Goal: Task Accomplishment & Management: Manage account settings

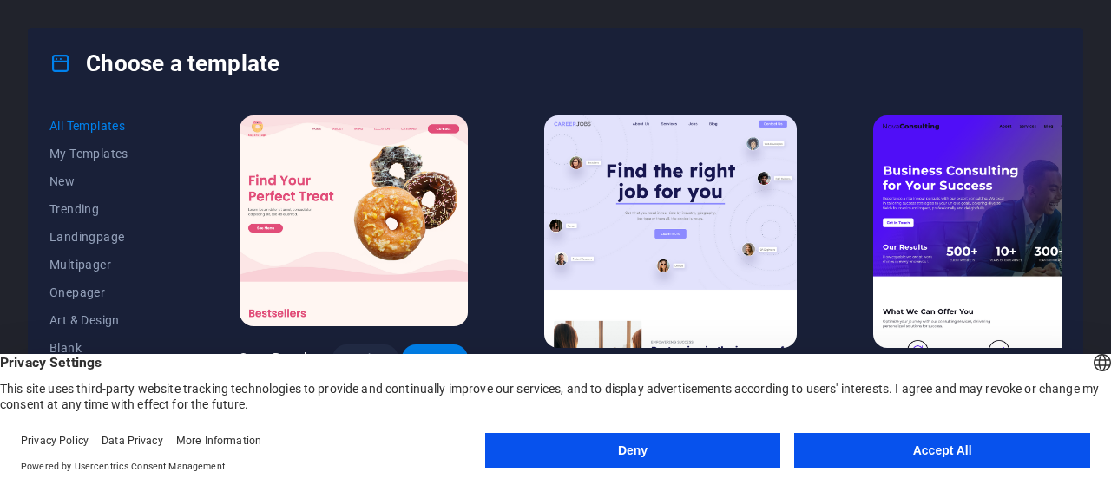
click at [861, 441] on button "Accept All" at bounding box center [942, 450] width 296 height 35
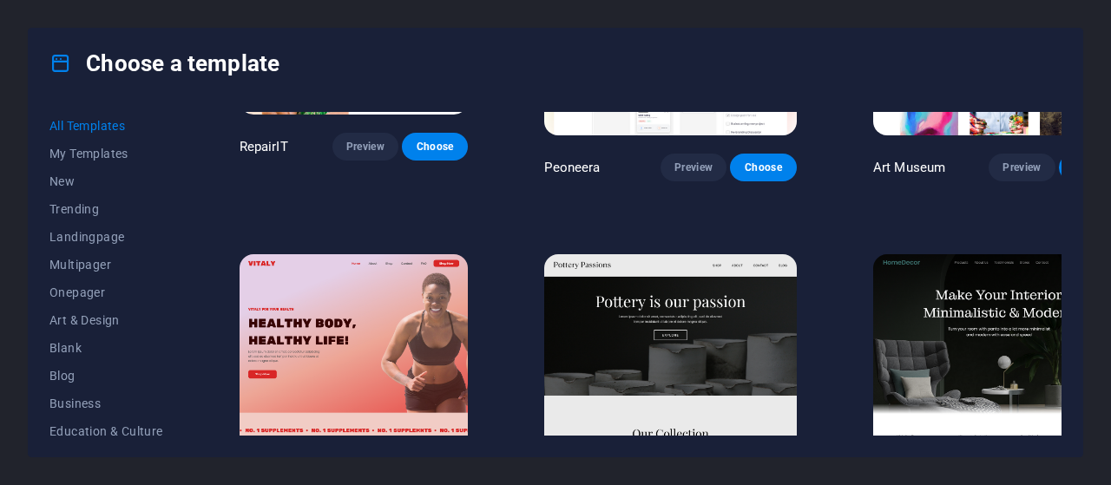
scroll to position [555, 0]
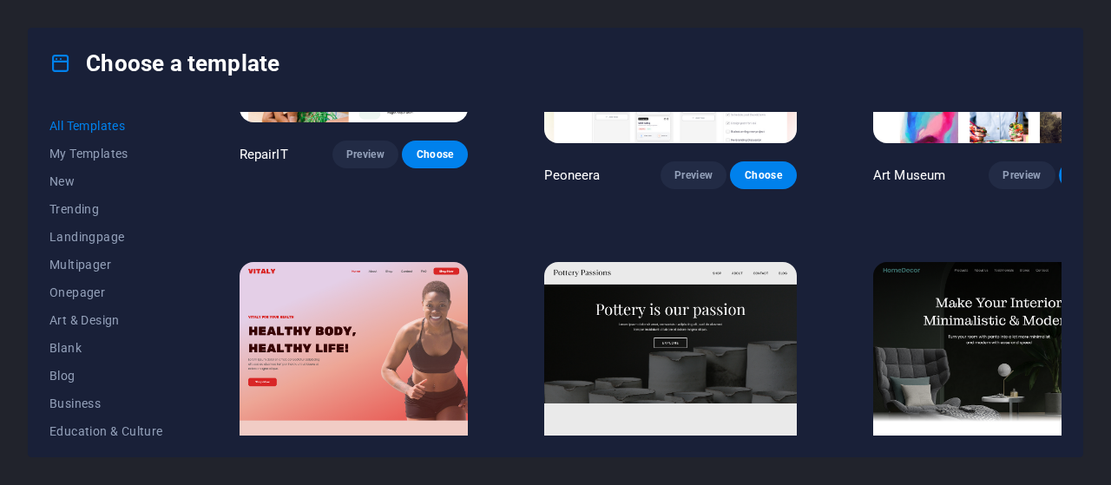
click at [667, 348] on img at bounding box center [670, 378] width 252 height 233
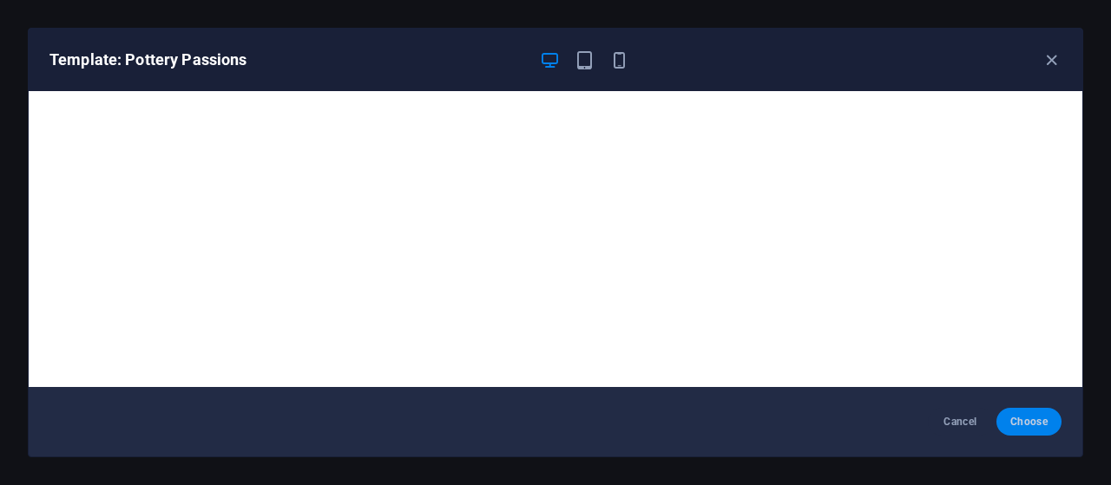
click at [1018, 424] on span "Choose" at bounding box center [1028, 422] width 37 height 14
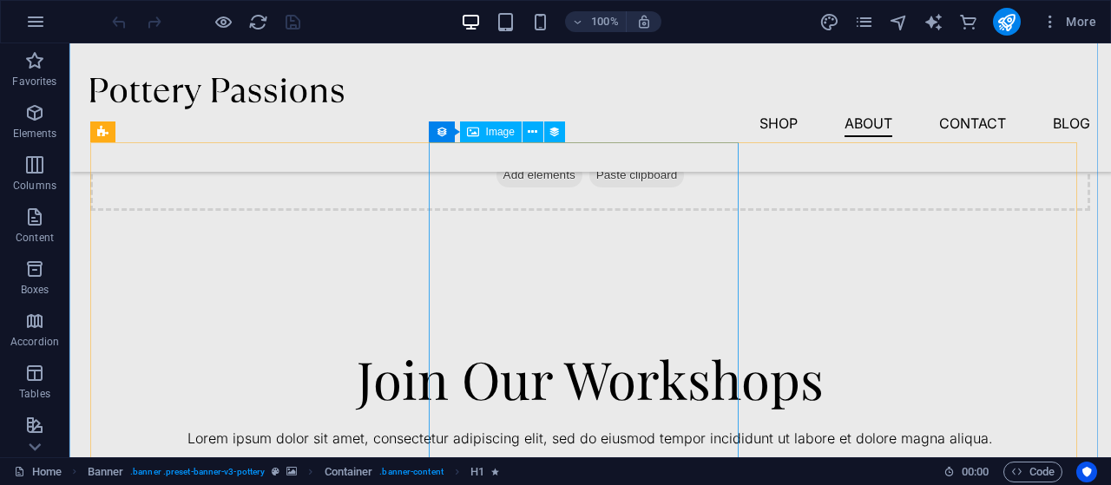
scroll to position [2089, 0]
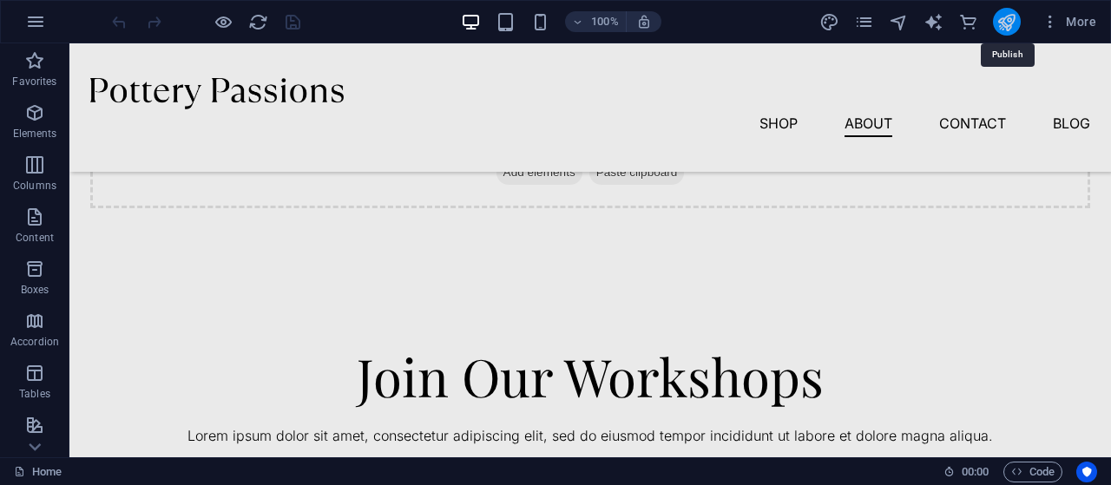
click at [1014, 30] on icon "publish" at bounding box center [1006, 22] width 20 height 20
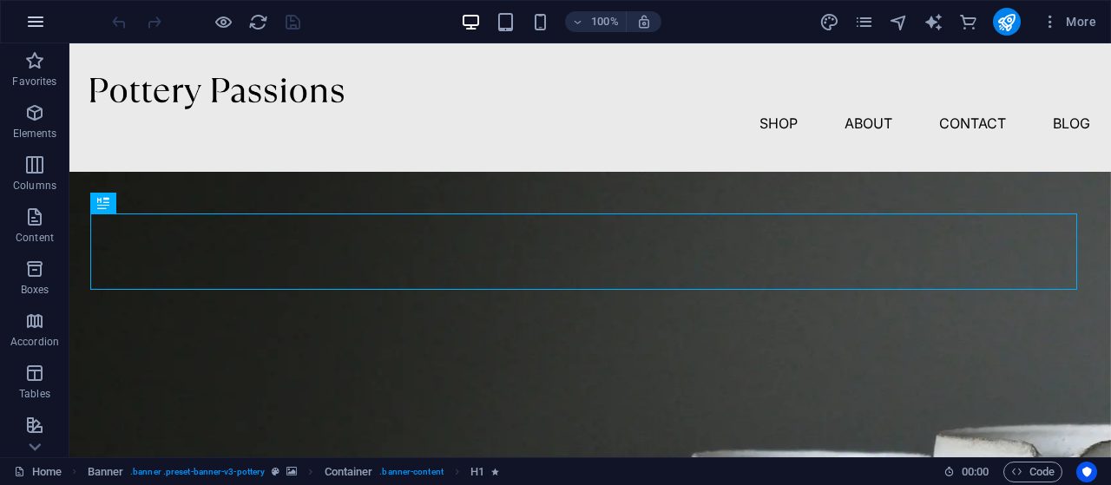
click at [40, 27] on icon "button" at bounding box center [35, 21] width 21 height 21
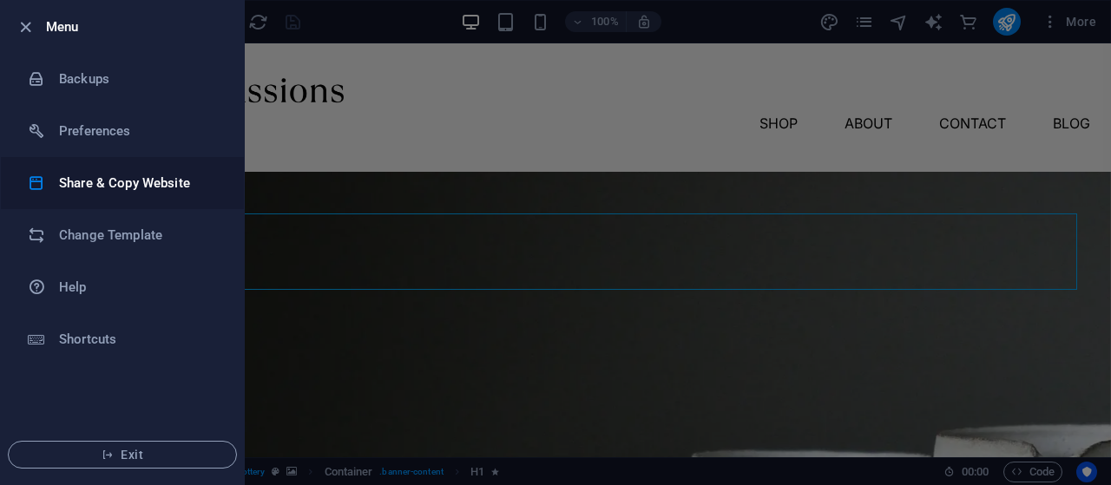
click at [134, 179] on h6 "Share & Copy Website" at bounding box center [139, 183] width 161 height 21
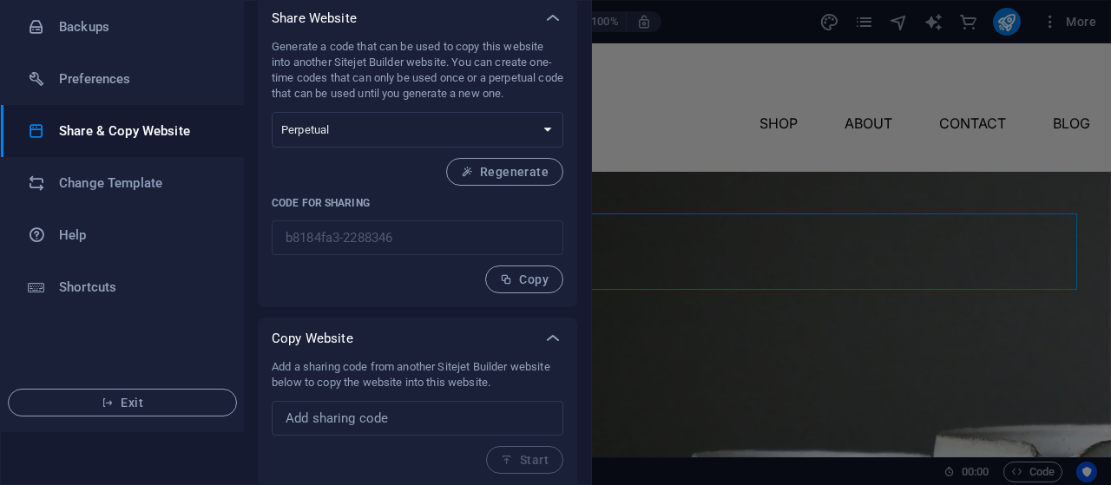
scroll to position [55, 0]
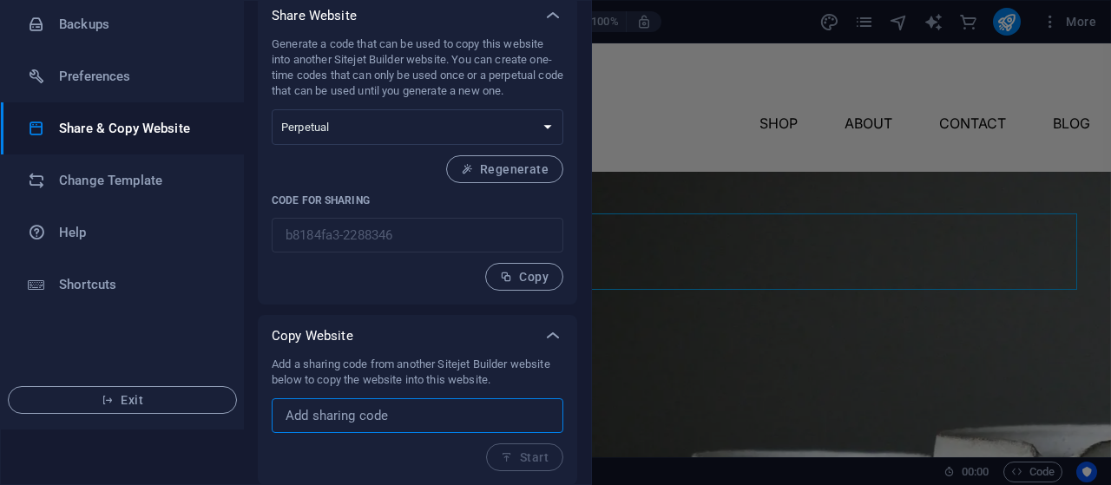
click at [436, 410] on input "text" at bounding box center [418, 415] width 292 height 35
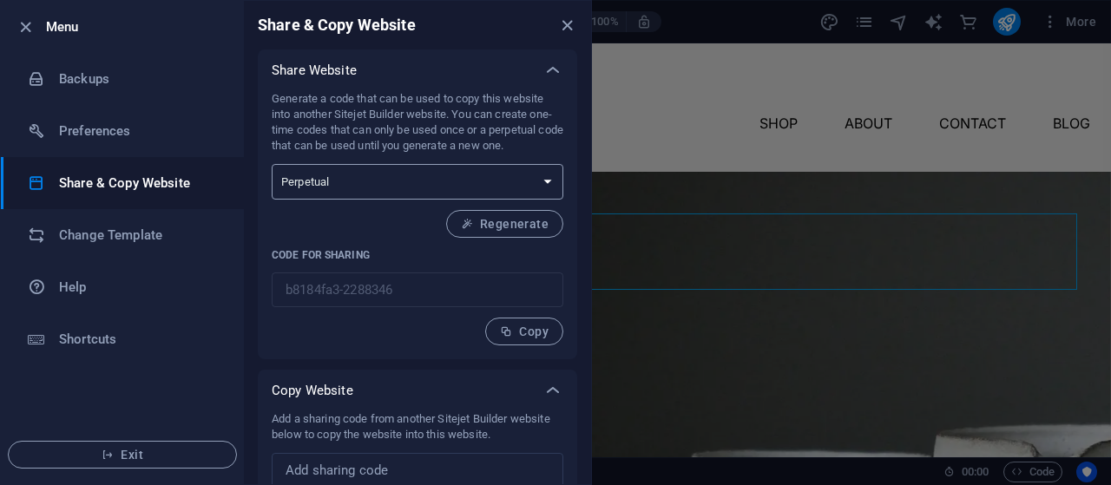
click at [525, 187] on select "One-time Perpetual" at bounding box center [418, 182] width 292 height 36
click at [529, 121] on p "Generate a code that can be used to copy this website into another Sitejet Buil…" at bounding box center [418, 122] width 292 height 62
click at [100, 237] on h6 "Change Template" at bounding box center [139, 235] width 161 height 21
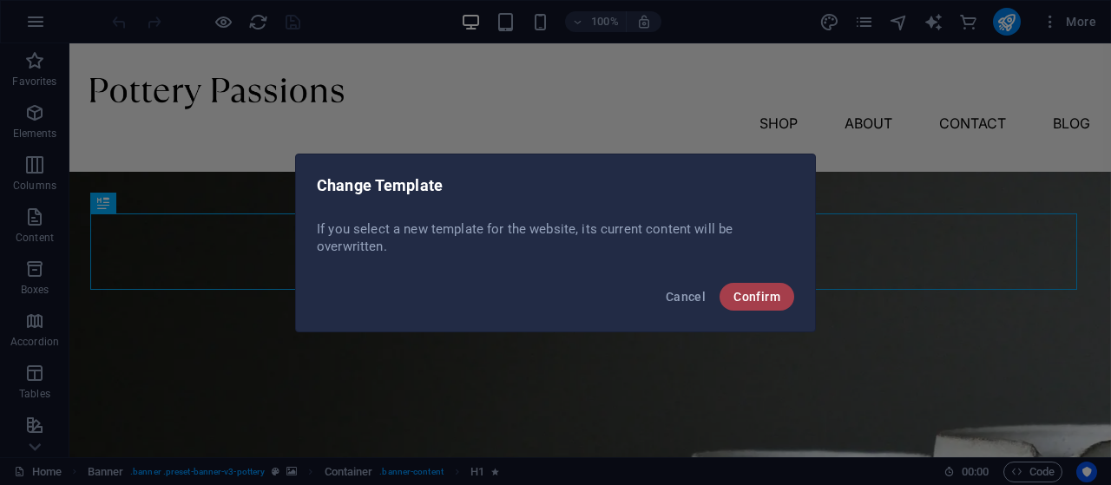
click at [732, 298] on button "Confirm" at bounding box center [756, 297] width 75 height 28
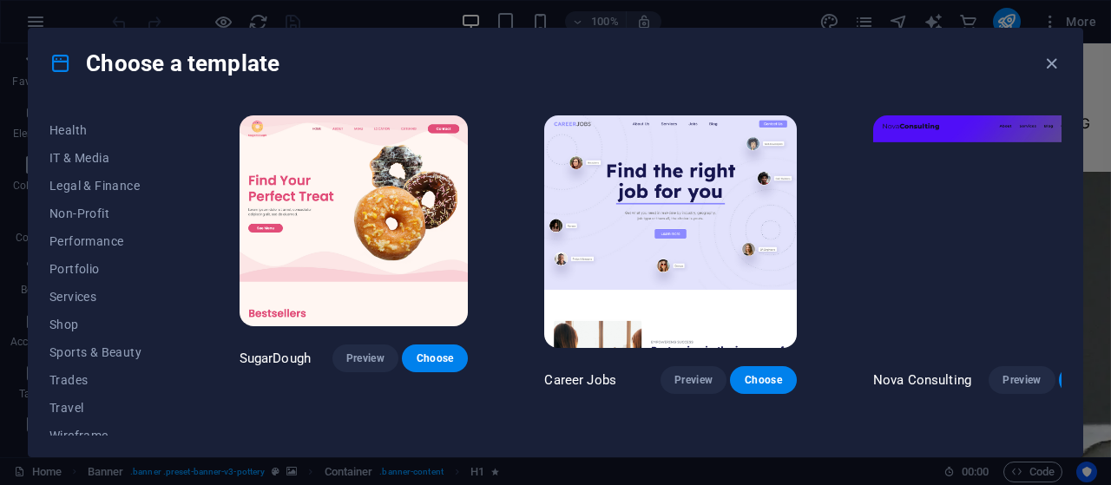
scroll to position [397, 0]
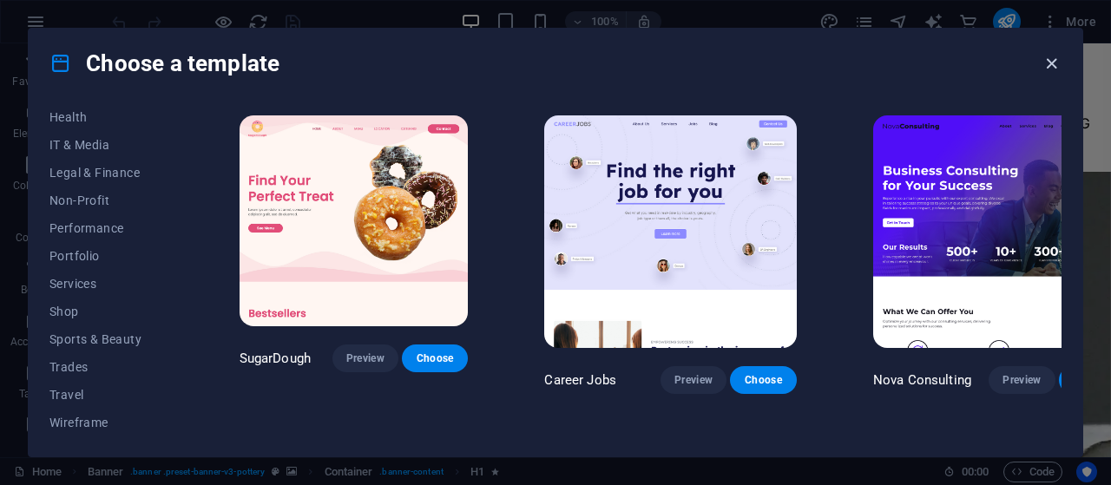
click at [1053, 58] on icon "button" at bounding box center [1051, 64] width 20 height 20
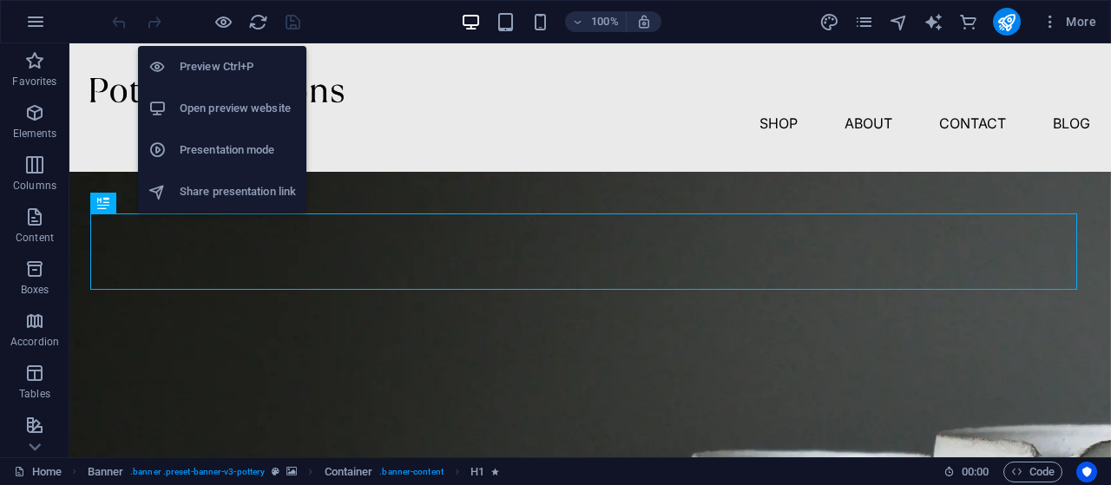
click at [253, 72] on h6 "Preview Ctrl+P" at bounding box center [238, 66] width 116 height 21
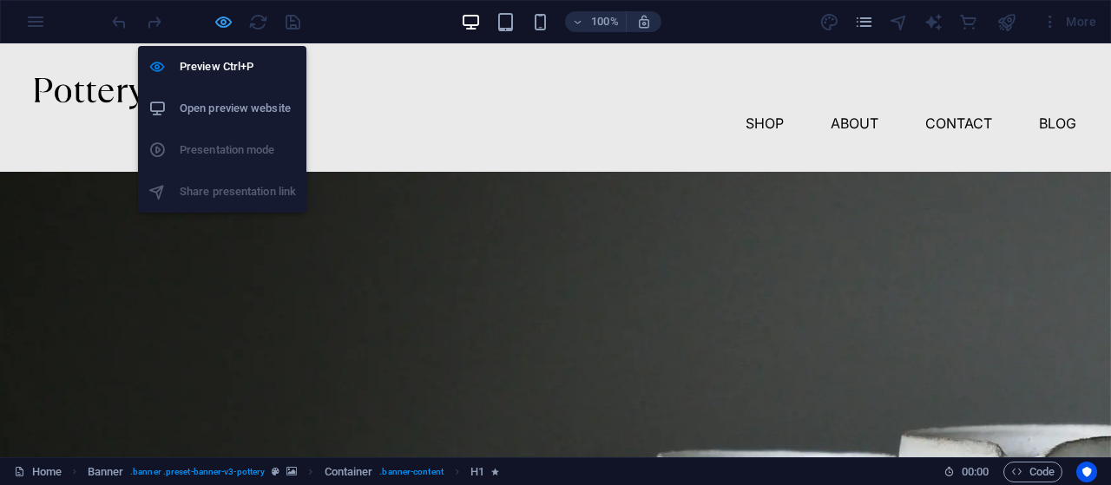
click at [222, 22] on icon "button" at bounding box center [223, 22] width 20 height 20
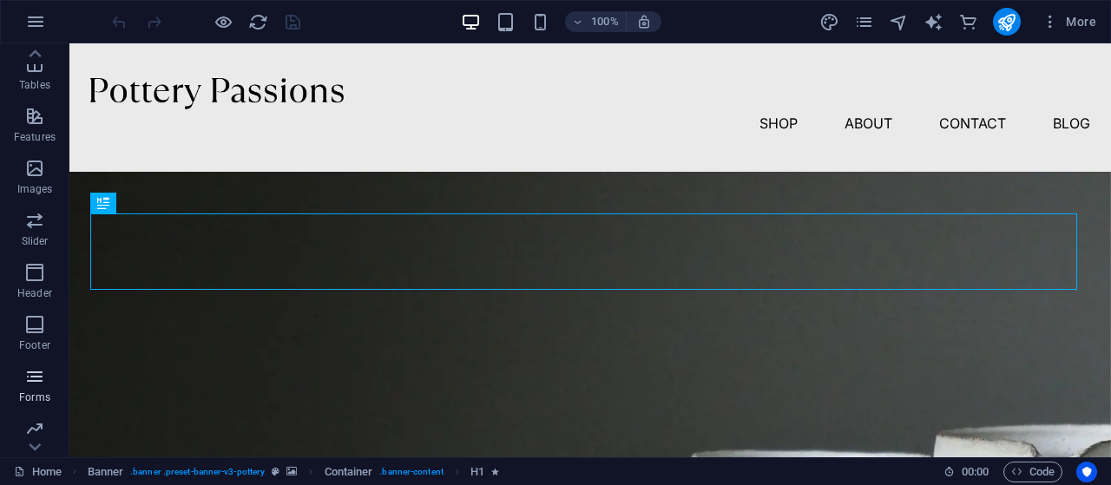
scroll to position [418, 0]
click at [1053, 13] on icon "button" at bounding box center [1049, 21] width 17 height 17
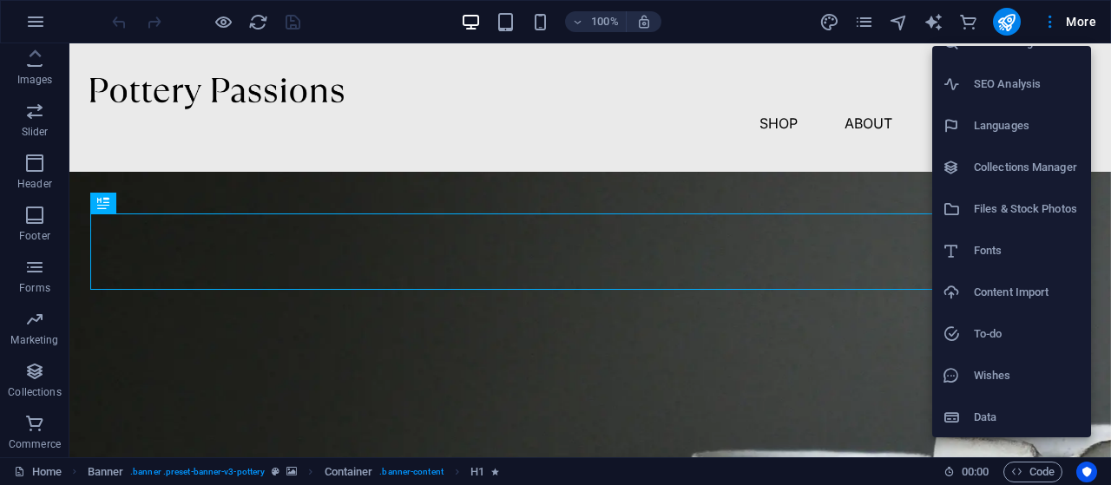
scroll to position [0, 0]
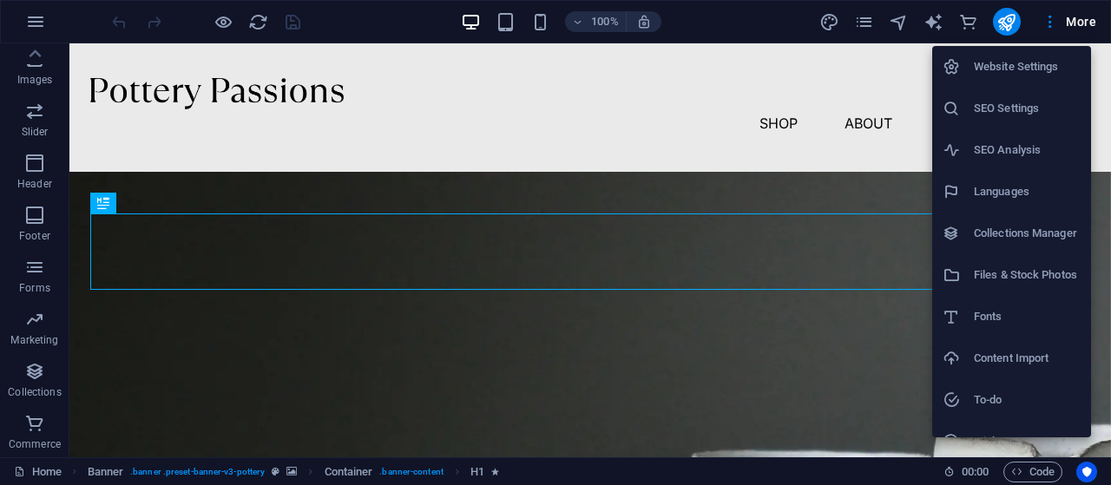
click at [1017, 69] on h6 "Website Settings" at bounding box center [1027, 66] width 107 height 21
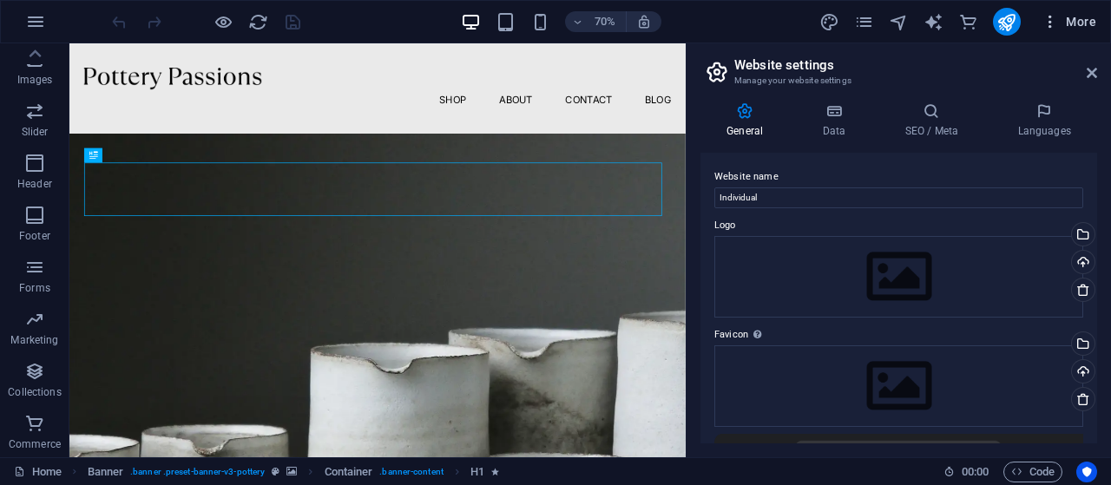
click at [1082, 21] on span "More" at bounding box center [1068, 21] width 55 height 17
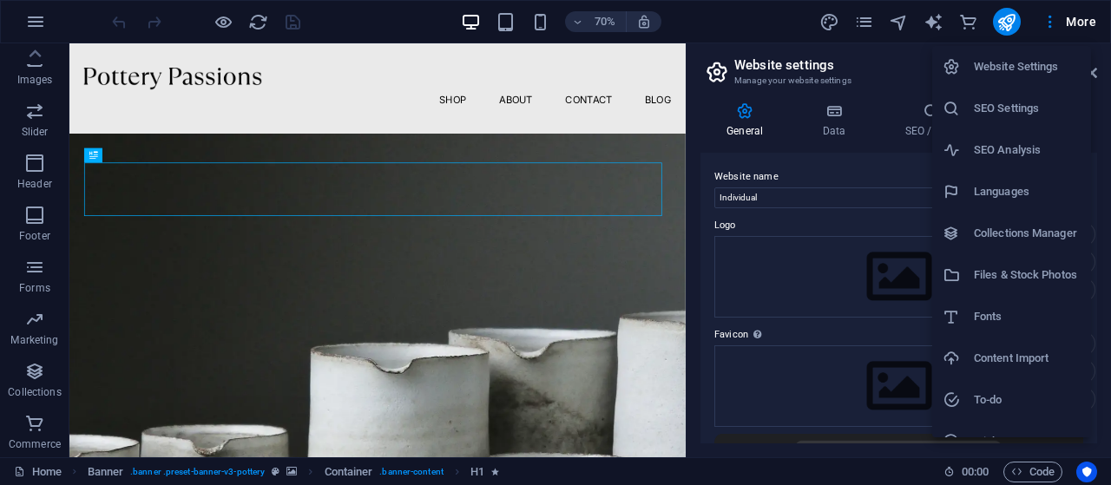
scroll to position [66, 0]
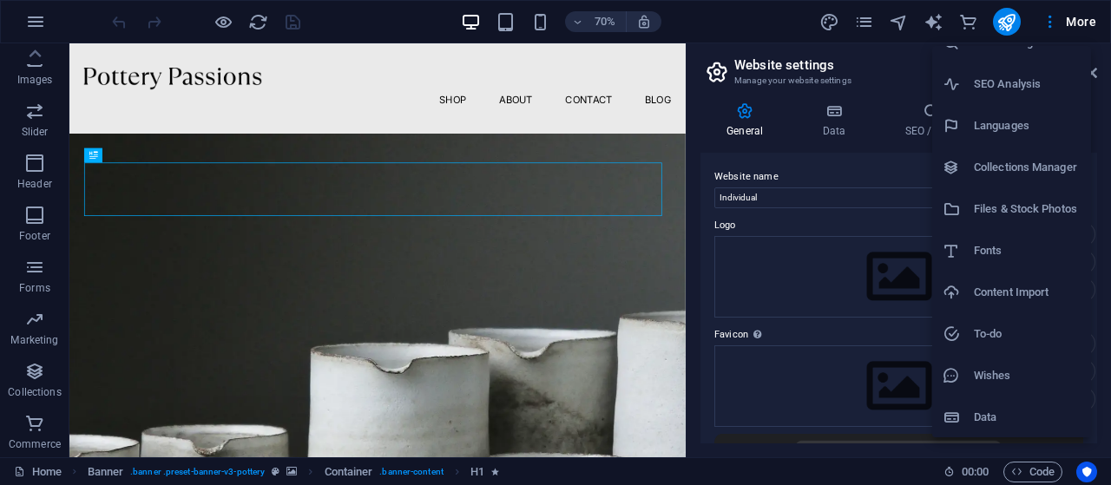
click at [1029, 304] on li "Content Import" at bounding box center [1011, 293] width 159 height 42
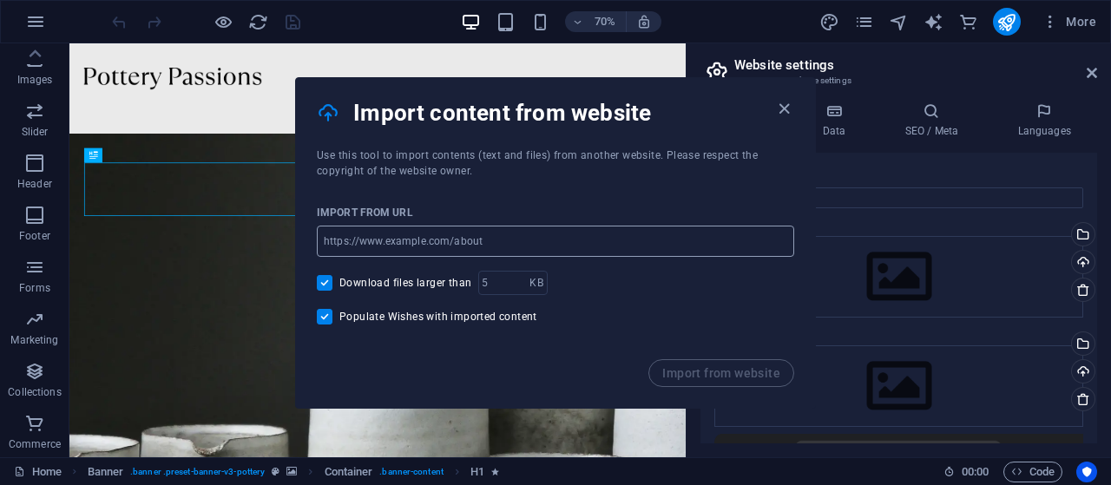
click at [535, 248] on input "url" at bounding box center [555, 241] width 477 height 31
click at [604, 178] on div "Use this tool to import contents (text and files) from another website. Please …" at bounding box center [555, 163] width 519 height 31
click at [777, 115] on icon "button" at bounding box center [784, 109] width 20 height 20
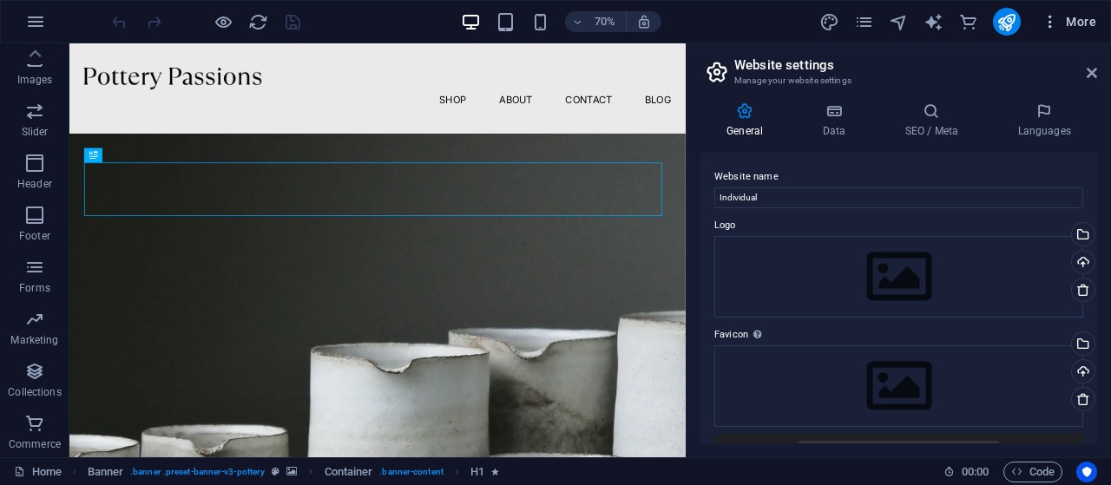
click at [1050, 16] on icon "button" at bounding box center [1049, 21] width 17 height 17
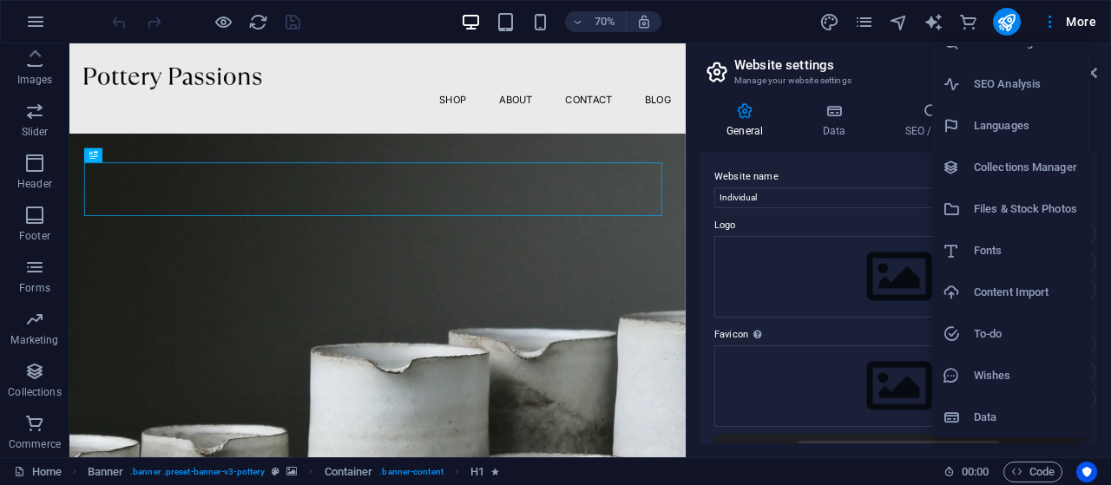
click at [687, 23] on div at bounding box center [555, 242] width 1111 height 485
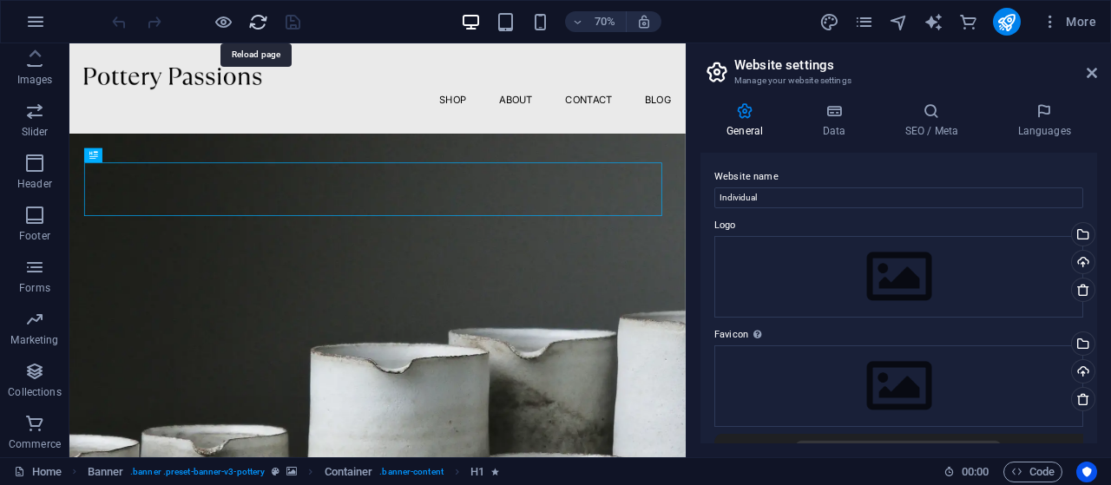
click at [253, 24] on icon "reload" at bounding box center [258, 22] width 20 height 20
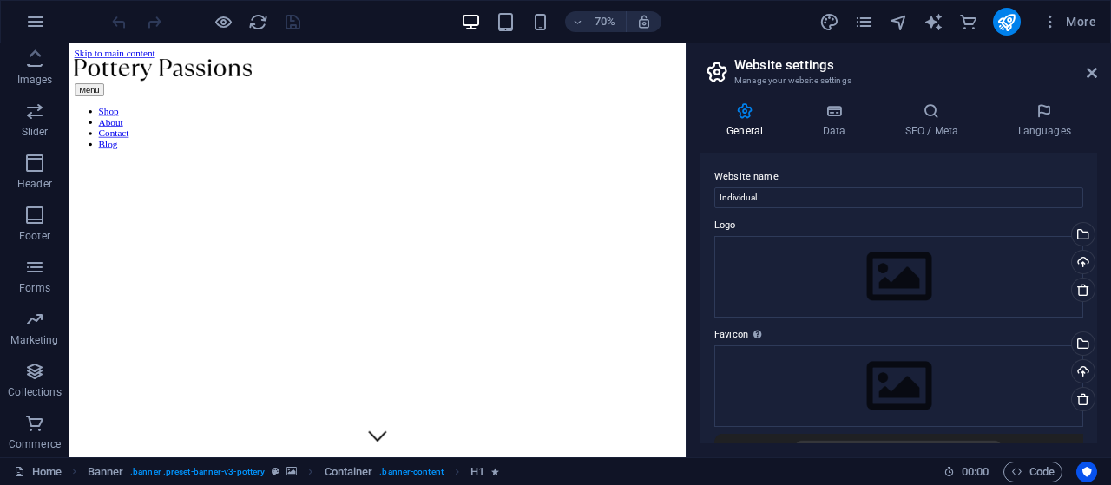
scroll to position [0, 0]
click at [1092, 77] on icon at bounding box center [1091, 73] width 10 height 14
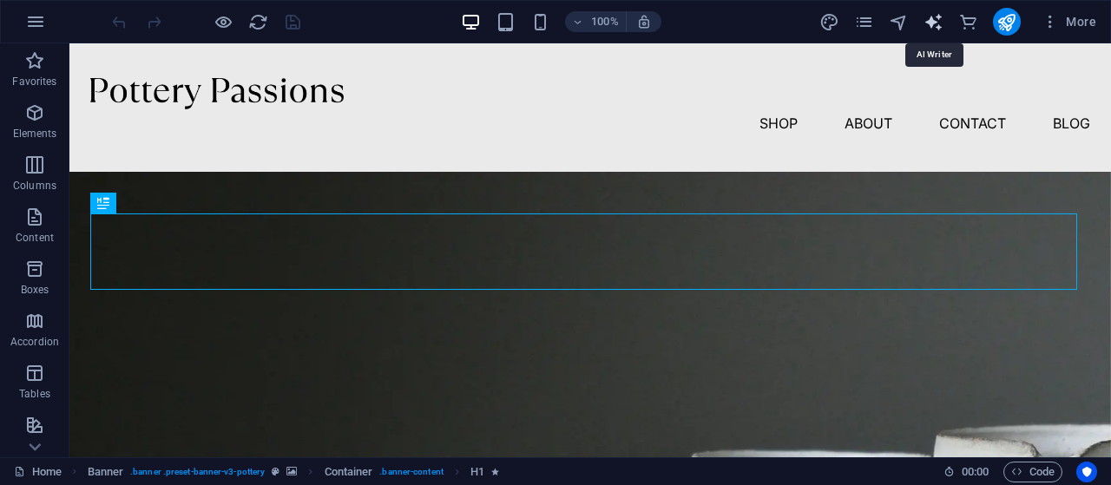
click at [928, 29] on icon "text_generator" at bounding box center [933, 22] width 20 height 20
select select "English"
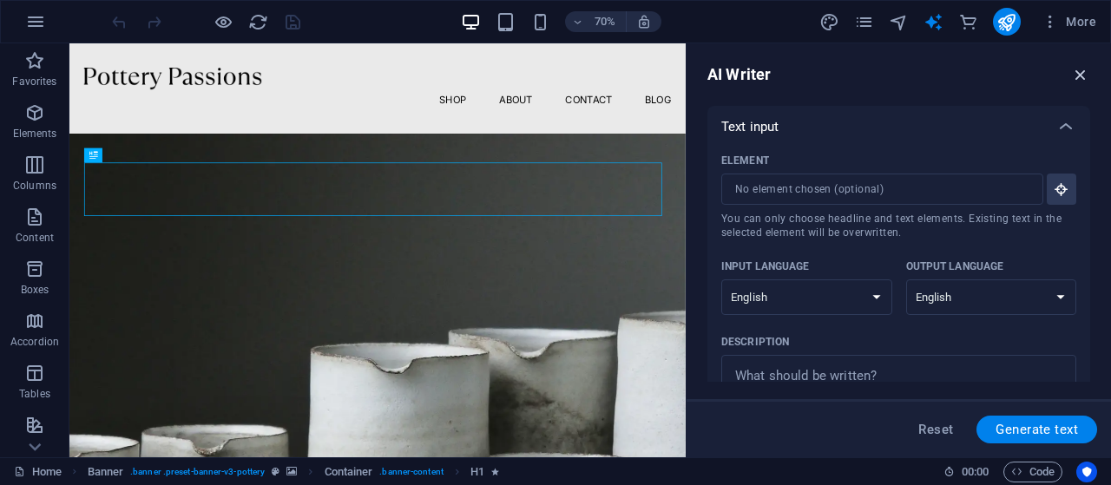
click at [1088, 75] on icon "button" at bounding box center [1080, 74] width 19 height 19
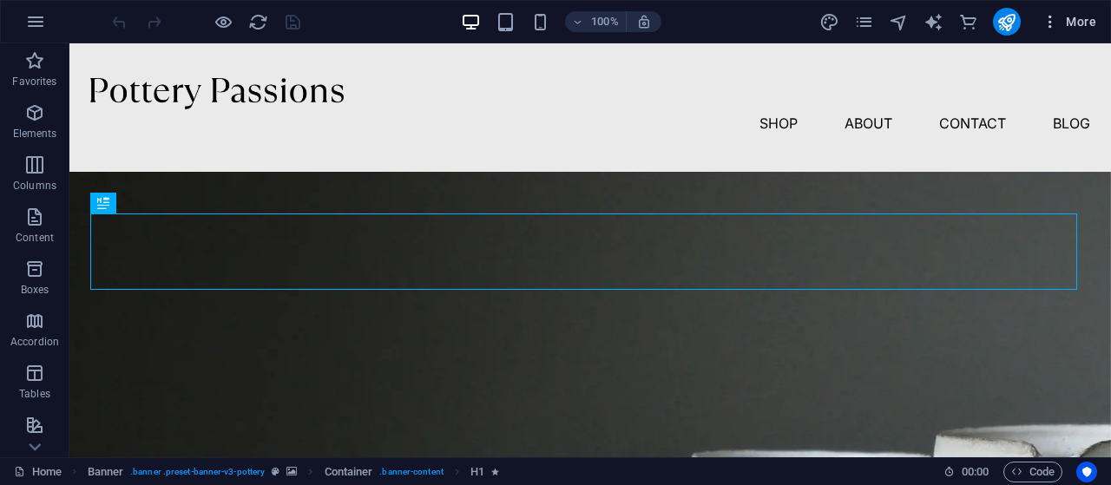
click at [1076, 23] on span "More" at bounding box center [1068, 21] width 55 height 17
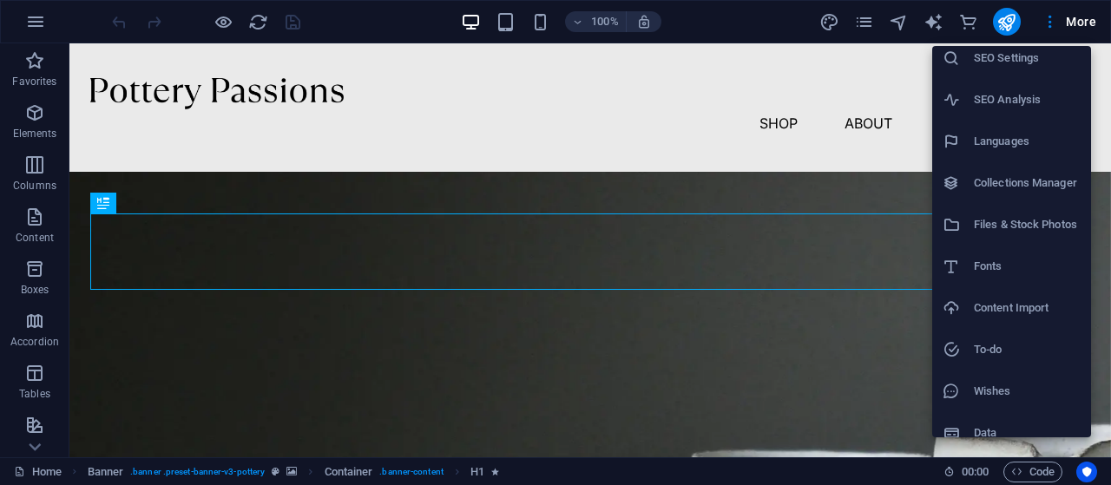
scroll to position [66, 0]
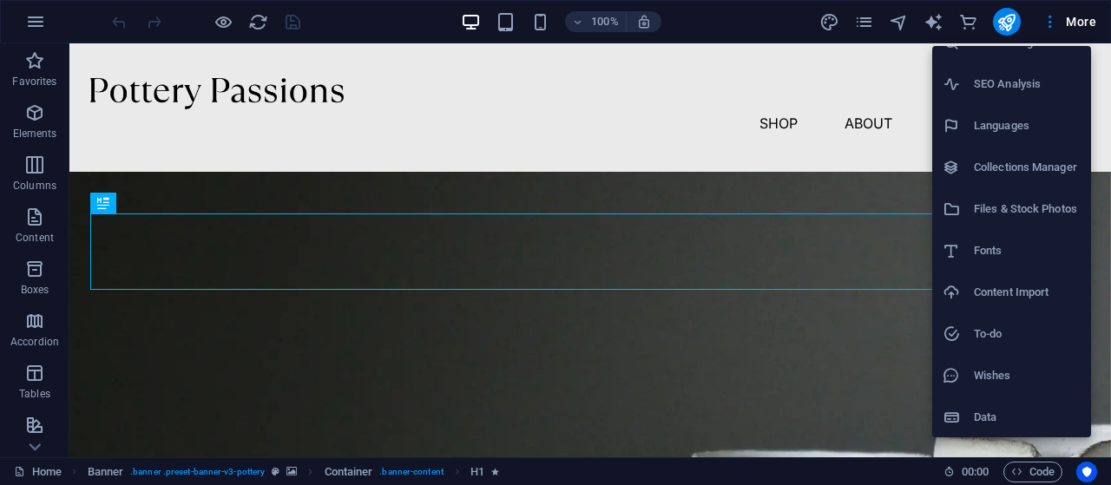
click at [36, 23] on div at bounding box center [555, 242] width 1111 height 485
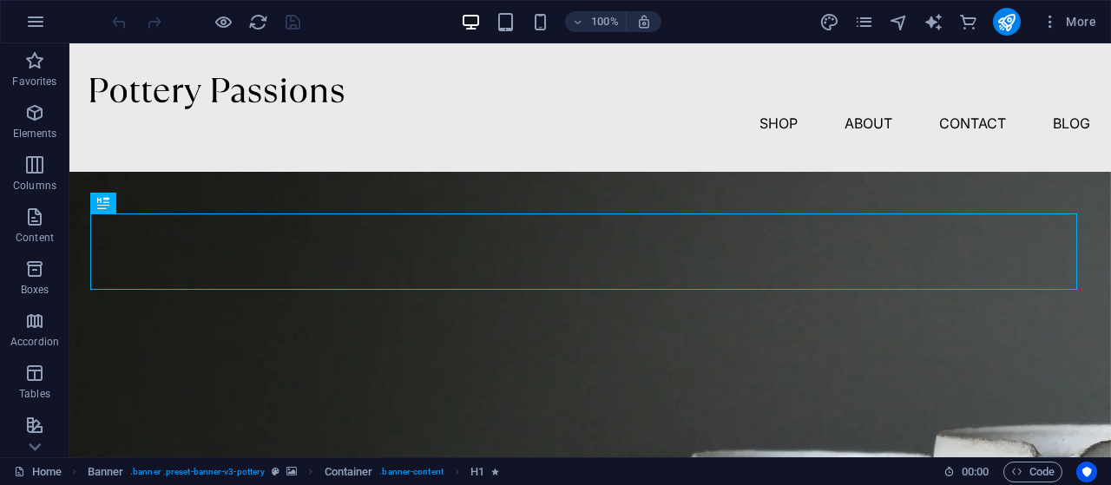
click at [36, 23] on icon "button" at bounding box center [35, 21] width 21 height 21
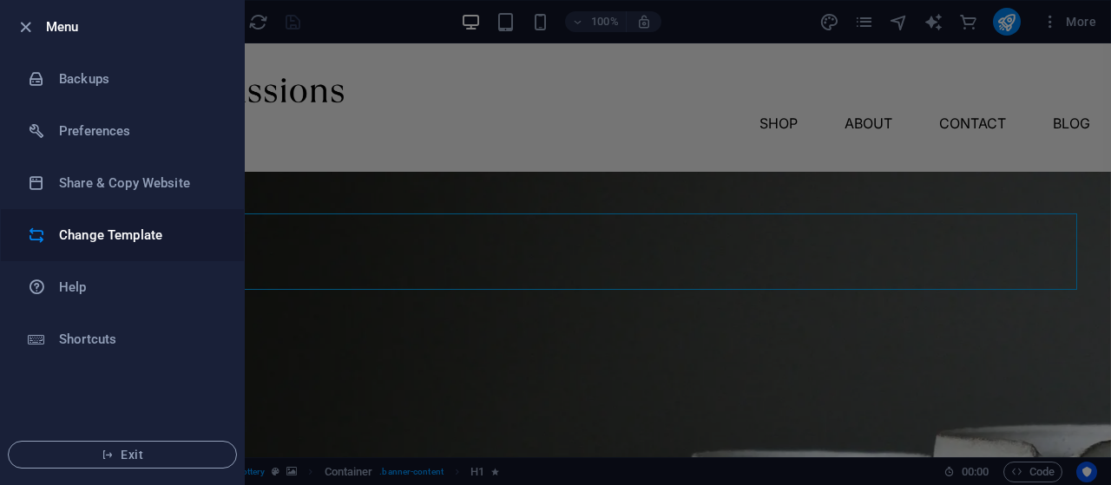
click at [149, 234] on h6 "Change Template" at bounding box center [139, 235] width 161 height 21
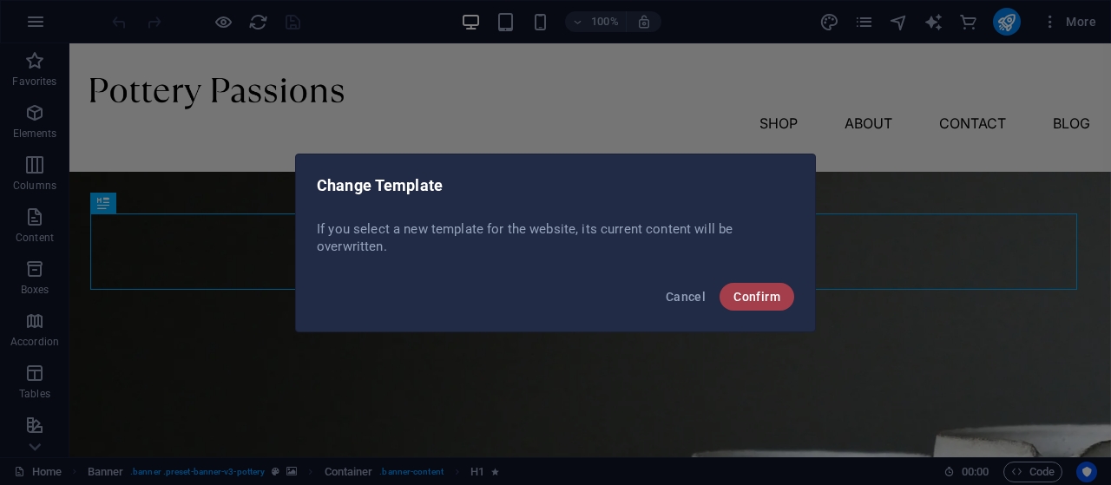
click at [770, 298] on span "Confirm" at bounding box center [756, 297] width 47 height 14
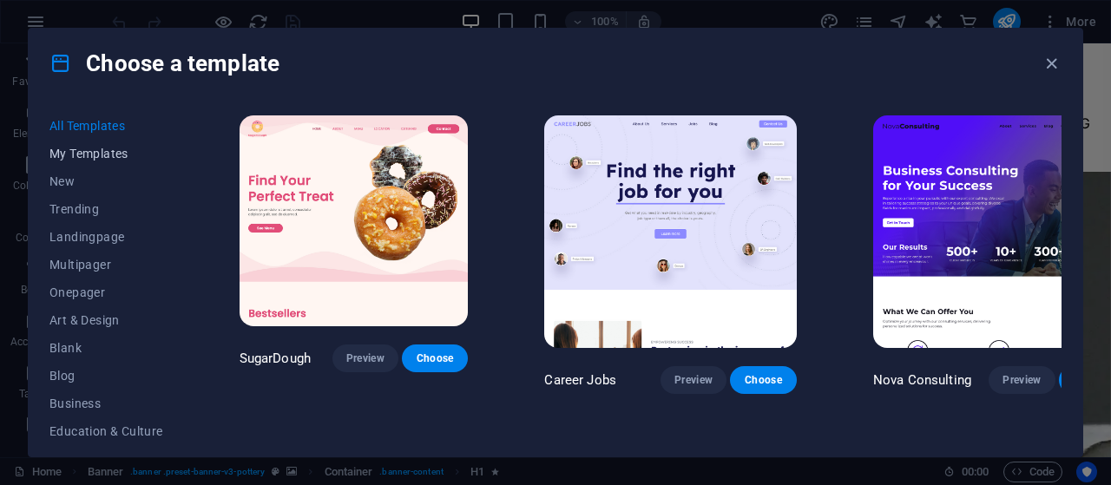
click at [94, 154] on span "My Templates" at bounding box center [106, 154] width 114 height 14
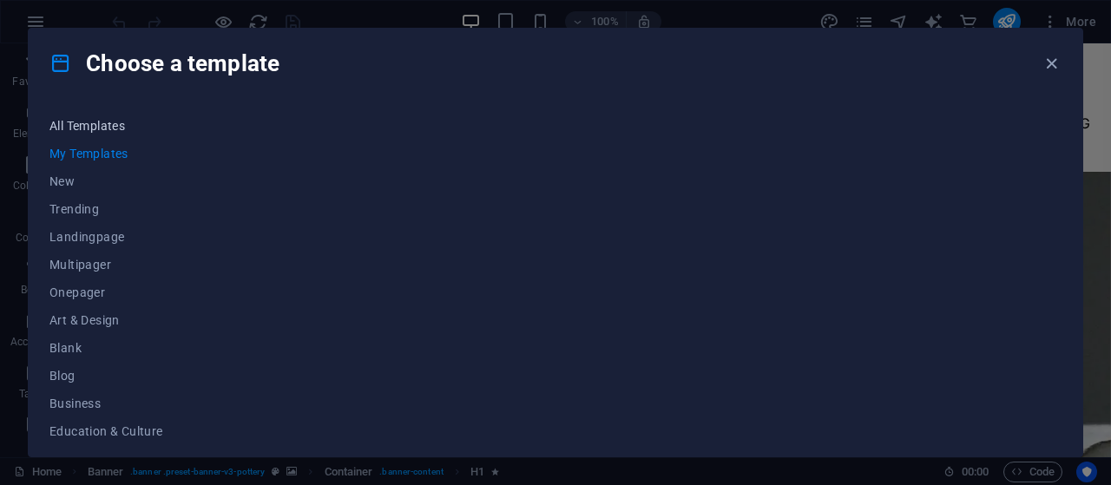
click at [109, 124] on span "All Templates" at bounding box center [106, 126] width 114 height 14
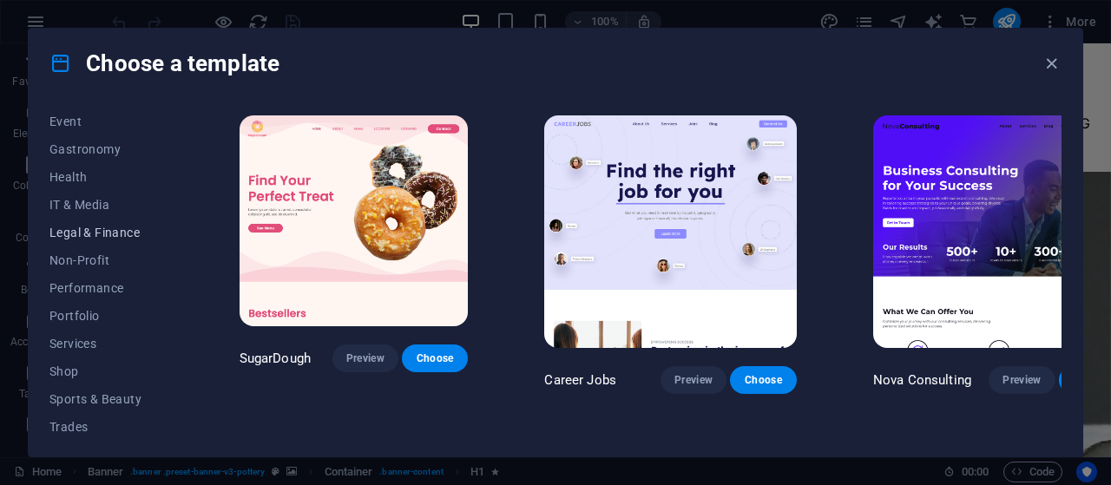
scroll to position [326, 0]
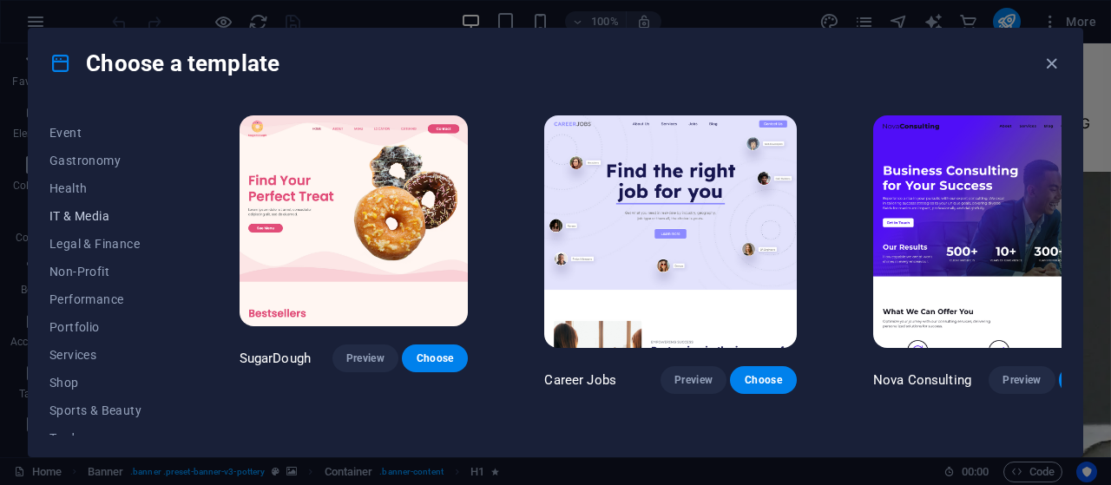
click at [87, 215] on span "IT & Media" at bounding box center [106, 216] width 114 height 14
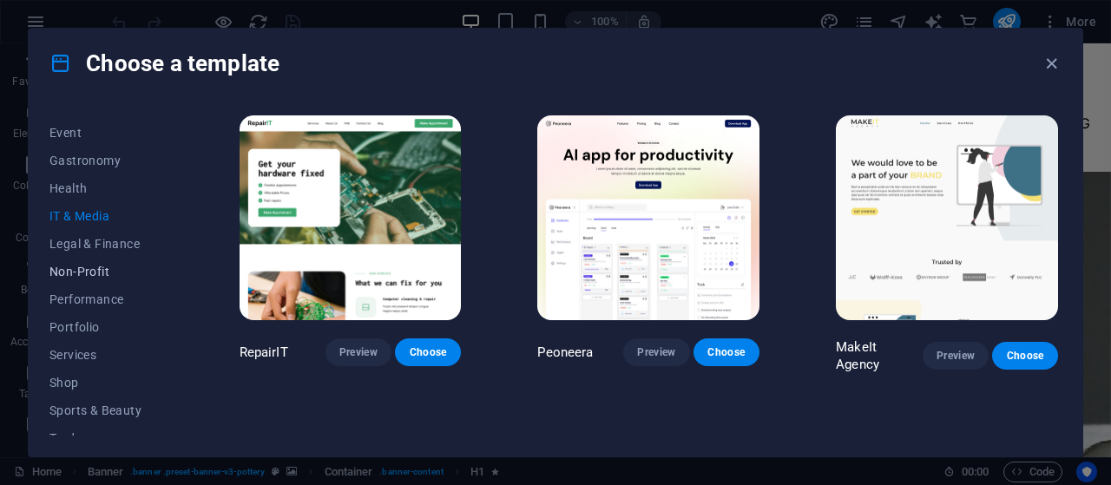
scroll to position [361, 0]
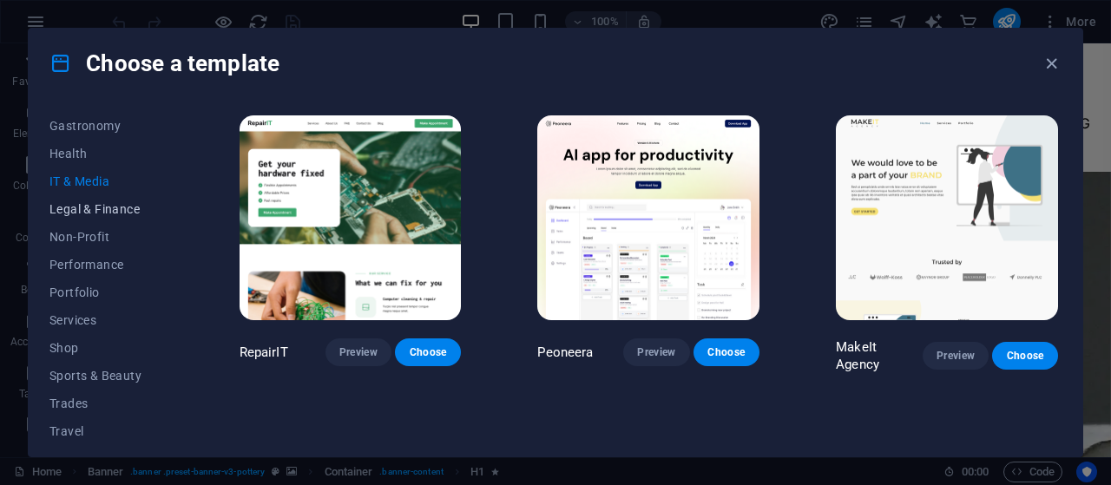
click at [88, 215] on span "Legal & Finance" at bounding box center [106, 209] width 114 height 14
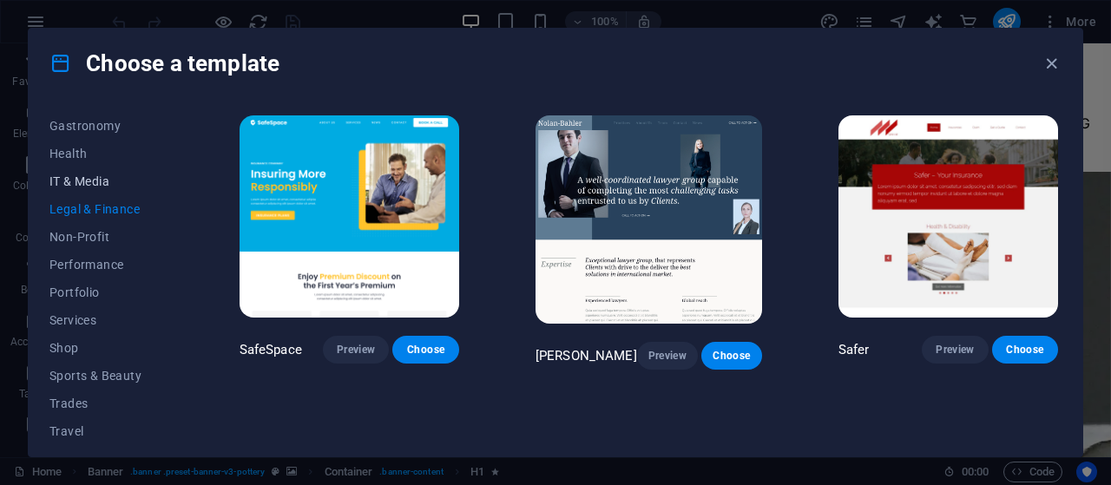
click at [69, 176] on span "IT & Media" at bounding box center [106, 181] width 114 height 14
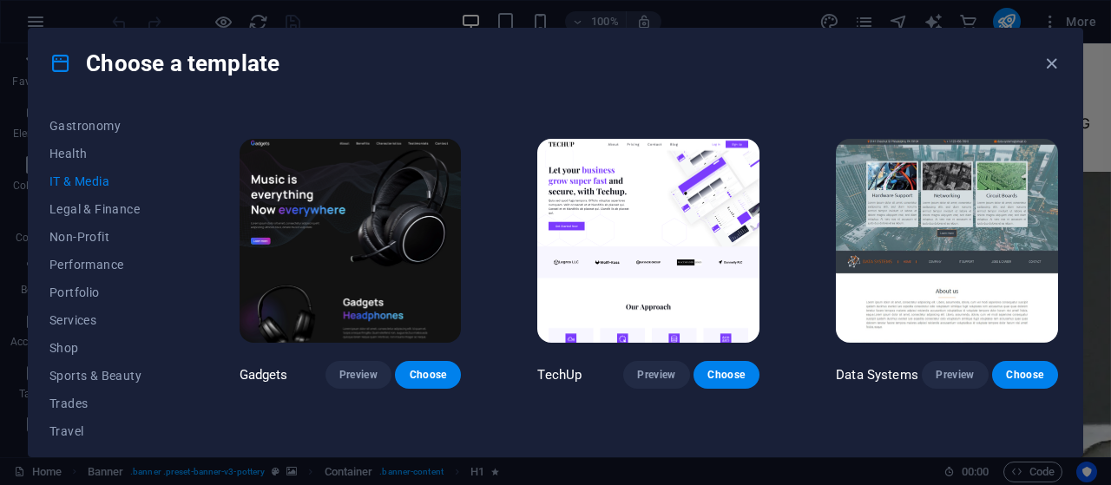
scroll to position [305, 0]
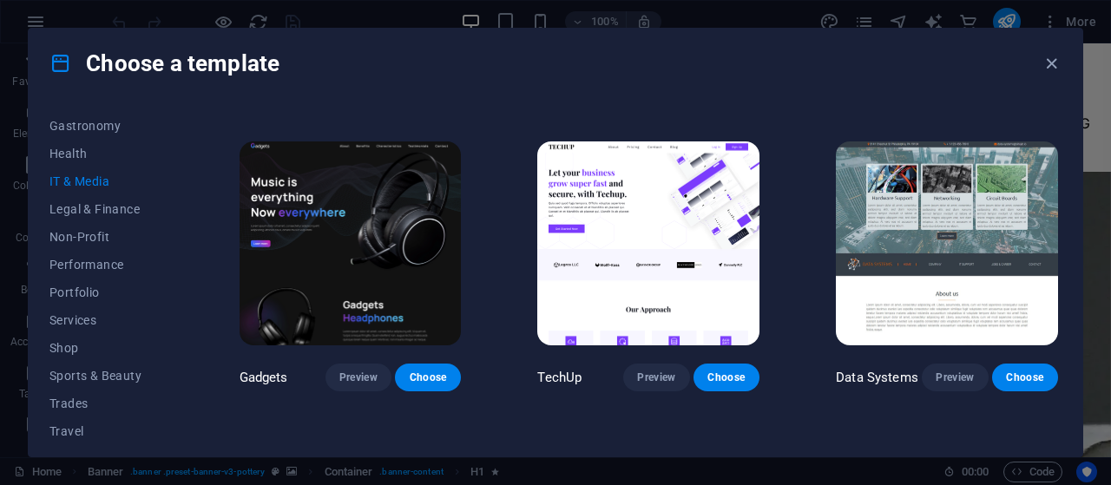
click at [352, 240] on img at bounding box center [350, 243] width 222 height 205
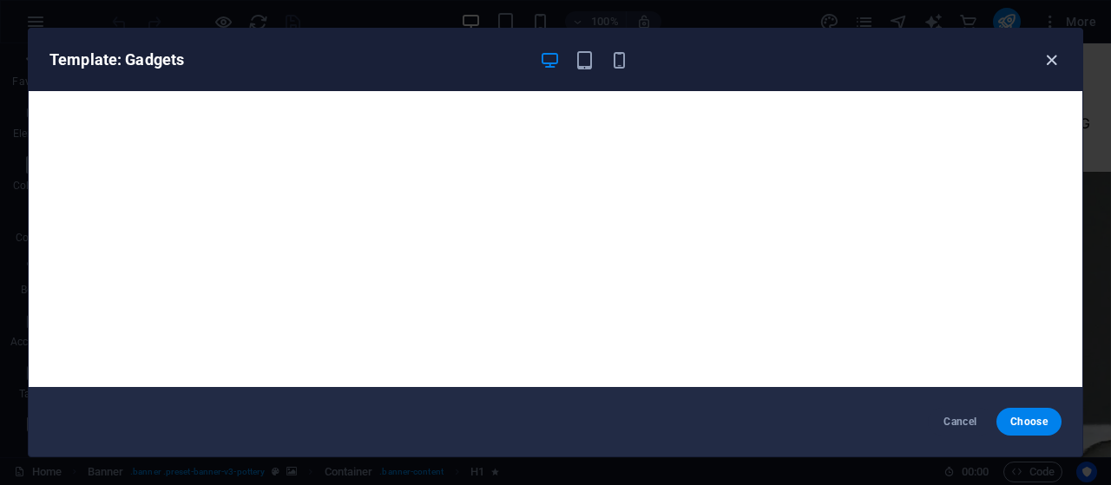
click at [1053, 62] on icon "button" at bounding box center [1051, 60] width 20 height 20
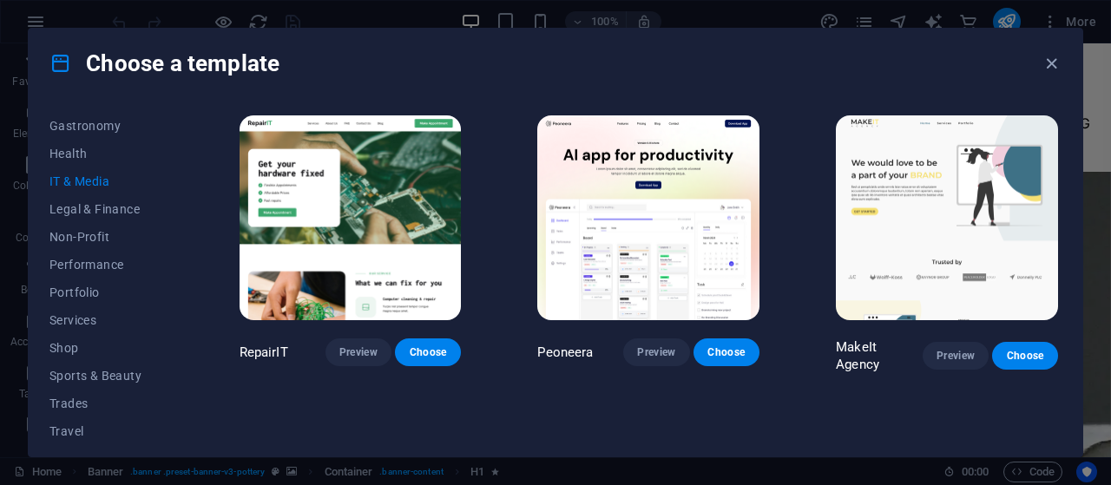
scroll to position [397, 0]
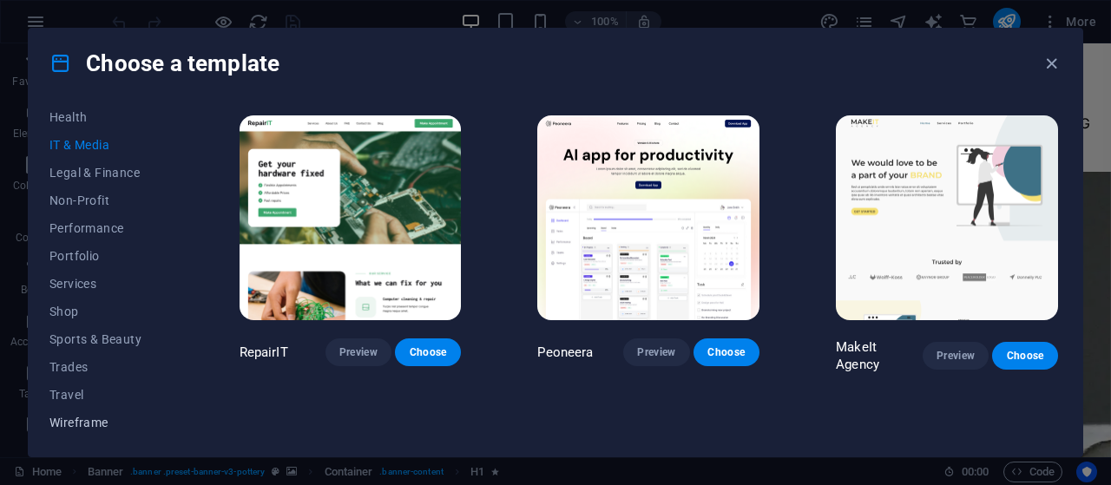
click at [106, 423] on span "Wireframe" at bounding box center [106, 423] width 114 height 14
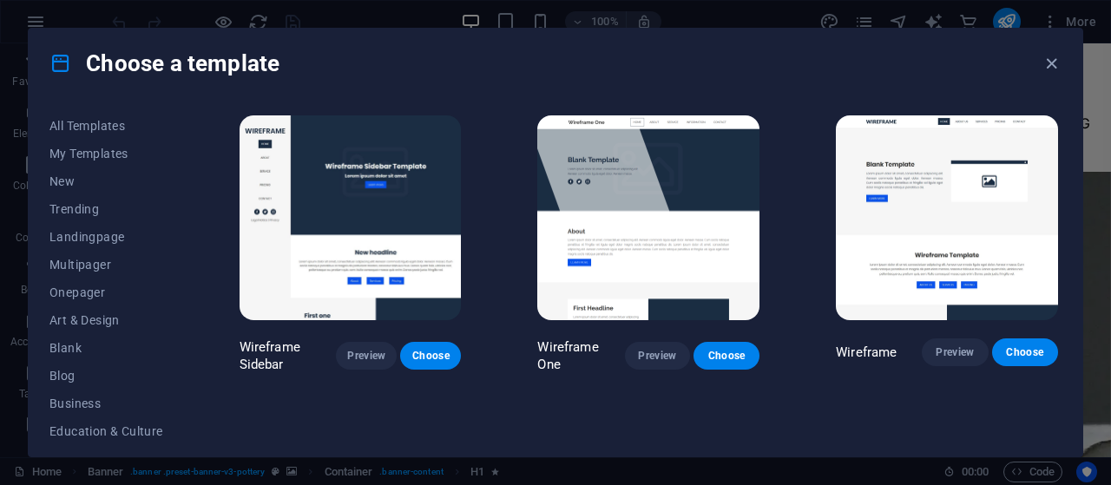
scroll to position [0, 0]
click at [104, 236] on span "Landingpage" at bounding box center [106, 237] width 114 height 14
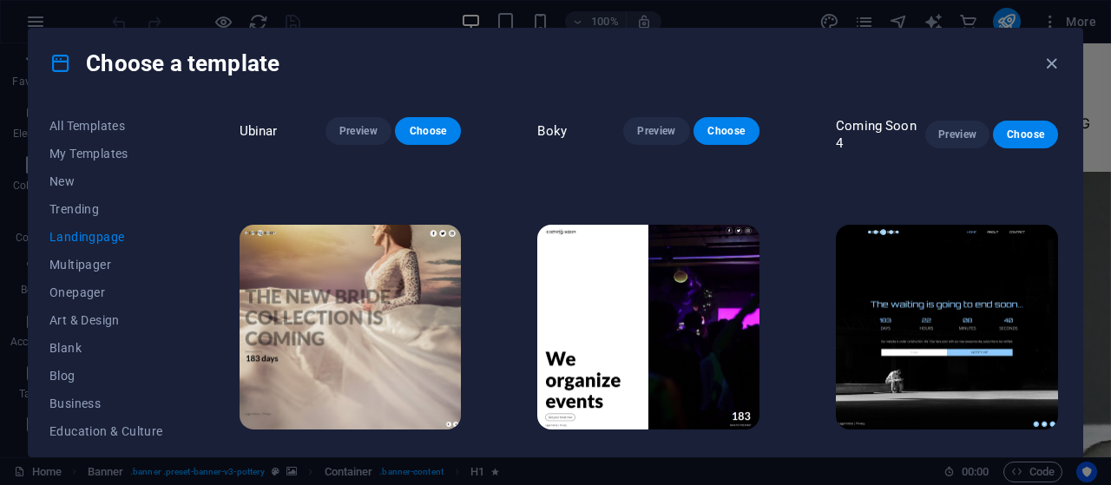
scroll to position [2511, 0]
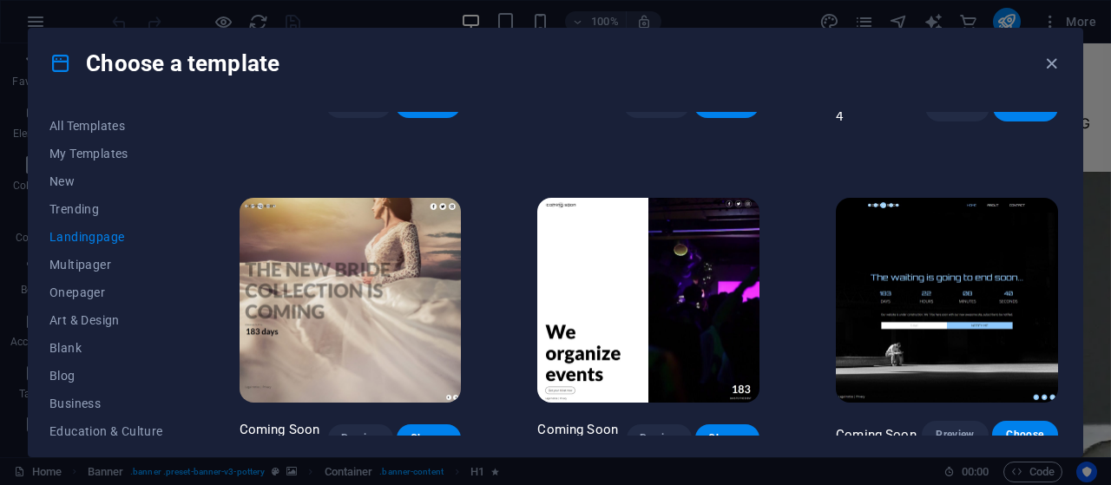
click at [664, 291] on img at bounding box center [648, 300] width 222 height 205
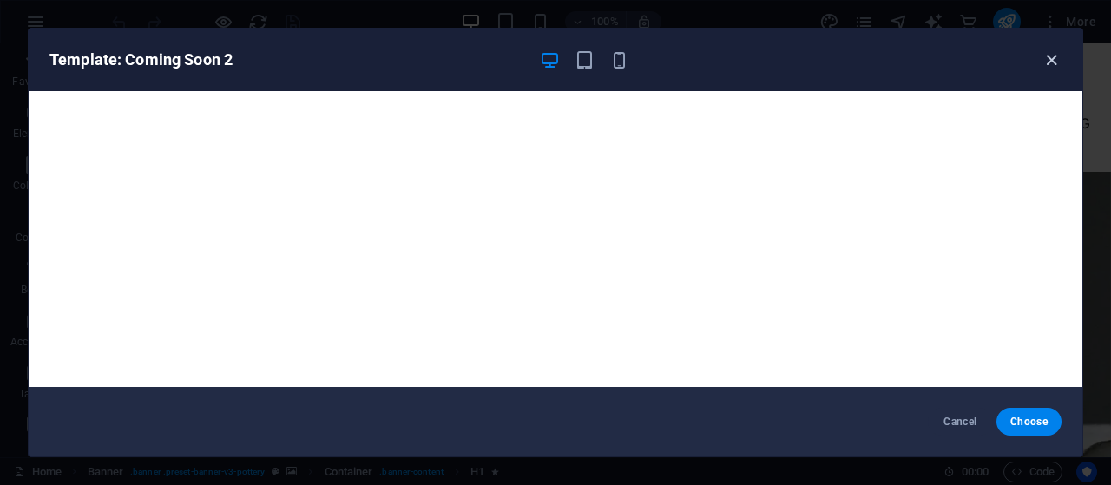
click at [1057, 56] on icon "button" at bounding box center [1051, 60] width 20 height 20
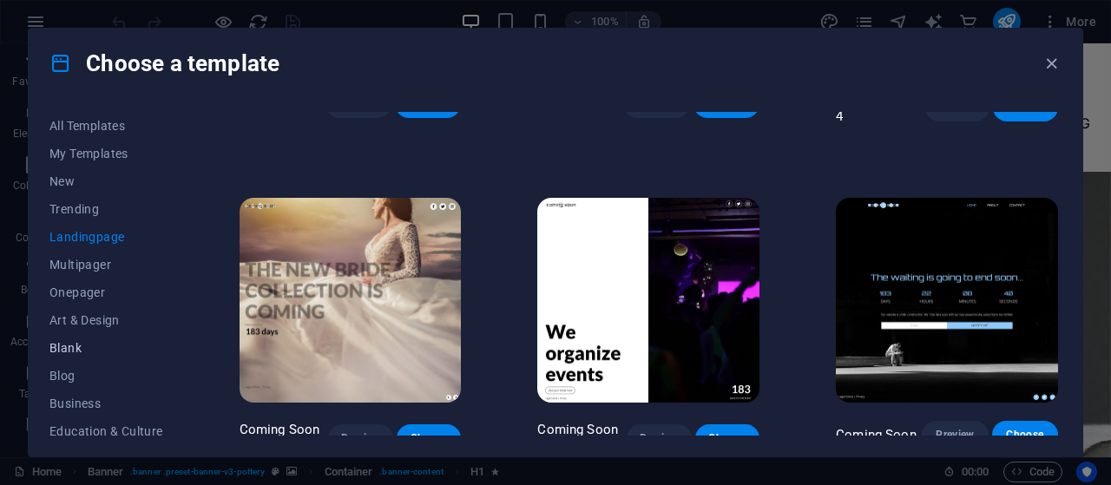
click at [57, 349] on span "Blank" at bounding box center [106, 348] width 114 height 14
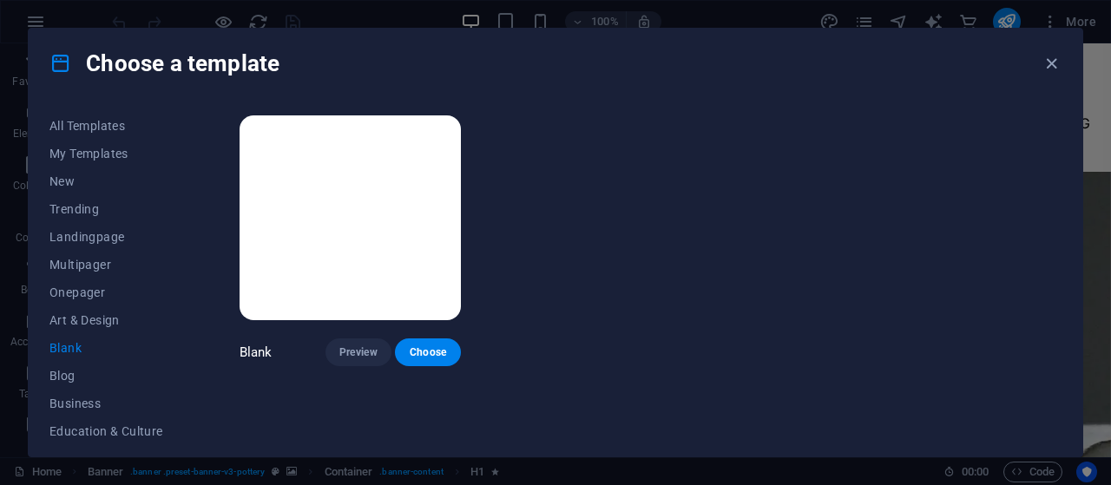
scroll to position [0, 0]
click at [398, 258] on img at bounding box center [350, 217] width 222 height 205
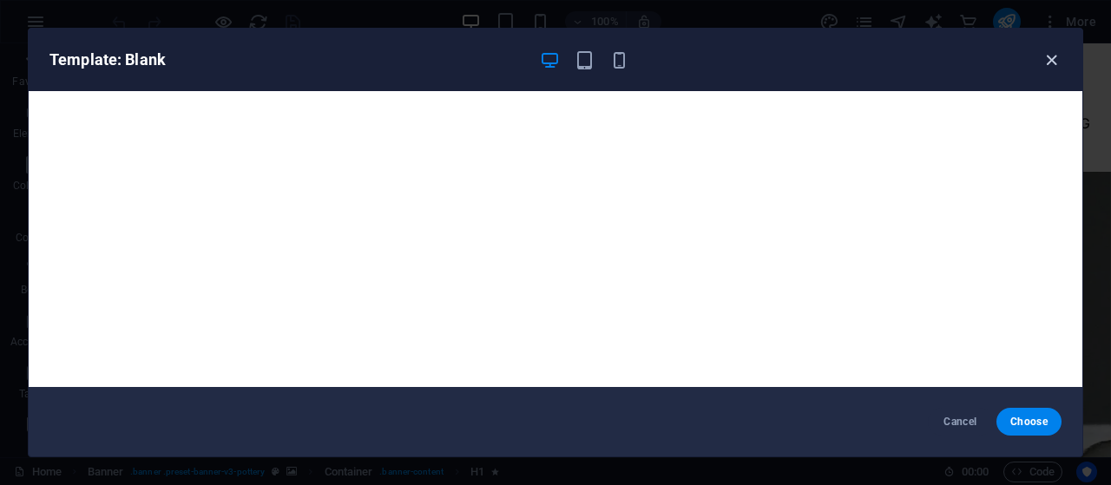
click at [1056, 59] on icon "button" at bounding box center [1051, 60] width 20 height 20
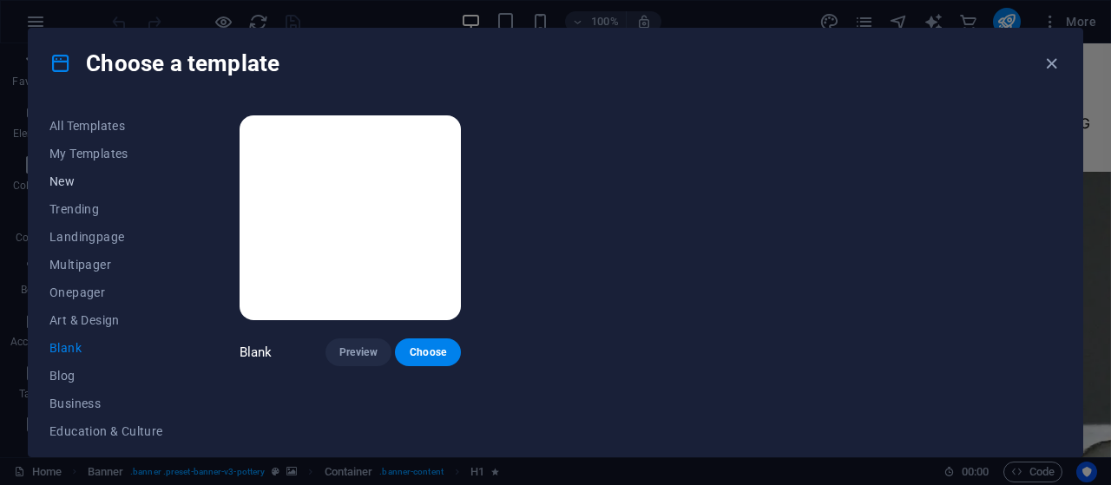
click at [71, 193] on button "New" at bounding box center [106, 181] width 114 height 28
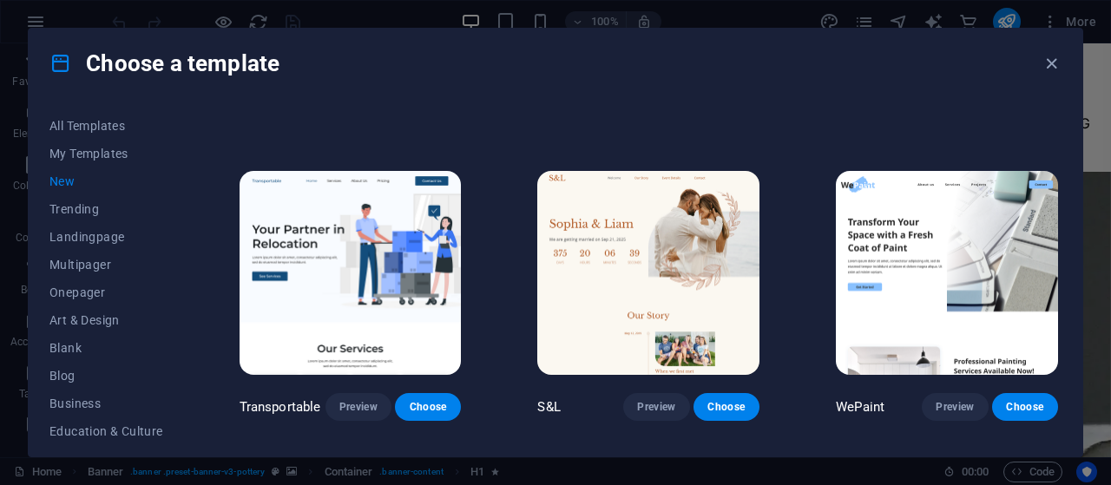
scroll to position [1260, 0]
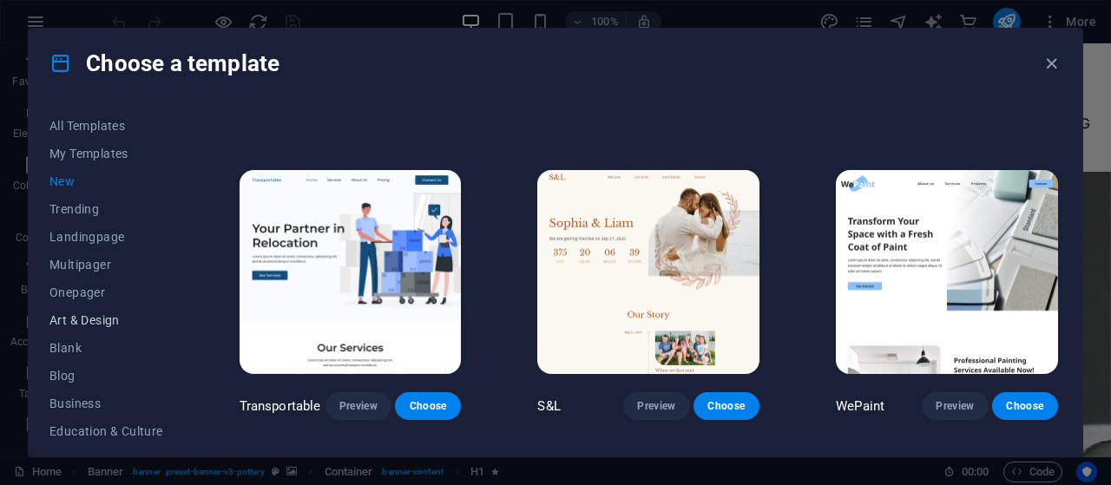
drag, startPoint x: 66, startPoint y: 62, endPoint x: 123, endPoint y: 318, distance: 262.3
click at [123, 318] on div "Choose a template All Templates My Templates New Trending Landingpage Multipage…" at bounding box center [555, 243] width 1055 height 430
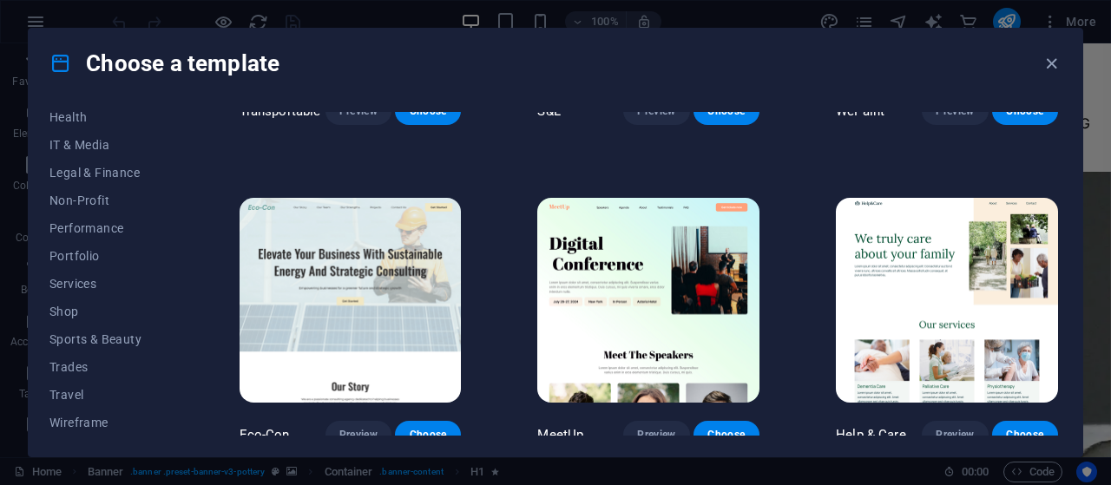
scroll to position [1555, 0]
click at [81, 275] on button "Services" at bounding box center [106, 284] width 114 height 28
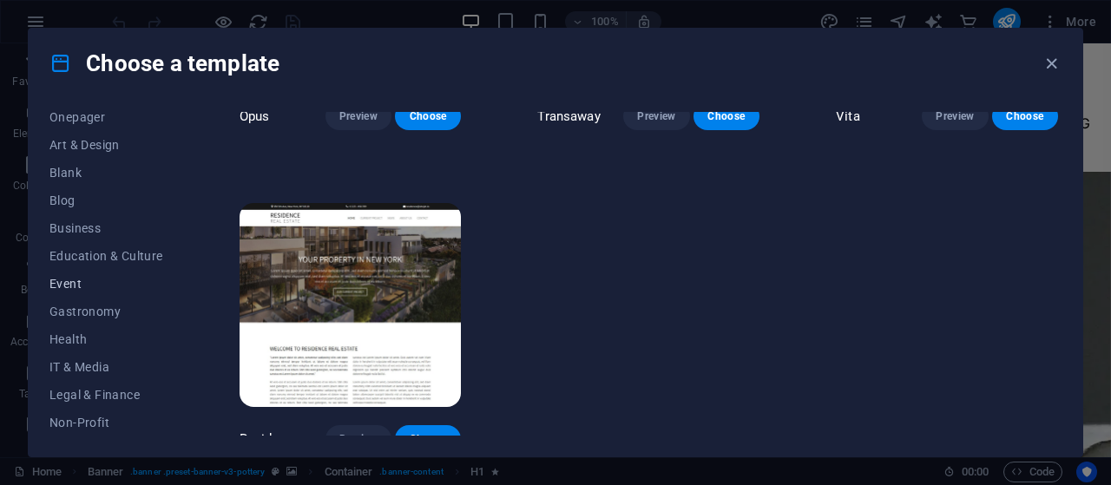
scroll to position [174, 0]
click at [86, 226] on span "Business" at bounding box center [106, 230] width 114 height 14
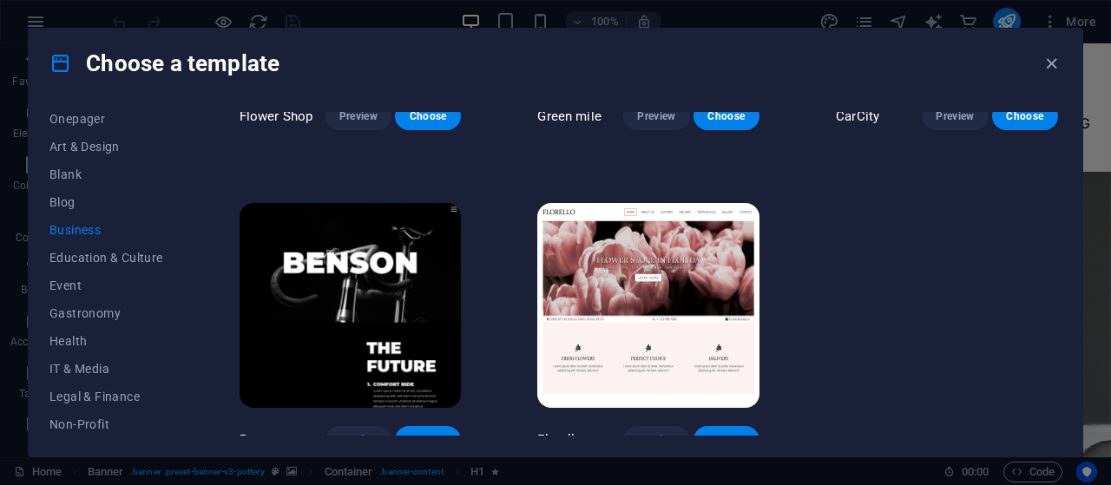
scroll to position [576, 0]
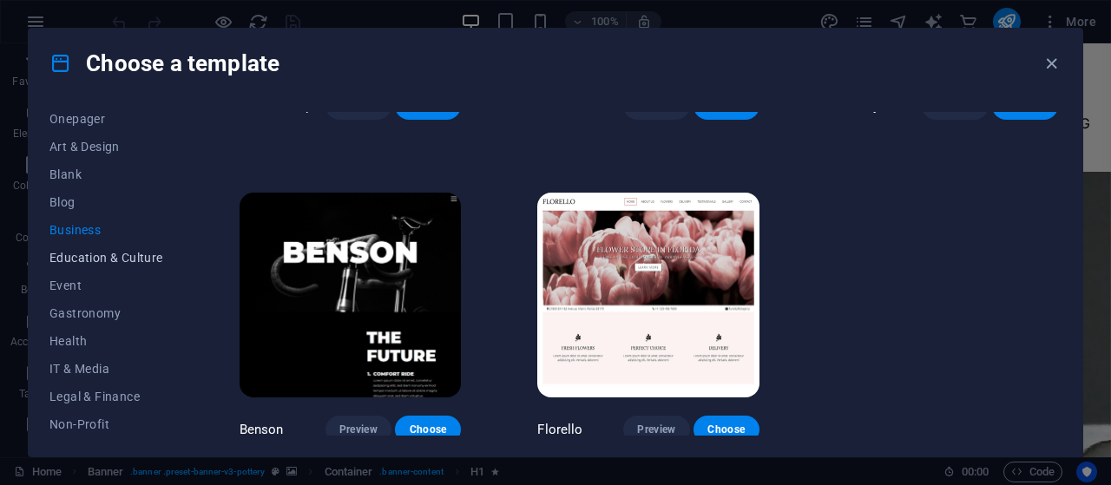
click at [107, 259] on span "Education & Culture" at bounding box center [106, 258] width 114 height 14
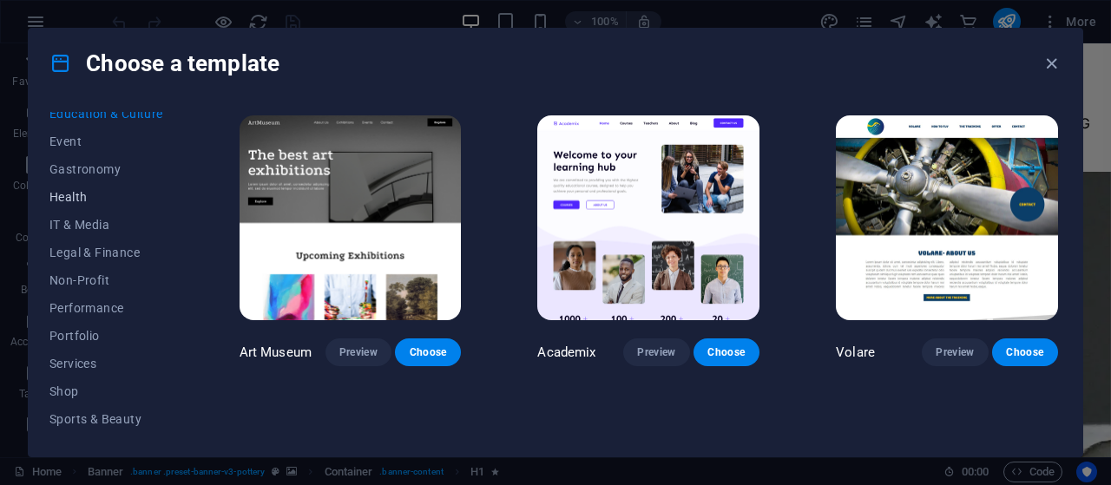
scroll to position [343, 0]
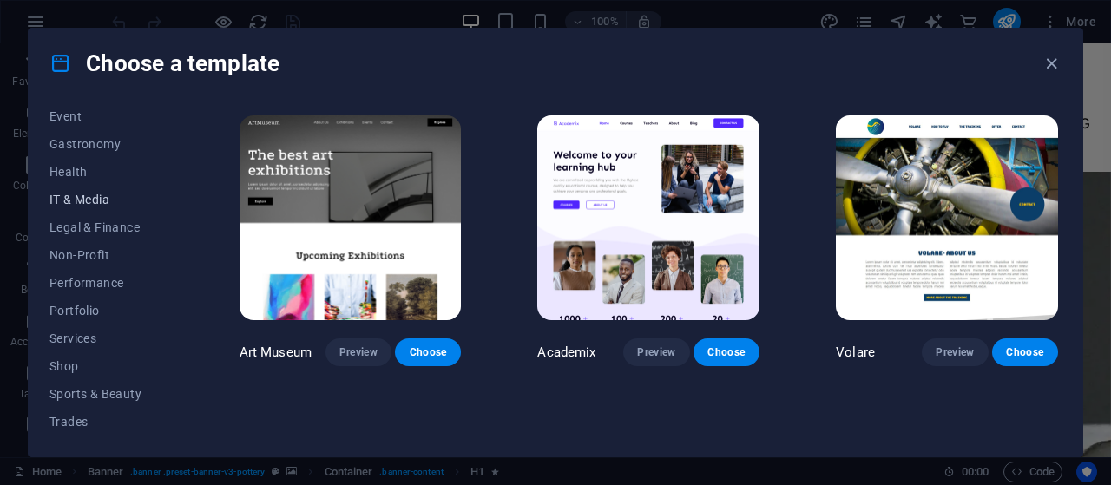
click at [67, 200] on span "IT & Media" at bounding box center [106, 200] width 114 height 14
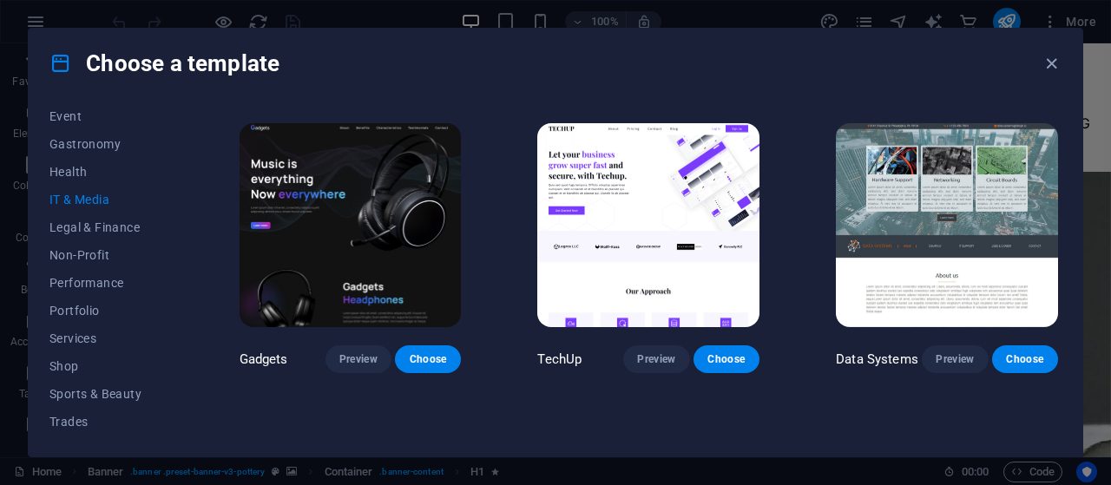
scroll to position [0, 0]
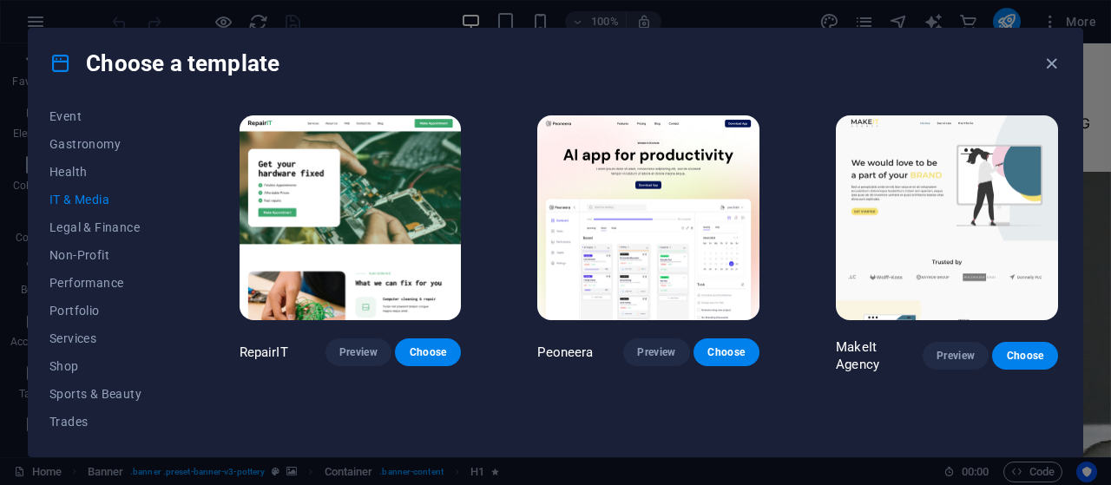
click at [1055, 56] on icon "button" at bounding box center [1051, 64] width 20 height 20
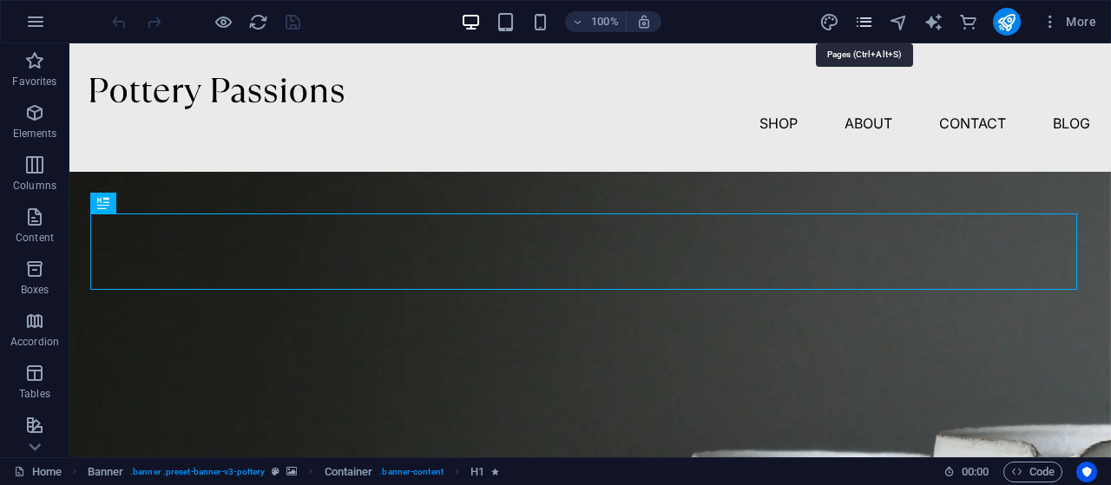
click at [857, 23] on icon "pages" at bounding box center [864, 22] width 20 height 20
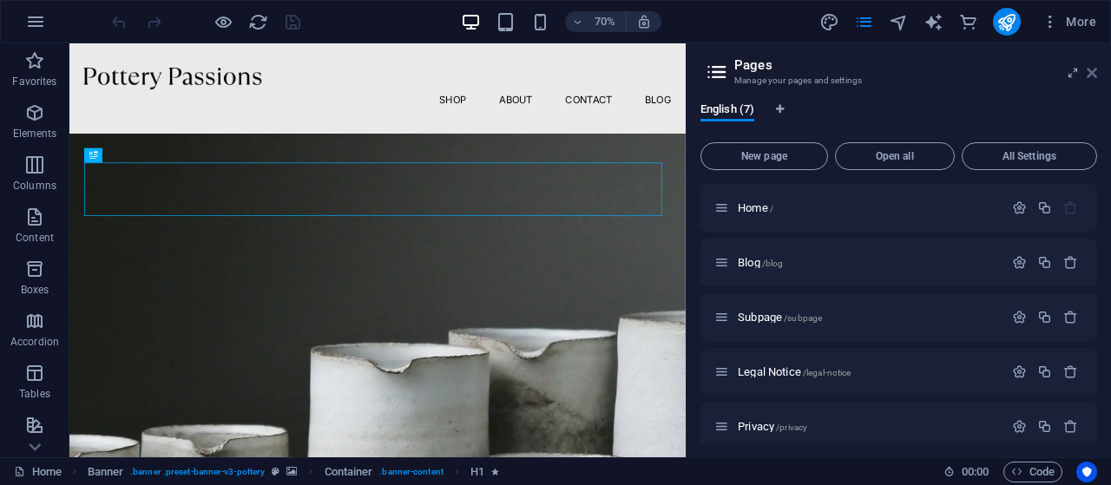
click at [1092, 71] on icon at bounding box center [1091, 73] width 10 height 14
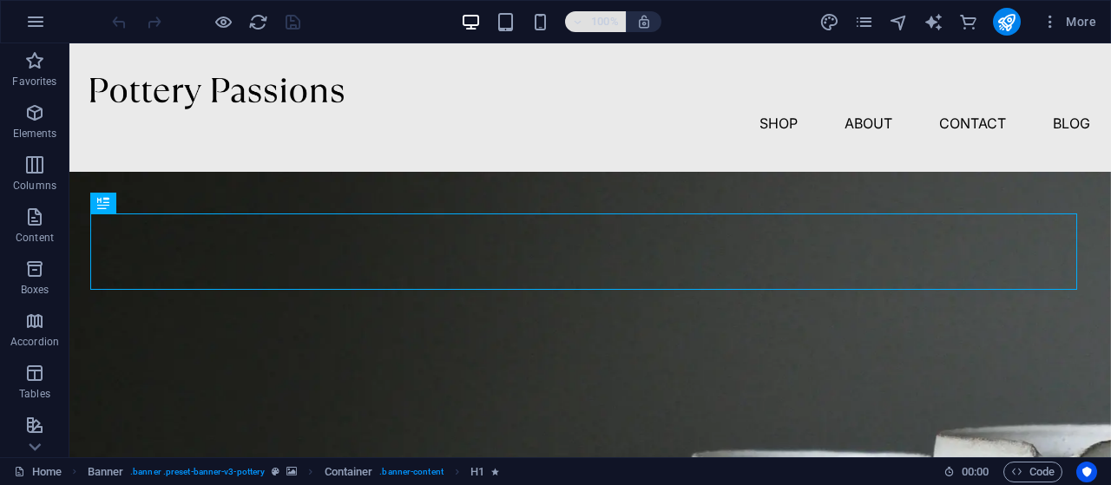
click at [570, 23] on button "100%" at bounding box center [596, 21] width 62 height 21
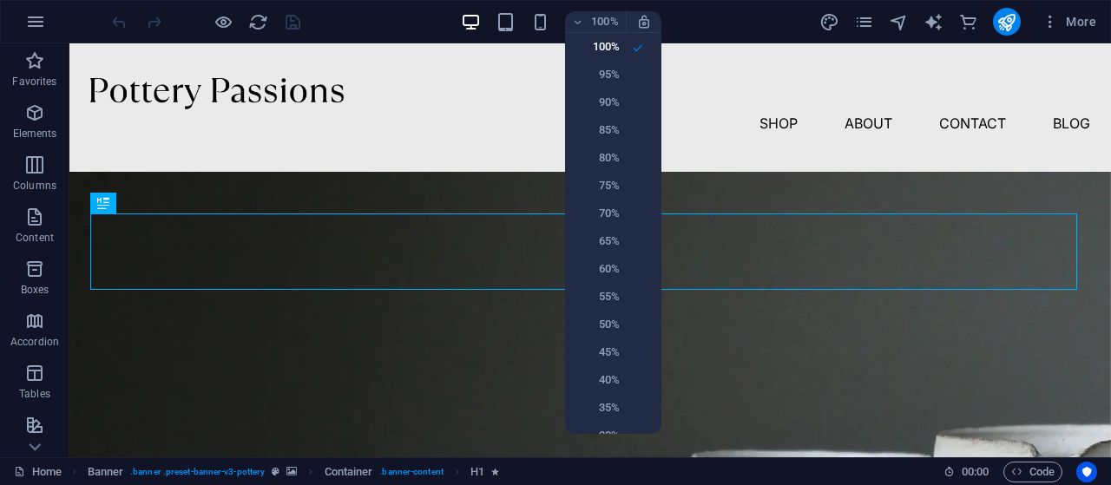
click at [727, 16] on div at bounding box center [555, 242] width 1111 height 485
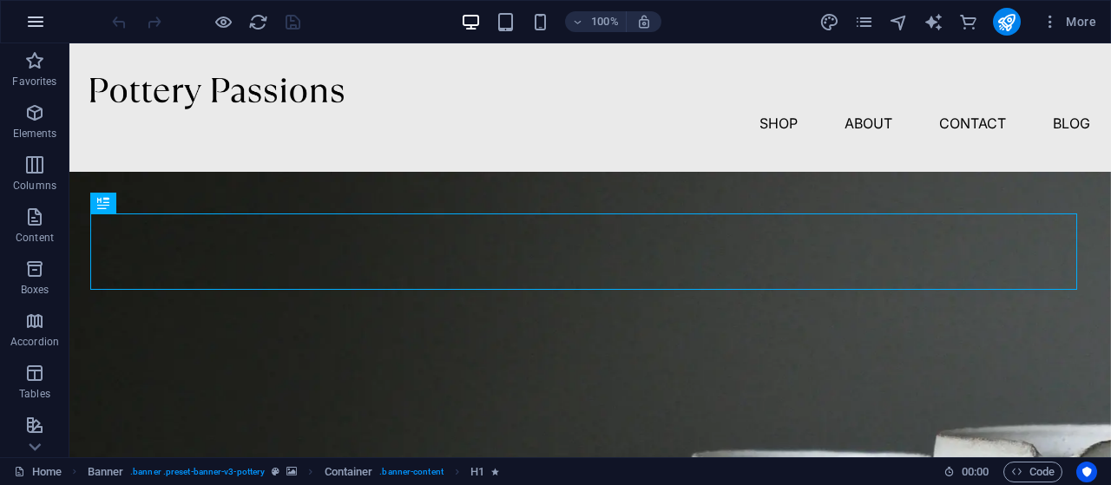
click at [17, 18] on button "button" at bounding box center [36, 22] width 42 height 42
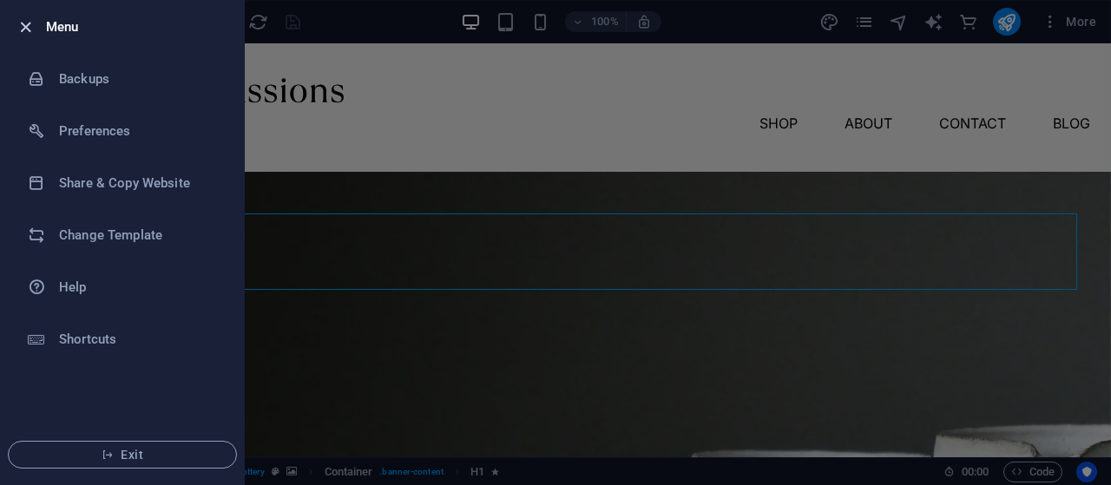
click at [23, 30] on icon "button" at bounding box center [26, 27] width 20 height 20
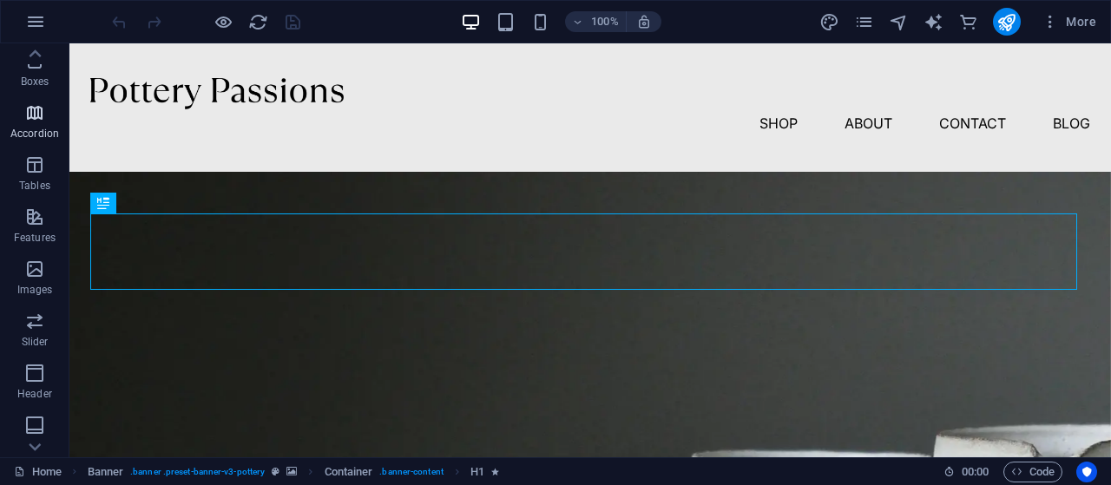
scroll to position [418, 0]
click at [1027, 462] on span "Code" at bounding box center [1032, 472] width 43 height 21
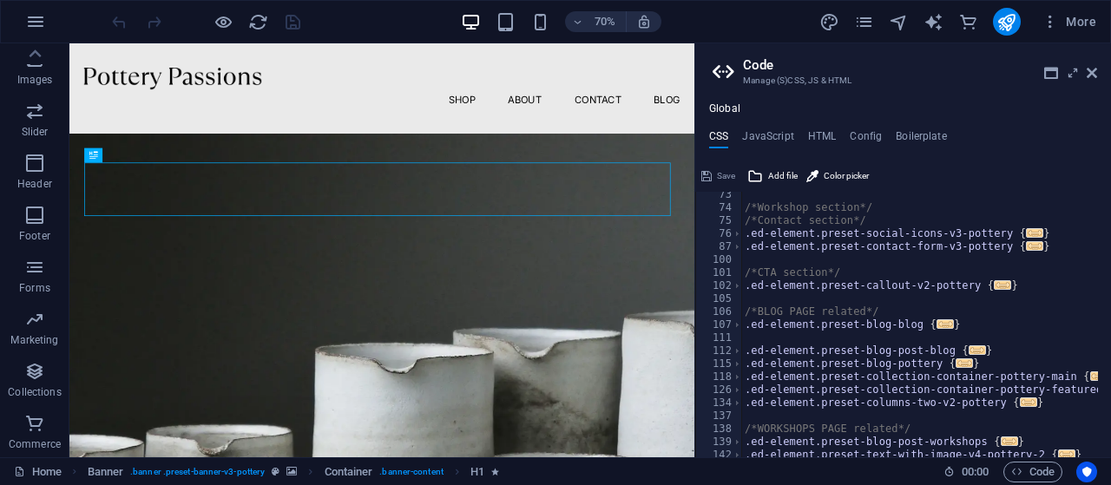
scroll to position [397, 0]
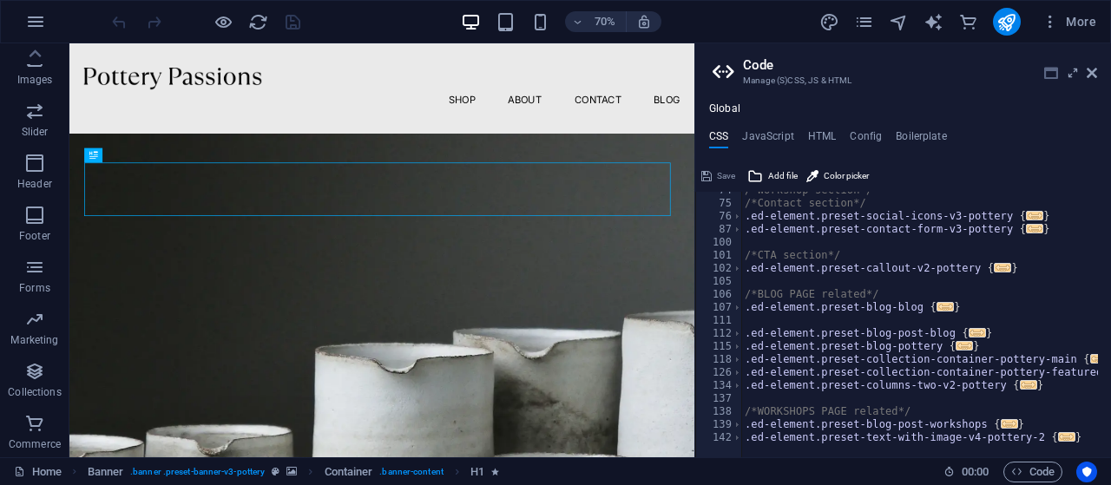
click at [1048, 75] on icon at bounding box center [1051, 73] width 14 height 14
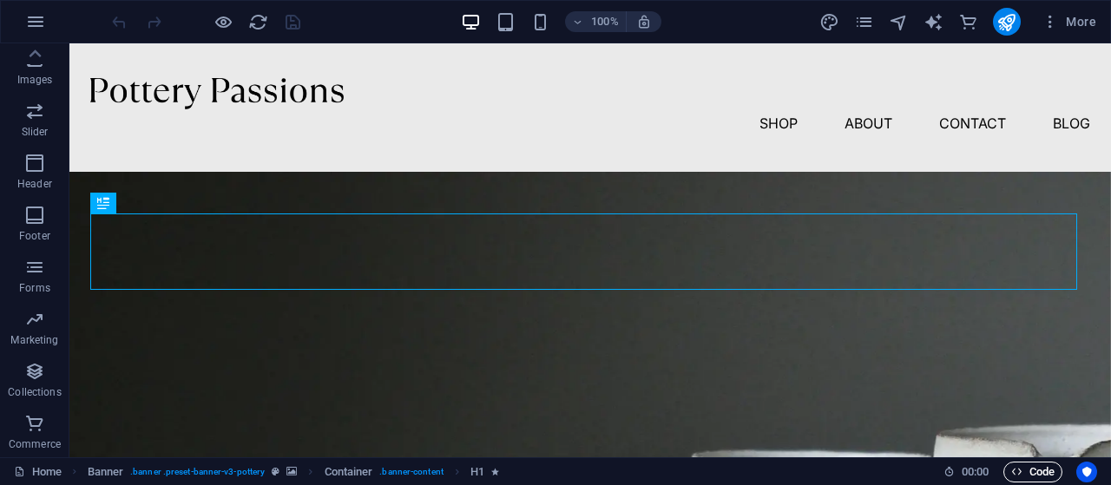
click at [1026, 473] on span "Code" at bounding box center [1032, 472] width 43 height 21
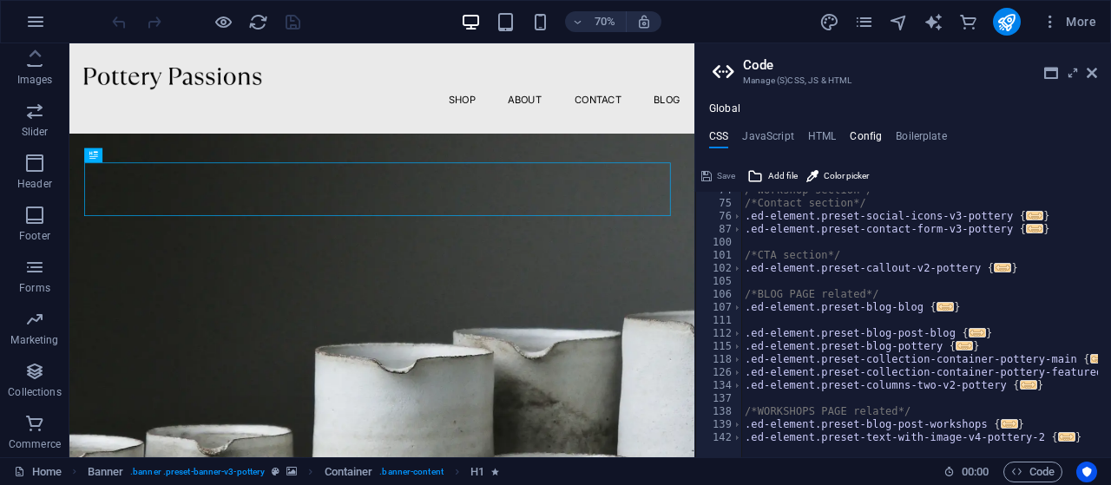
click at [865, 142] on h4 "Config" at bounding box center [865, 139] width 32 height 19
type textarea "$color-background: #eaeaea;"
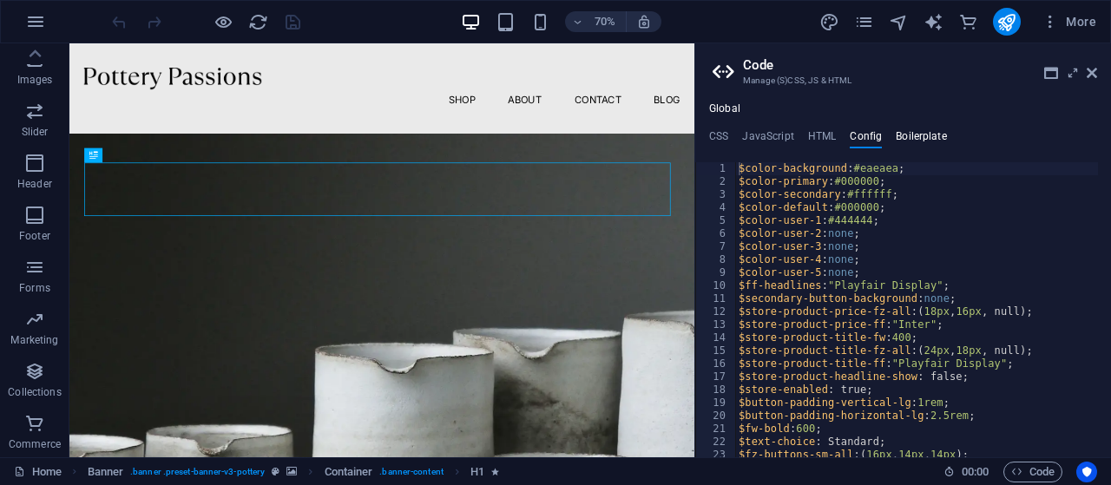
click at [906, 131] on h4 "Boilerplate" at bounding box center [920, 139] width 51 height 19
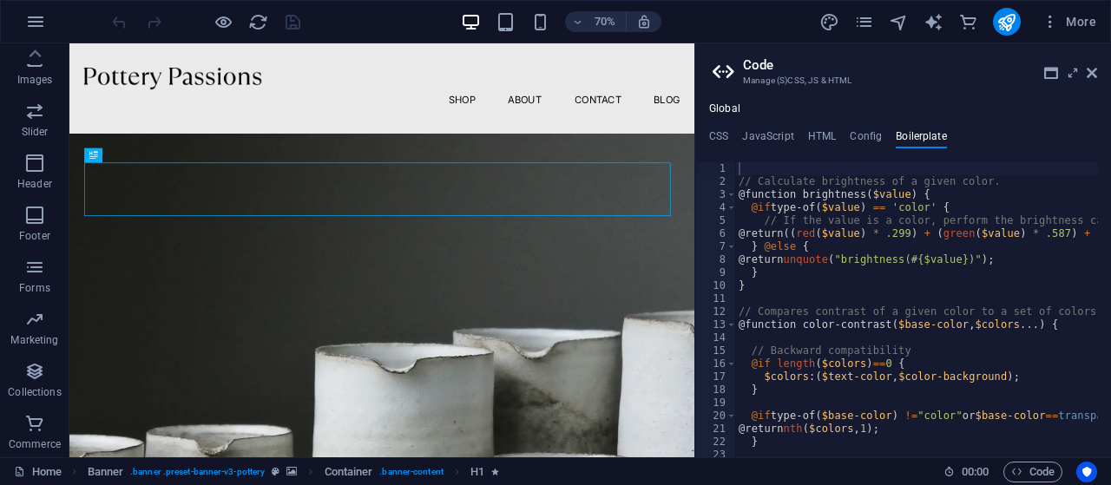
click at [830, 126] on div "Global CSS JavaScript HTML Config Boilerplate /* 74 75 76 87 100 101 102 105 10…" at bounding box center [903, 279] width 416 height 355
click at [817, 131] on h4 "HTML" at bounding box center [822, 139] width 29 height 19
type textarea "<a href="#main-content" class="wv-link-content button">Skip to main content</a>"
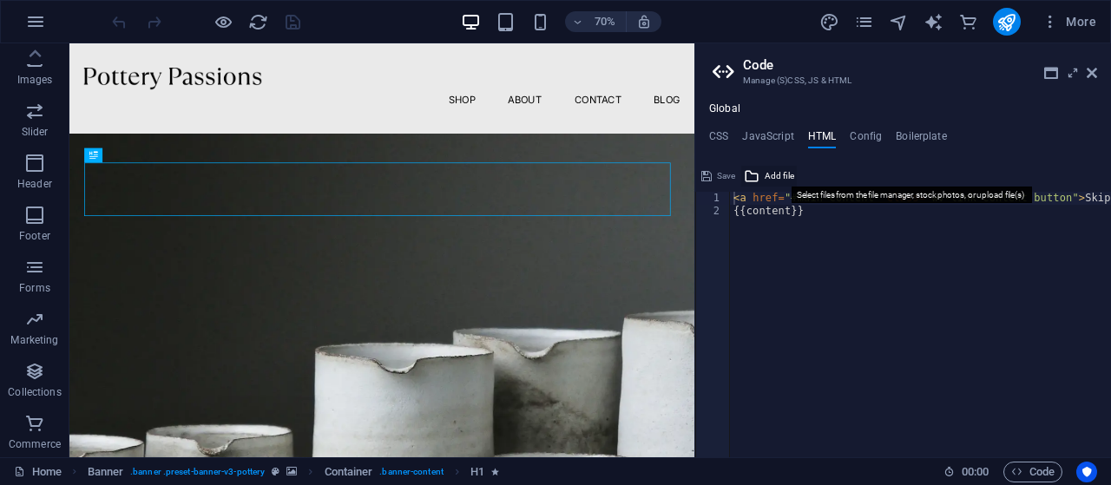
click at [785, 178] on span "Add file" at bounding box center [779, 176] width 30 height 21
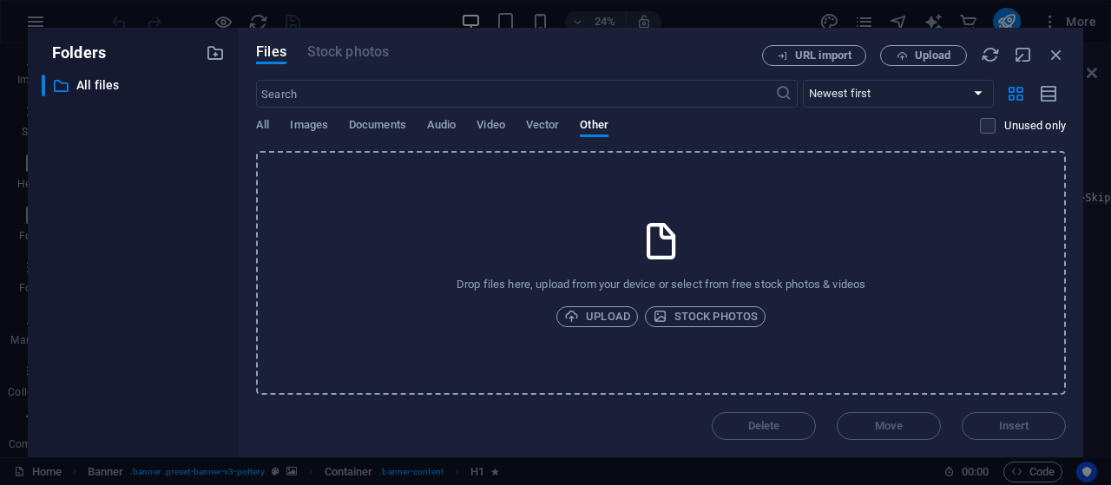
click at [270, 126] on div "All Images Documents Audio Video Vector Other" at bounding box center [618, 134] width 724 height 33
click at [266, 124] on span "All" at bounding box center [262, 127] width 13 height 24
click at [903, 56] on icon "button" at bounding box center [901, 55] width 11 height 11
click at [921, 50] on span "Upload" at bounding box center [933, 55] width 36 height 10
click at [812, 56] on span "URL import" at bounding box center [823, 55] width 56 height 10
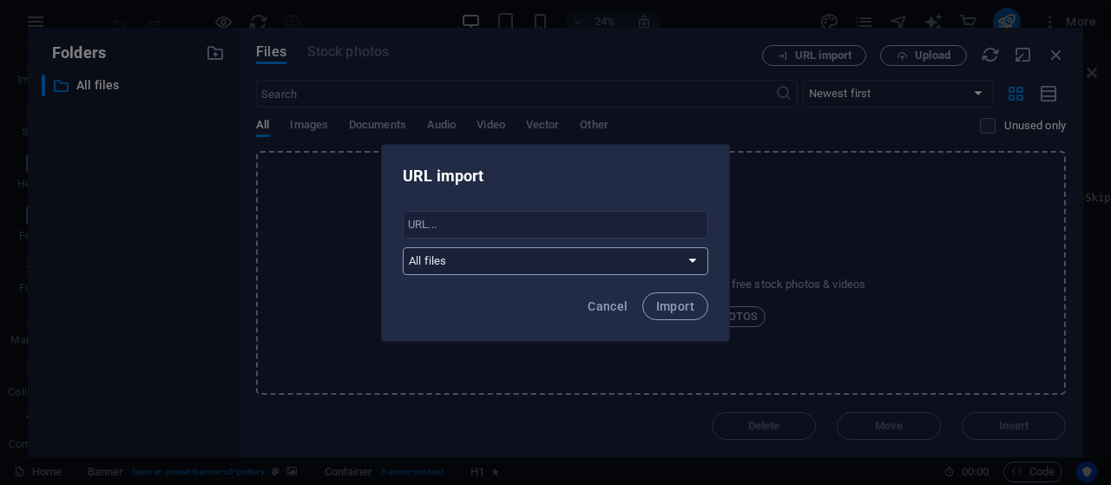
click at [559, 257] on select "All files" at bounding box center [555, 261] width 305 height 28
click at [515, 224] on input "text" at bounding box center [555, 225] width 305 height 28
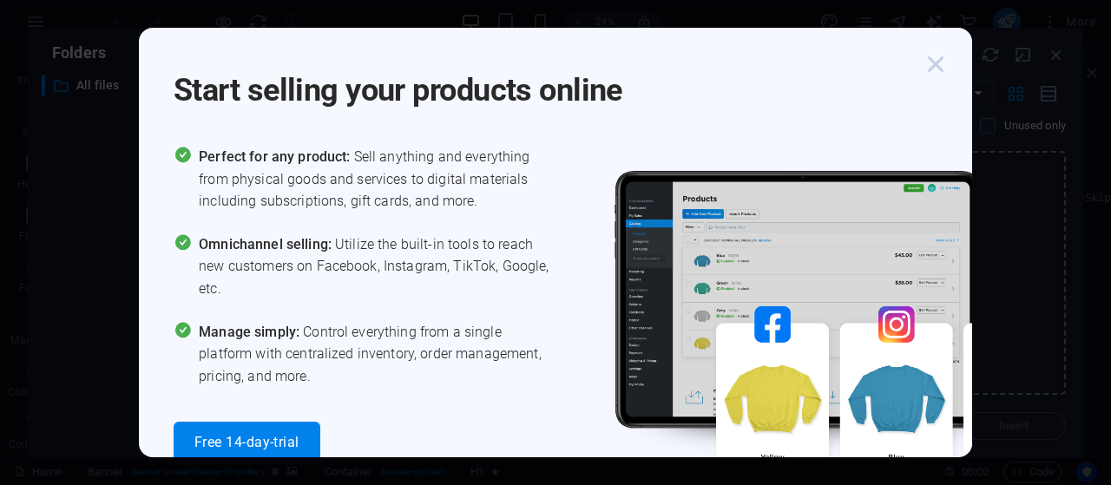
click at [947, 67] on icon "button" at bounding box center [935, 64] width 31 height 31
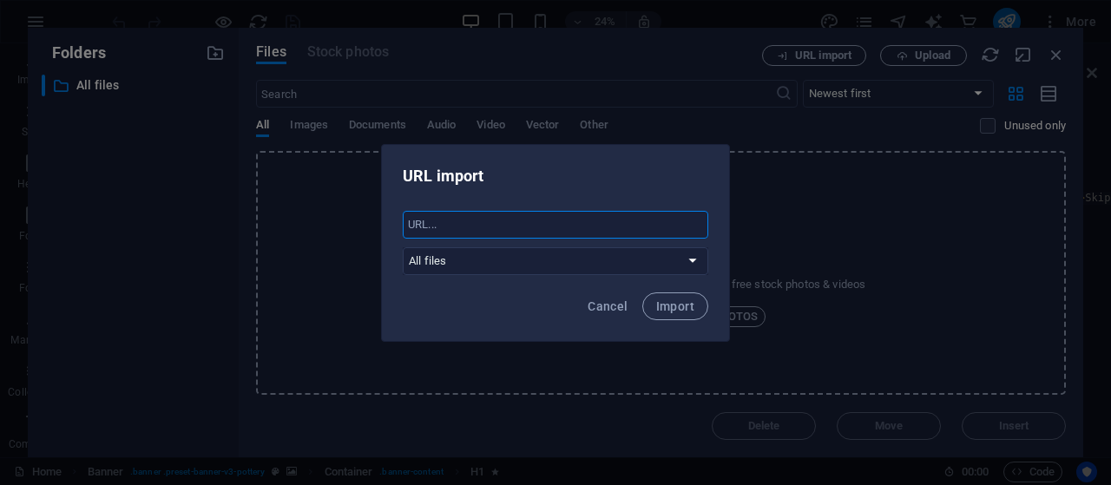
click at [495, 228] on input "text" at bounding box center [555, 225] width 305 height 28
paste input "http://localhost:5173/"
type input "http://localhost:5173/"
click at [680, 303] on span "Import" at bounding box center [675, 306] width 38 height 14
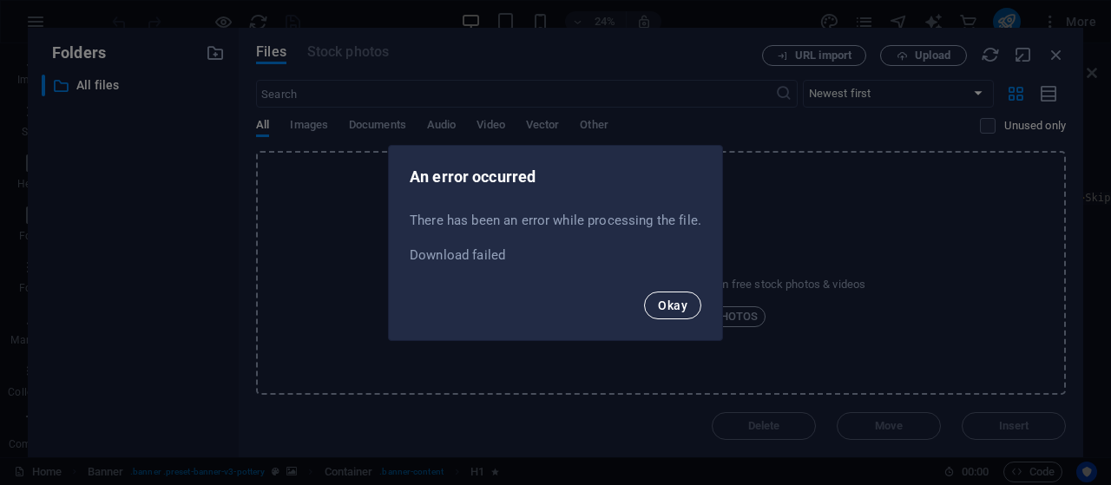
click at [659, 301] on span "Okay" at bounding box center [673, 305] width 30 height 14
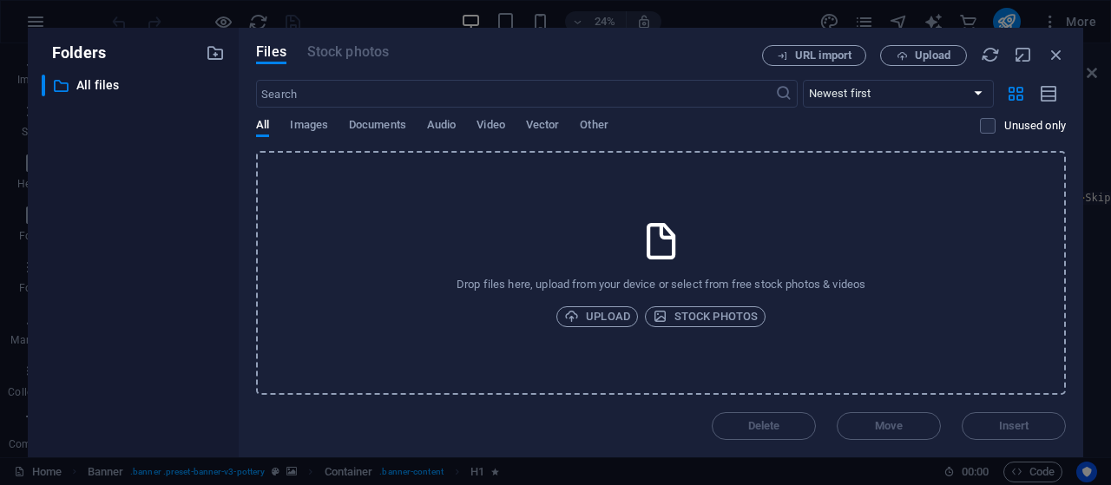
click at [826, 204] on div "Drop files here, upload from your device or select from free stock photos & vid…" at bounding box center [661, 273] width 810 height 244
click at [1056, 59] on icon "button" at bounding box center [1055, 54] width 19 height 19
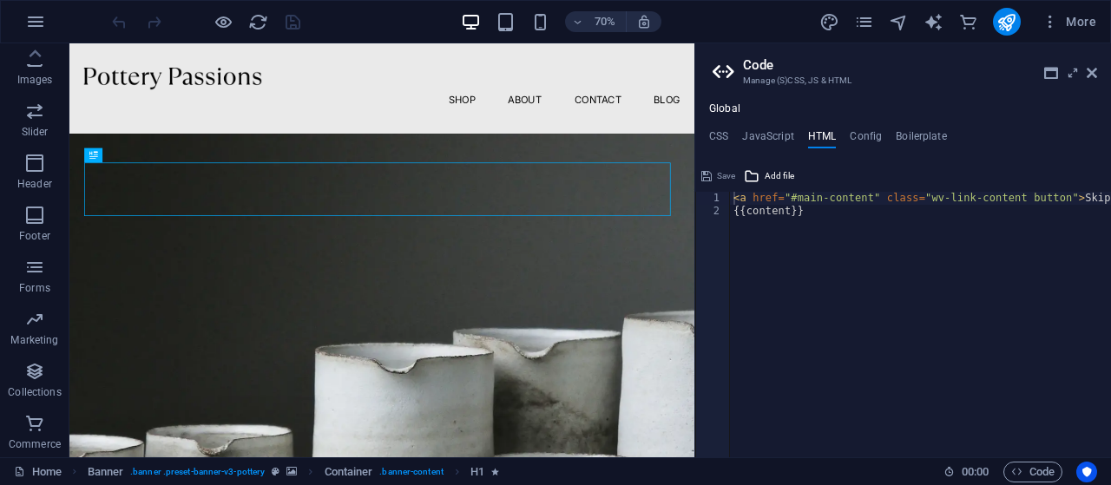
click at [1099, 68] on aside "Code Manage (S)CSS, JS & HTML Global CSS JavaScript HTML Config Boilerplate /* …" at bounding box center [902, 250] width 416 height 414
click at [1094, 77] on icon at bounding box center [1091, 73] width 10 height 14
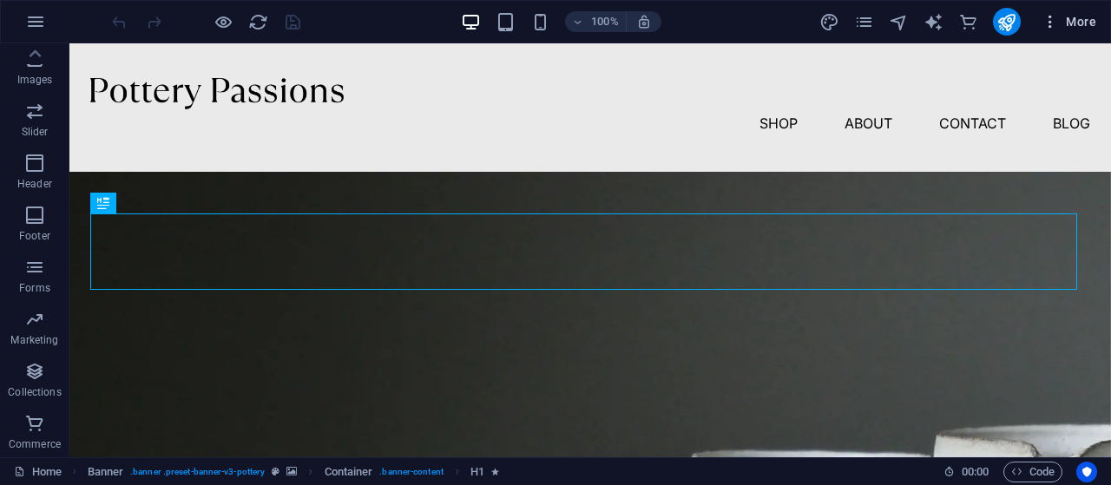
click at [1054, 16] on icon "button" at bounding box center [1049, 21] width 17 height 17
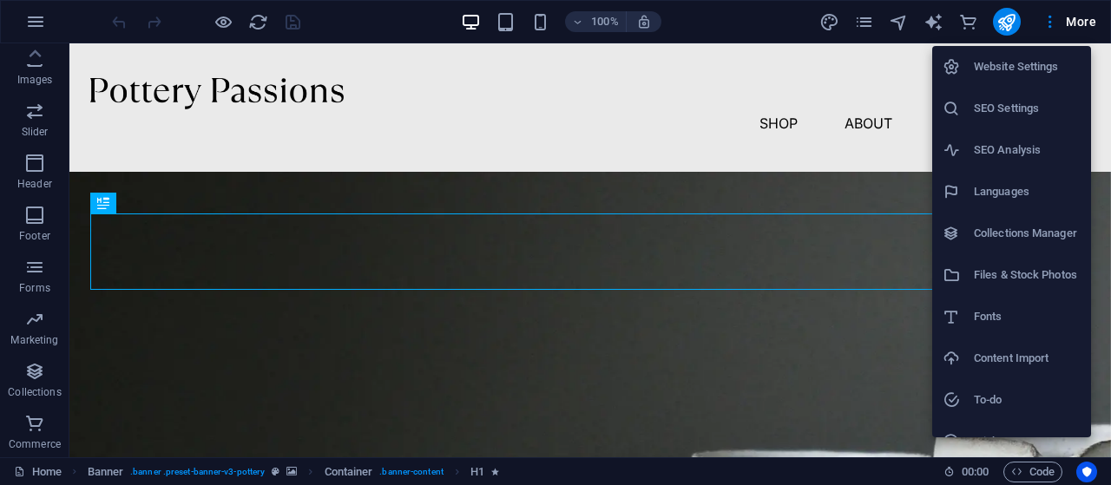
scroll to position [66, 0]
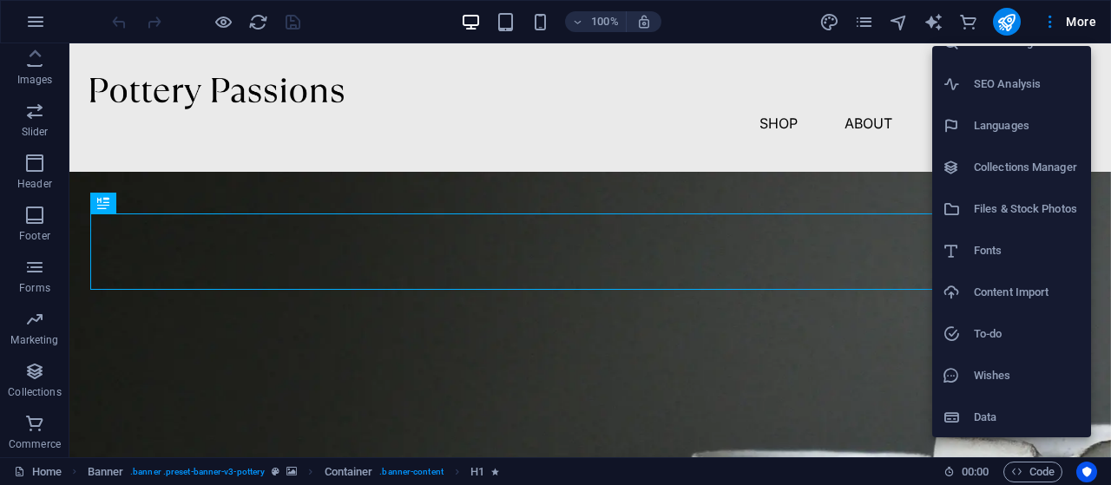
click at [703, 23] on div at bounding box center [555, 242] width 1111 height 485
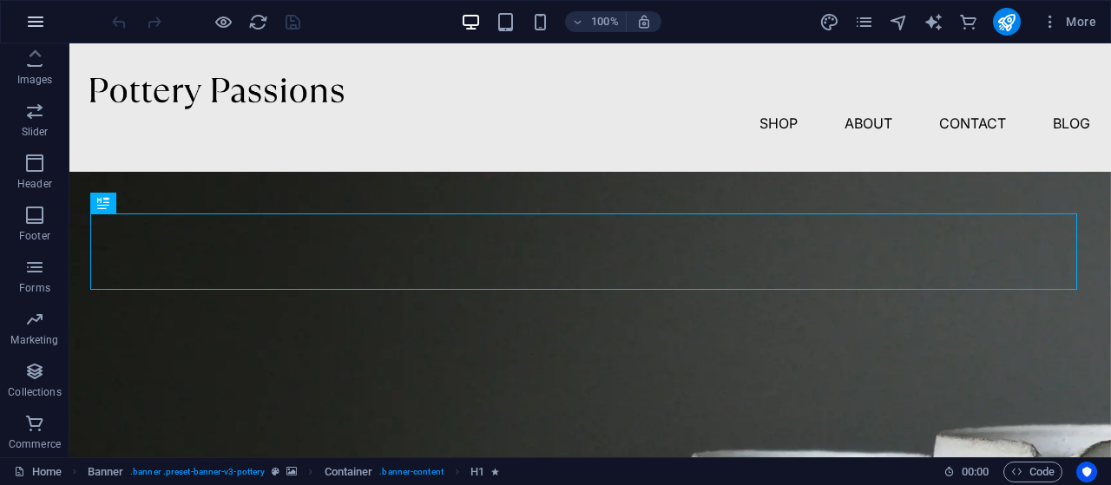
click at [23, 19] on button "button" at bounding box center [36, 22] width 42 height 42
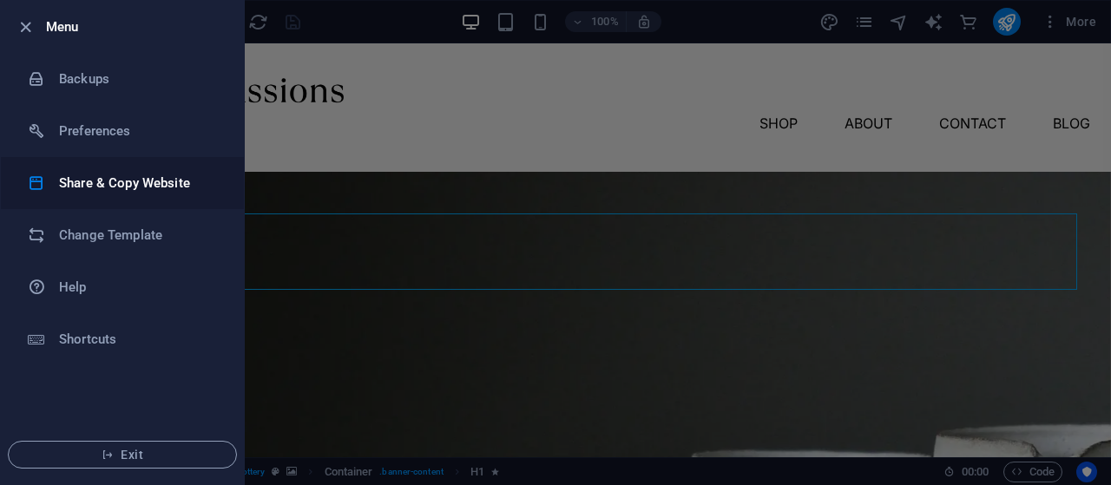
click at [133, 180] on h6 "Share & Copy Website" at bounding box center [139, 183] width 161 height 21
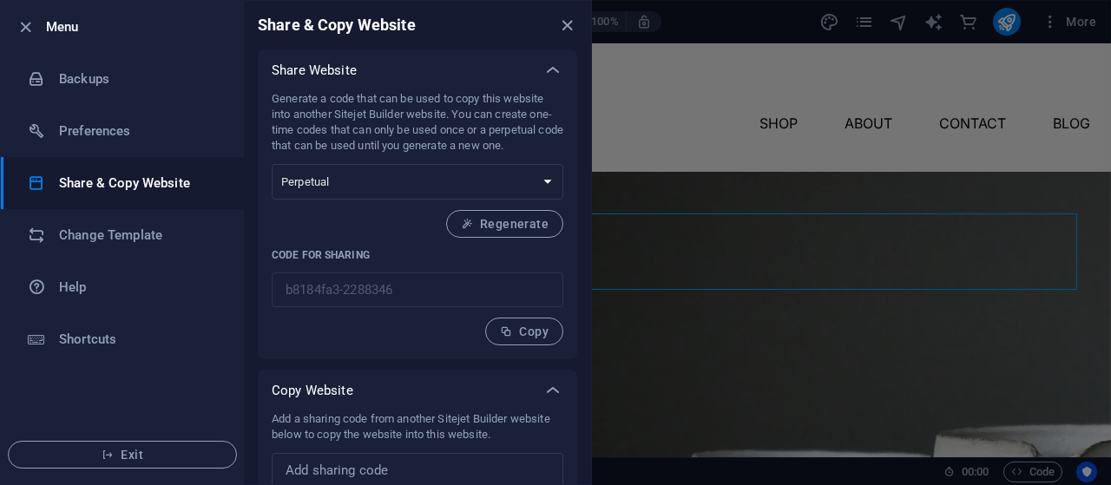
scroll to position [55, 0]
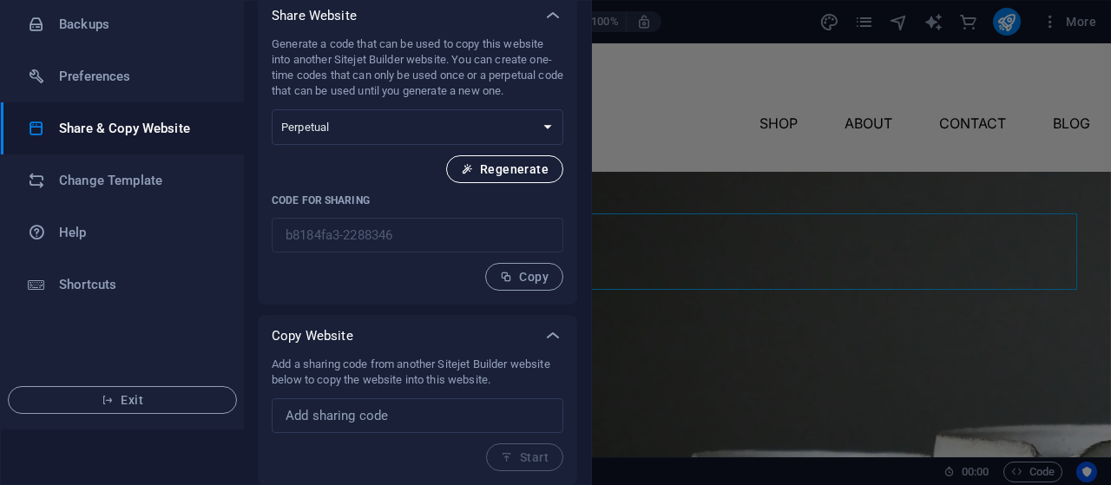
click at [508, 175] on button "Regenerate" at bounding box center [504, 169] width 117 height 28
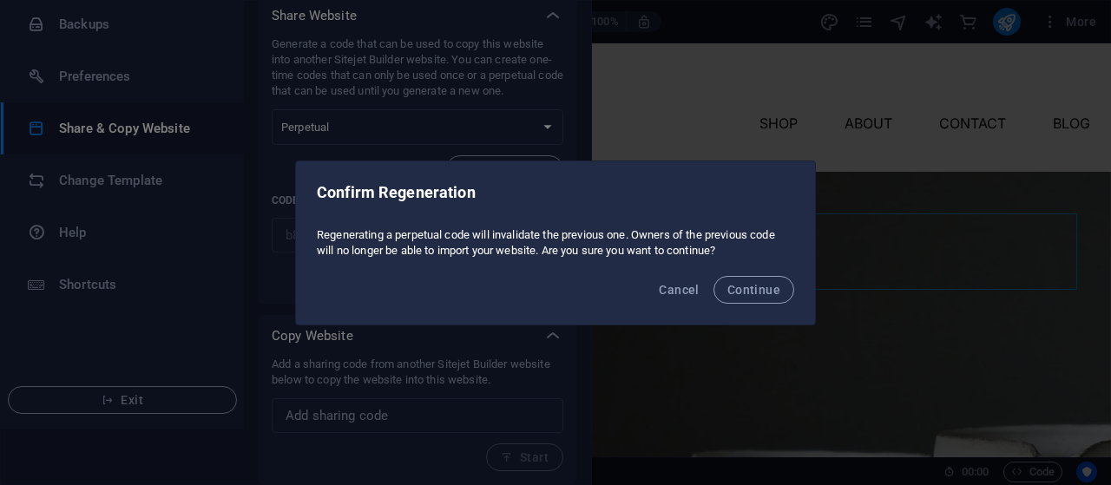
click at [618, 106] on div "Confirm Regeneration Regenerating a perpetual code will invalidate the previous…" at bounding box center [555, 242] width 1111 height 485
click at [743, 288] on span "Continue" at bounding box center [753, 290] width 53 height 14
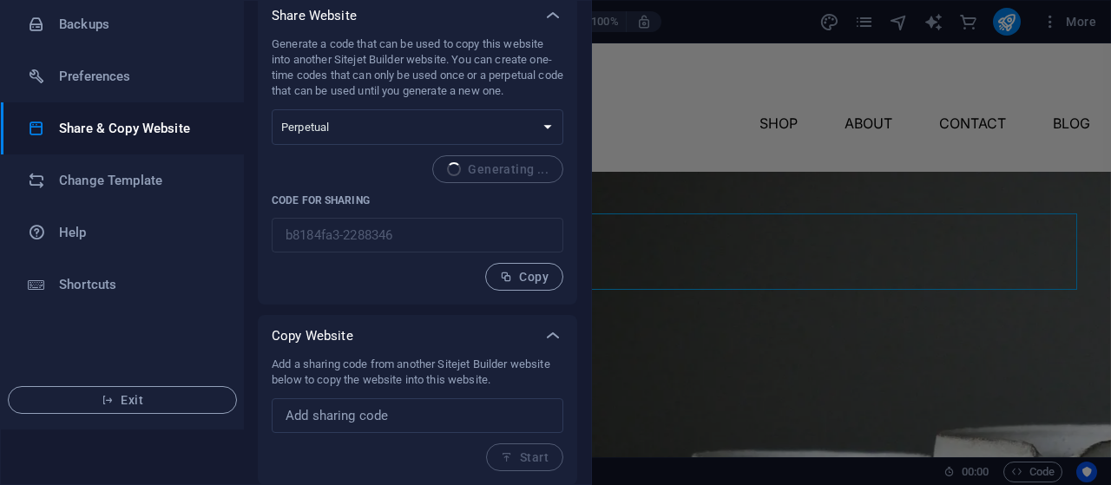
type input "3270d39f-2288346"
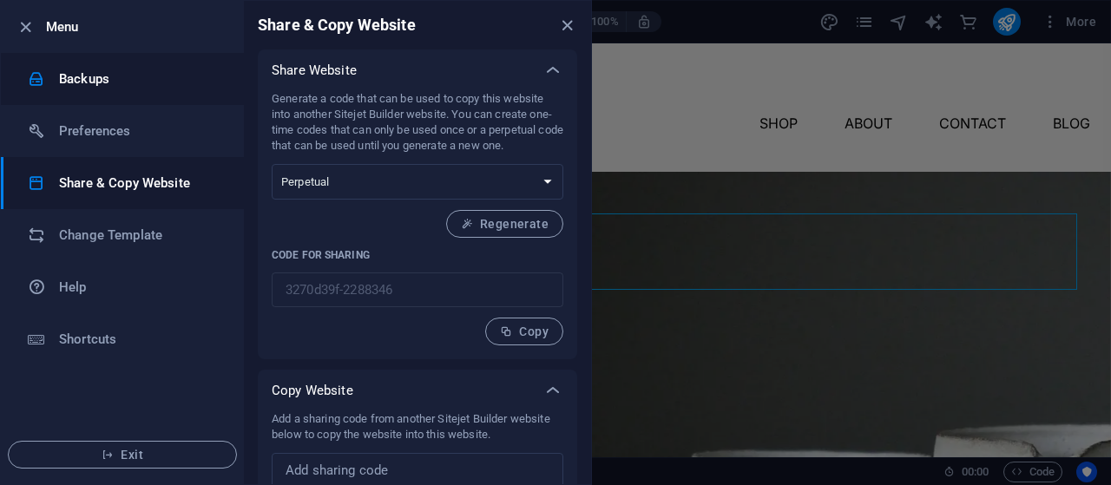
click at [94, 85] on h6 "Backups" at bounding box center [139, 79] width 161 height 21
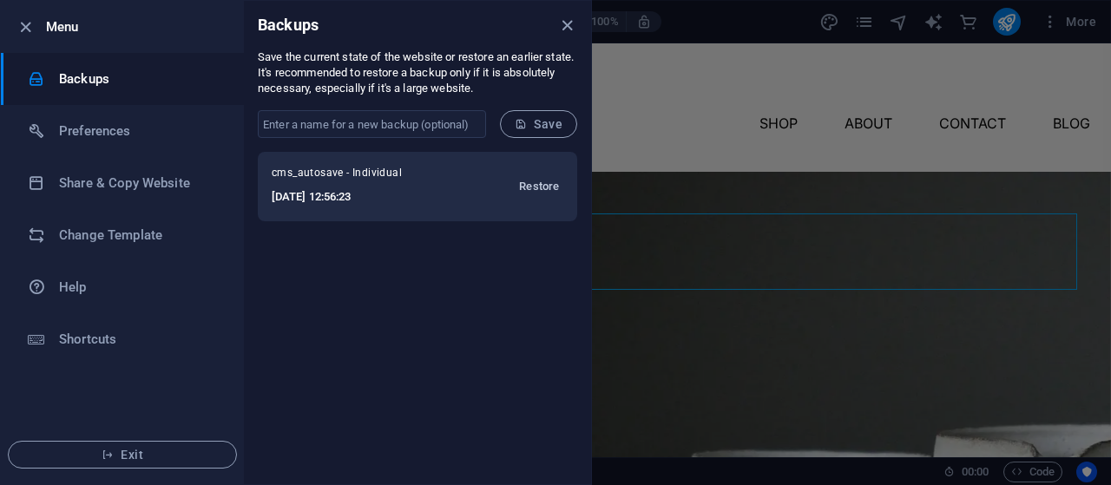
click at [536, 176] on span "Restore" at bounding box center [539, 186] width 40 height 21
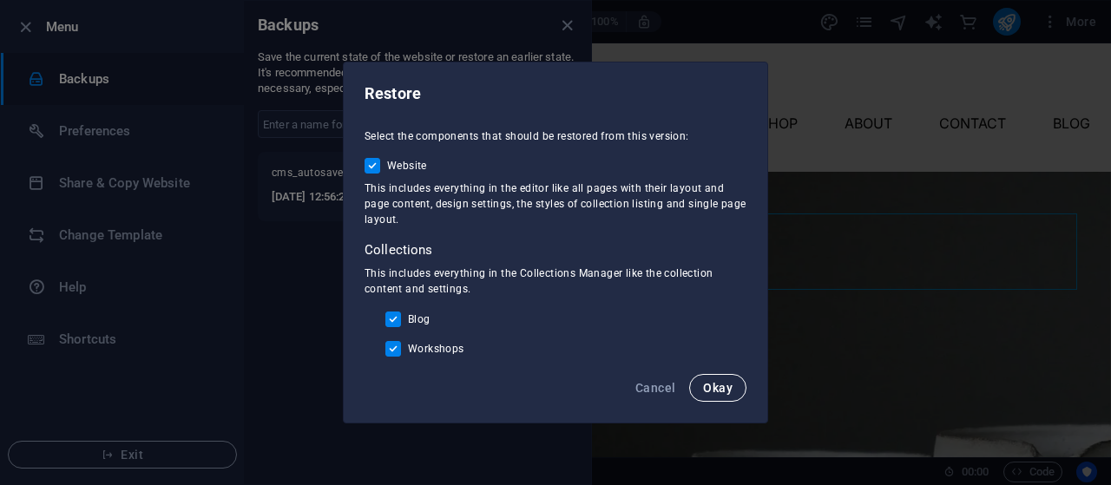
drag, startPoint x: 724, startPoint y: 372, endPoint x: 711, endPoint y: 395, distance: 26.0
click at [711, 395] on div "Cancel Okay" at bounding box center [555, 393] width 423 height 59
click at [711, 395] on span "Okay" at bounding box center [718, 388] width 30 height 14
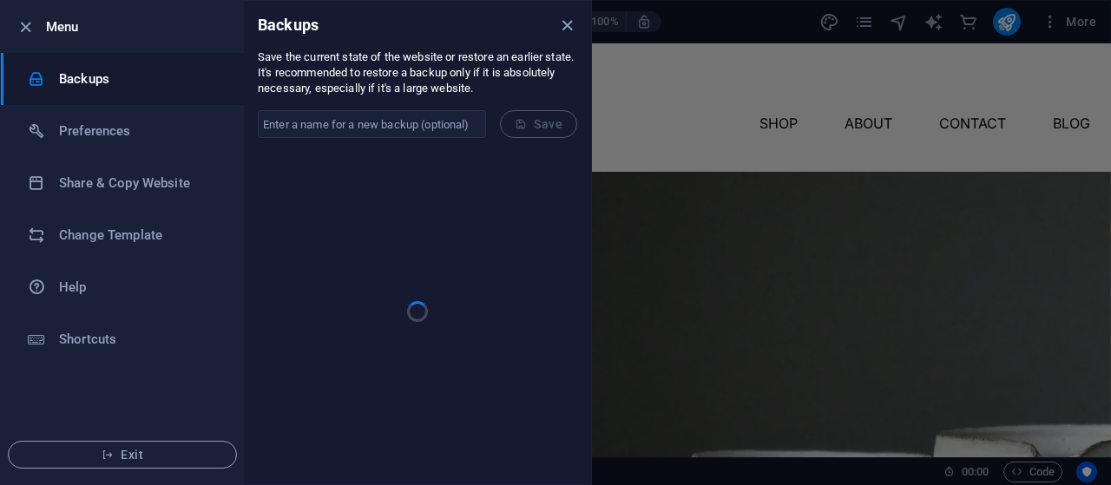
checkbox input "false"
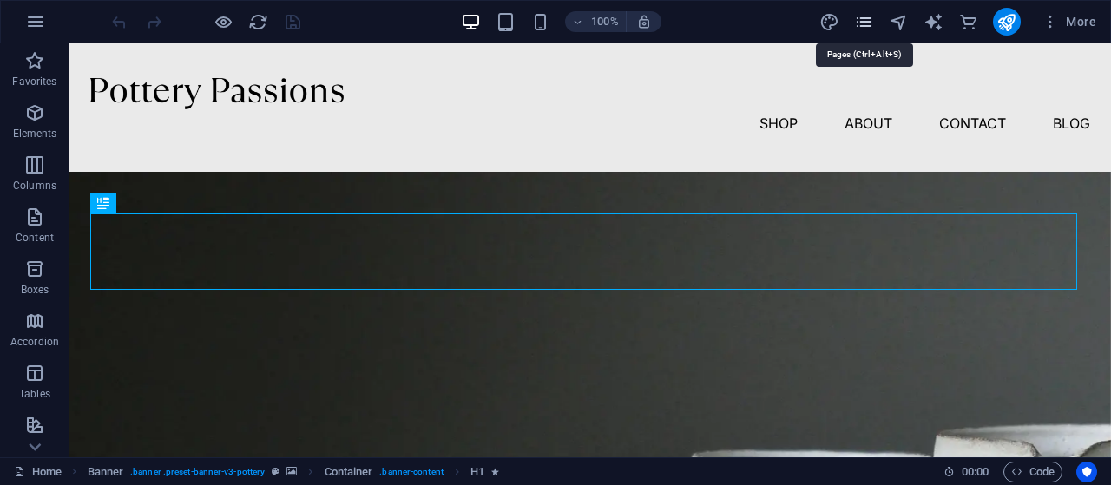
click at [866, 23] on icon "pages" at bounding box center [864, 22] width 20 height 20
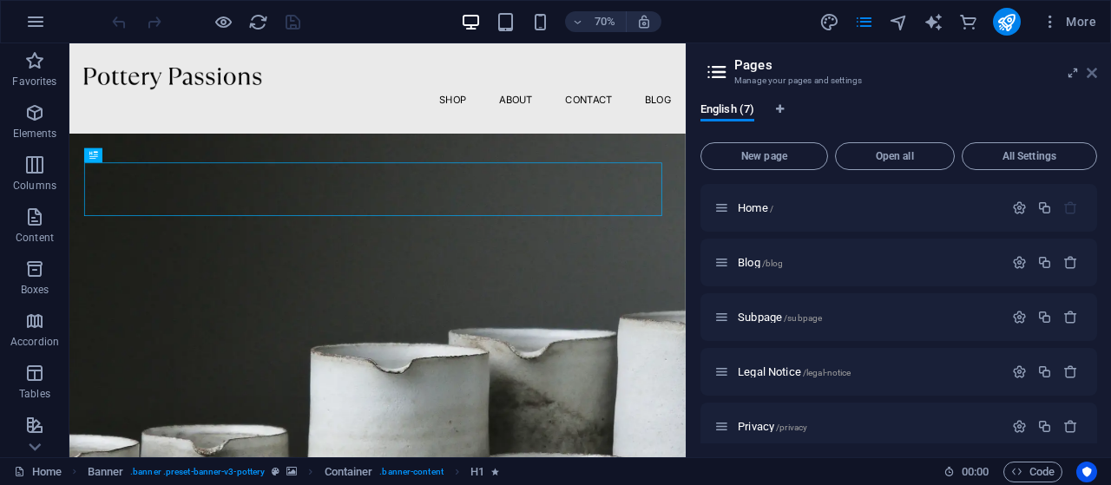
click at [1095, 75] on icon at bounding box center [1091, 73] width 10 height 14
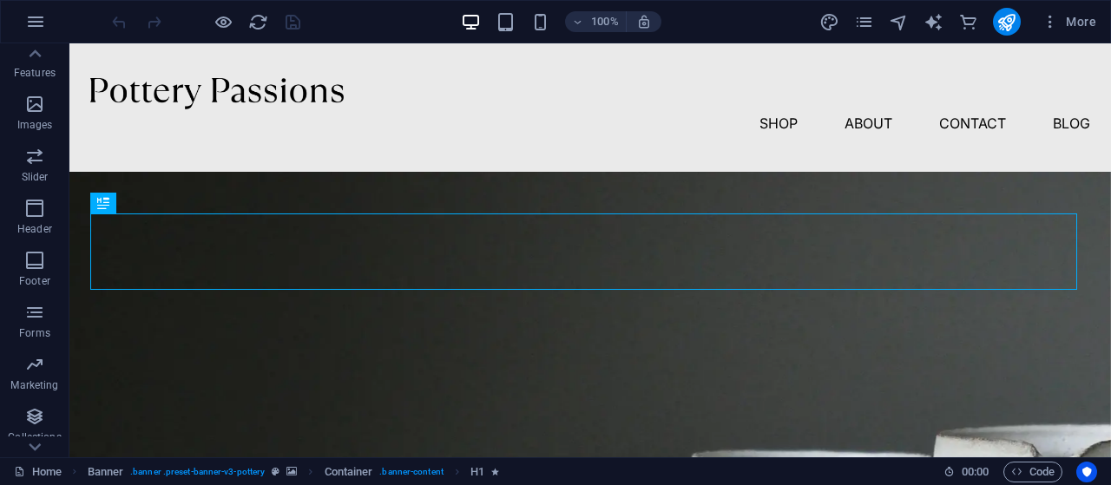
scroll to position [418, 0]
click at [1036, 476] on span "Code" at bounding box center [1032, 472] width 43 height 21
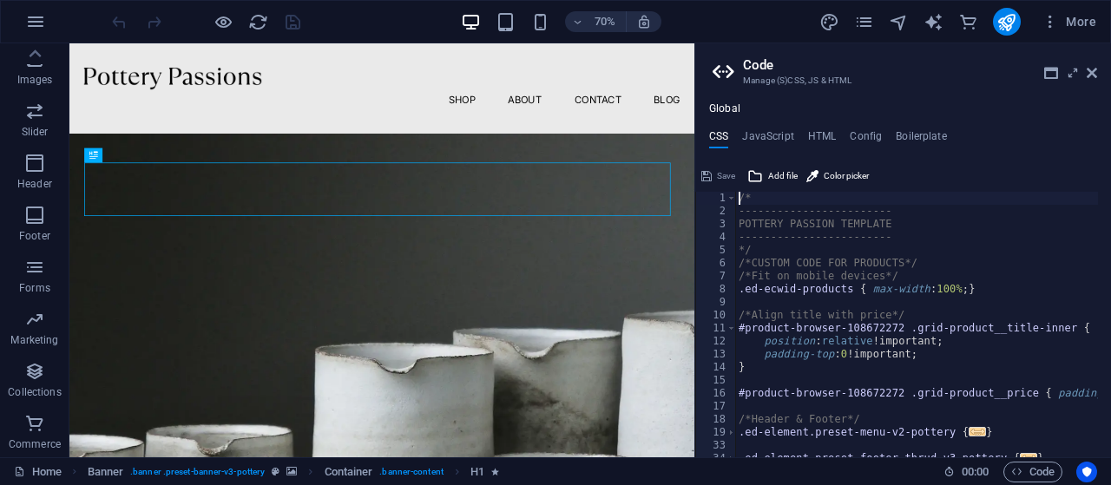
click at [954, 275] on div "/* ------------------------ POTTERY PASSION TEMPLATE ------------------------ *…" at bounding box center [981, 331] width 492 height 279
type textarea "@include text-with-image-v4($margin: (3.75rem, 2rem, 1.5rem), $image-width: (50…"
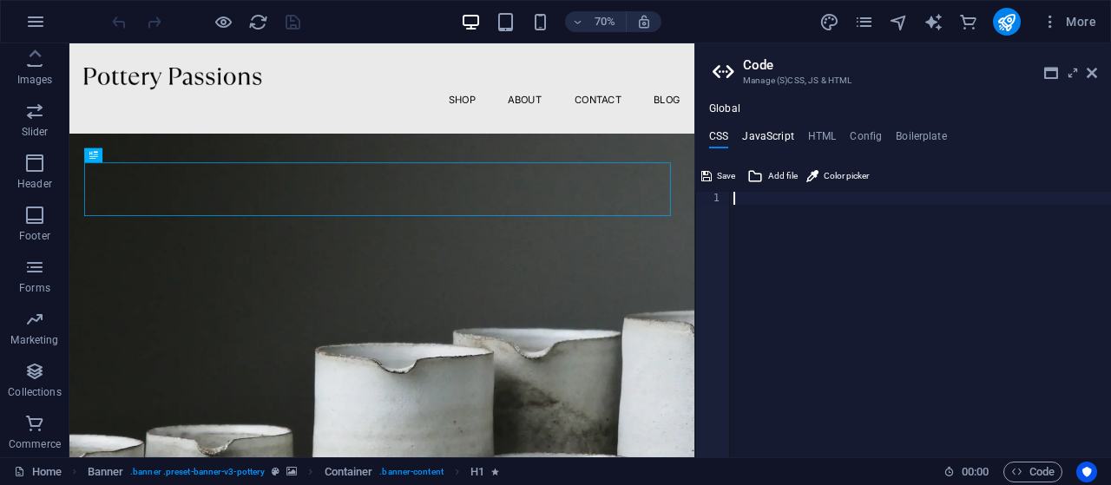
click at [759, 131] on h4 "JavaScript" at bounding box center [767, 139] width 51 height 19
type textarea "/* JS for preset "Menu V2" */"
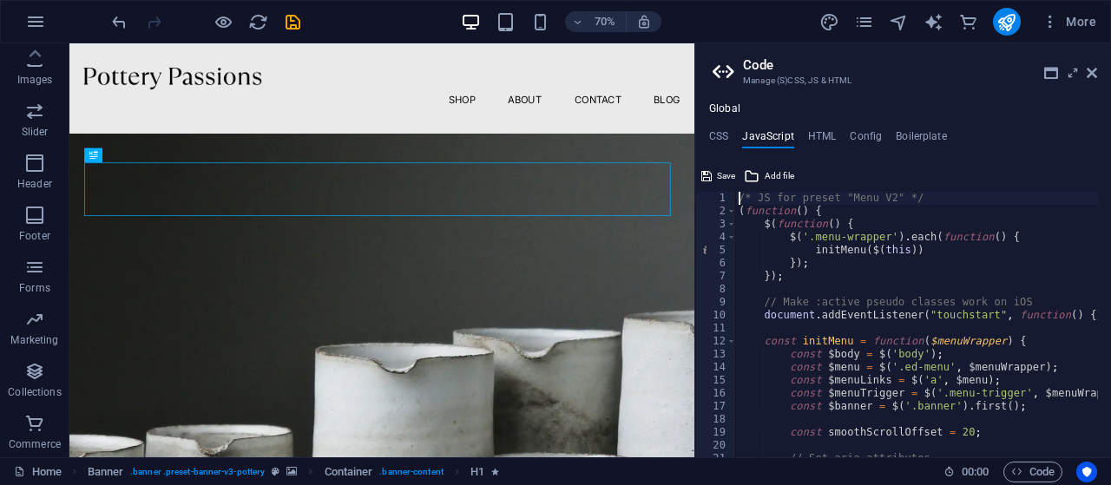
click at [951, 285] on div "/* JS for preset "Menu V2" */ ( function ( ) { $ ( function ( ) { $ ( '.menu-wr…" at bounding box center [1133, 331] width 797 height 279
type textarea "})(); /* End JS for preset "Menu V2" */"
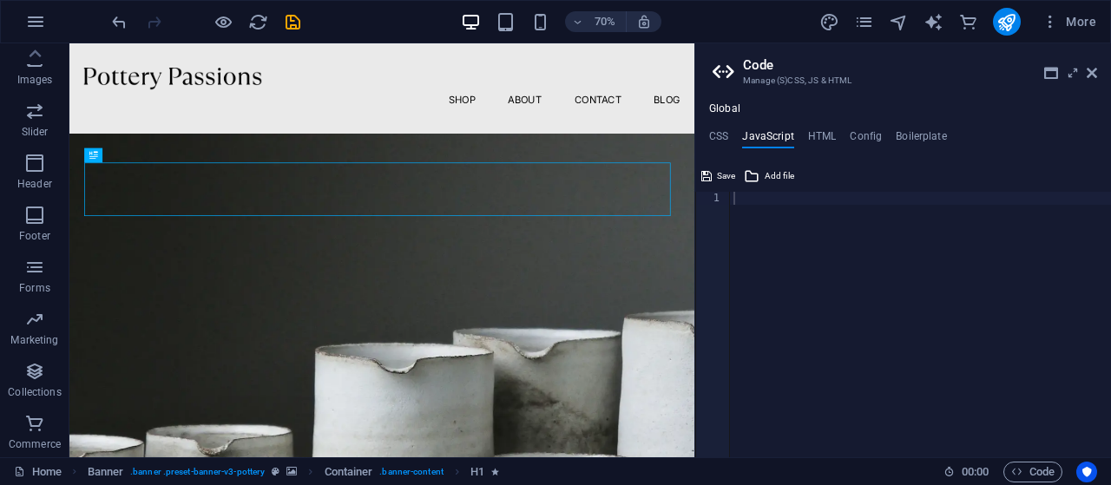
click at [814, 123] on div "Global CSS JavaScript HTML Config Boilerplate 1 ההההההההההההההההההההההההההההההה…" at bounding box center [903, 279] width 416 height 355
click at [820, 131] on h4 "HTML" at bounding box center [822, 139] width 29 height 19
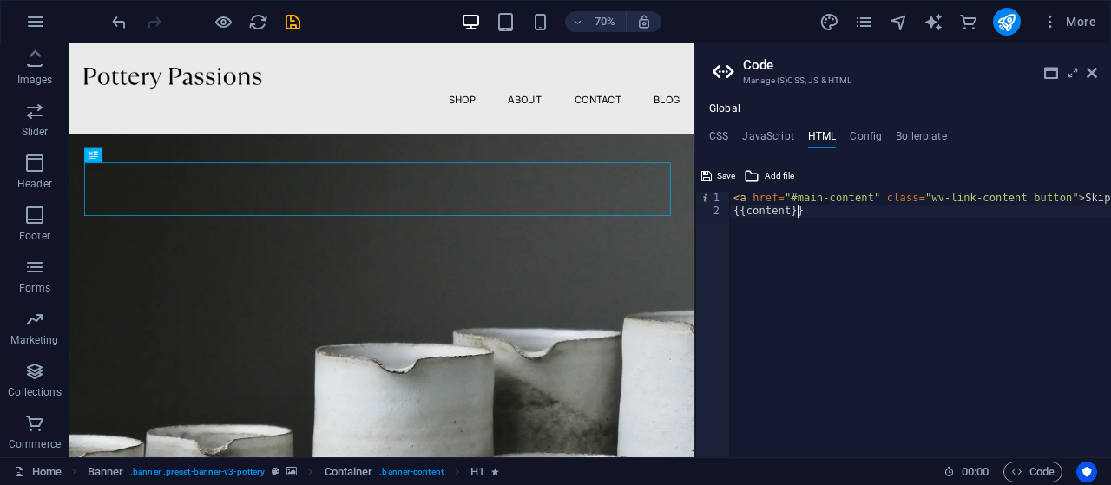
click at [1006, 289] on div "< a href = "#main-content" class = "wv-link-content button" > Skip to main cont…" at bounding box center [964, 331] width 469 height 279
type textarea "<a href="#main-content" class="wv-link-content button">Skip to main content</a>…"
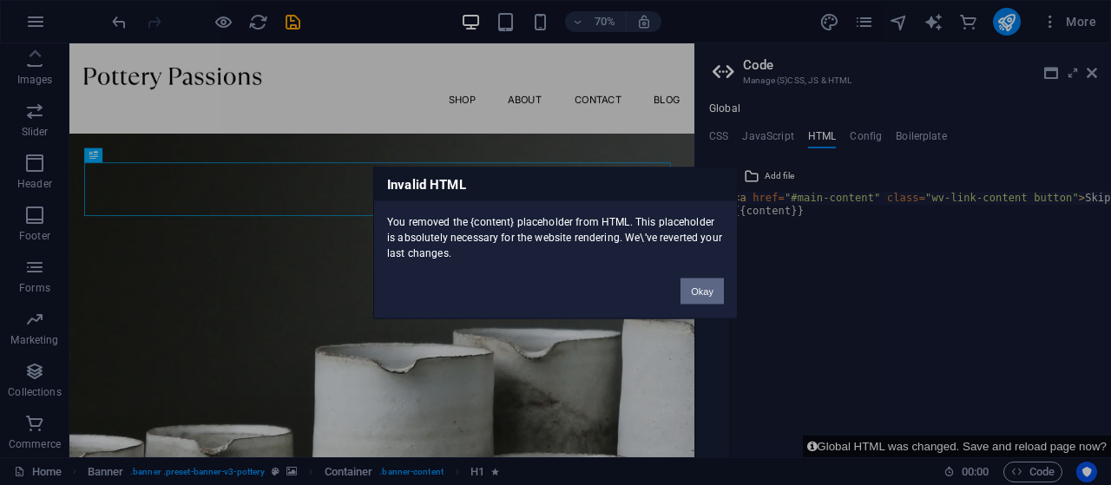
click at [698, 299] on button "Okay" at bounding box center [701, 291] width 43 height 26
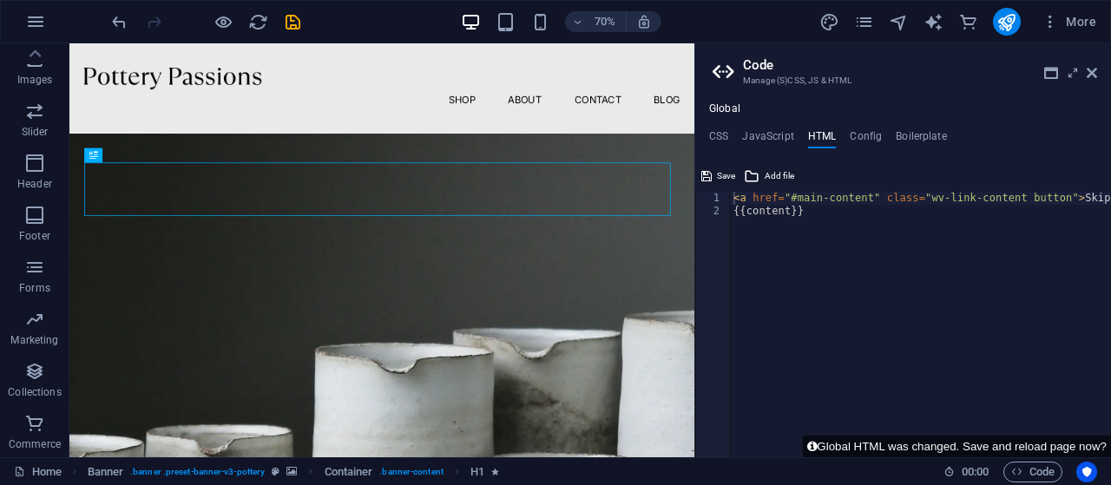
click at [852, 266] on div "< a href = "#main-content" class = "wv-link-content button" > Skip to main cont…" at bounding box center [964, 338] width 469 height 292
type textarea "<a href="#main-content" class="wv-link-content button">Skip to main content</a>…"
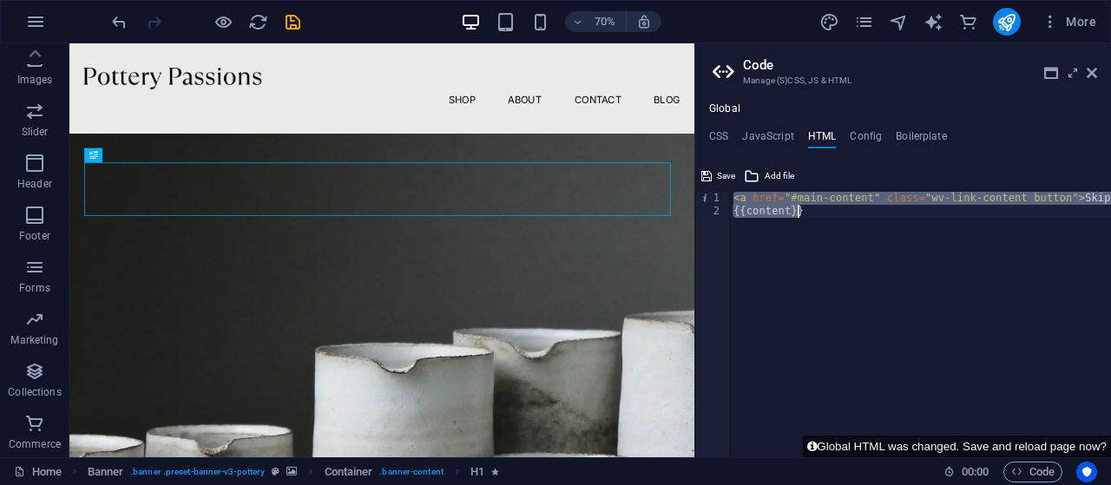
type textarea "<a href="#main-content" class="wv-link-content button">Skip to main content</a>"
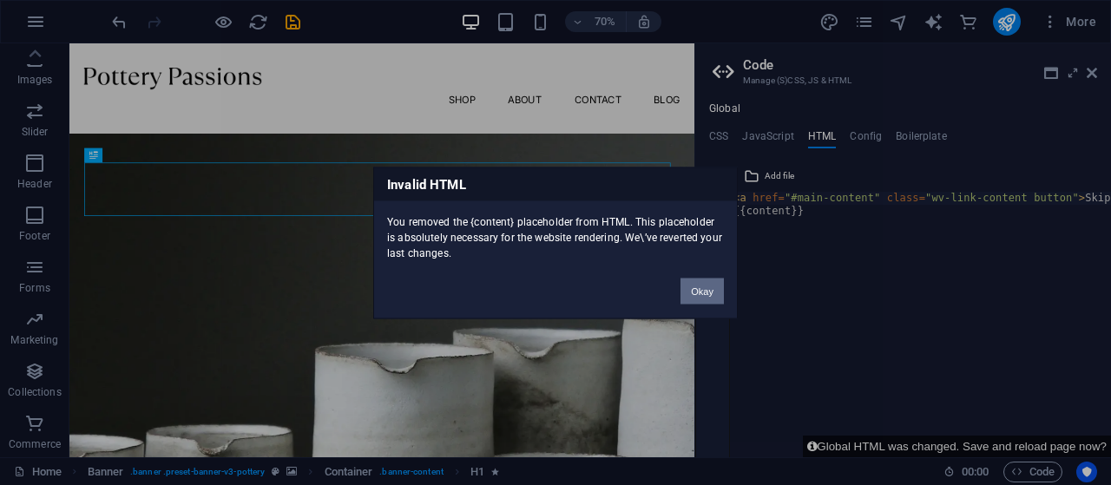
click at [687, 289] on button "Okay" at bounding box center [701, 291] width 43 height 26
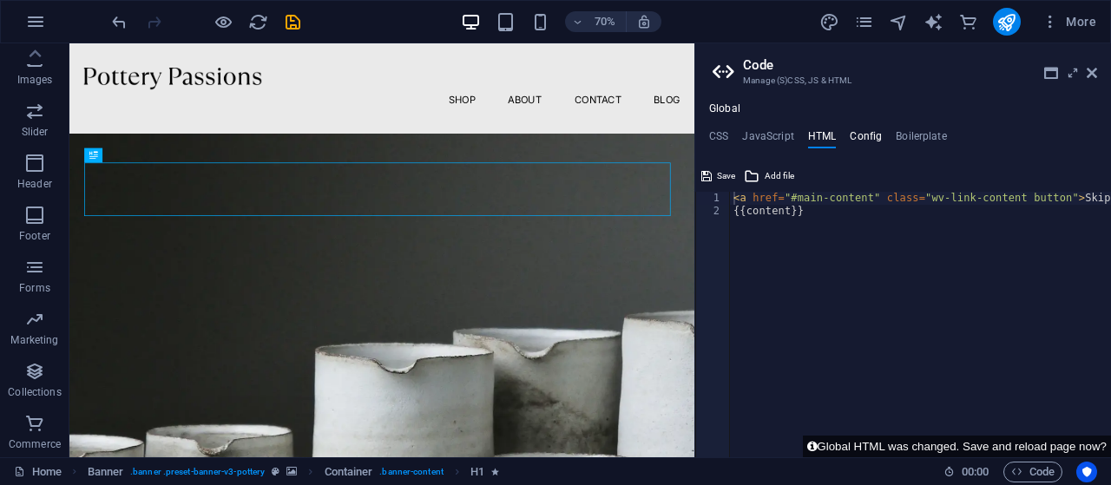
click at [862, 131] on h4 "Config" at bounding box center [865, 139] width 32 height 19
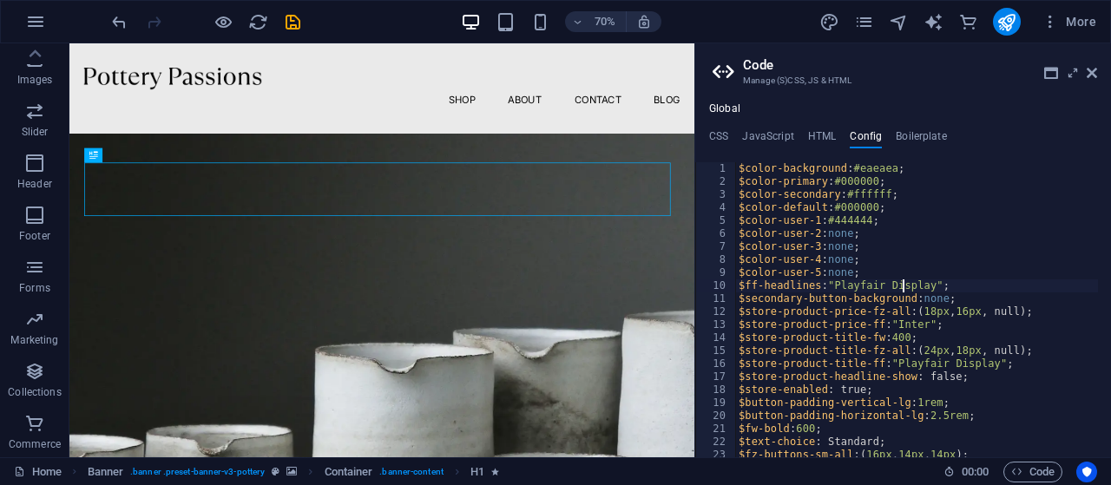
click at [904, 282] on div "$color-background : #eaeaea ; $color-primary : #000000 ; $color-secondary : #ff…" at bounding box center [916, 322] width 363 height 321
type textarea "} }"
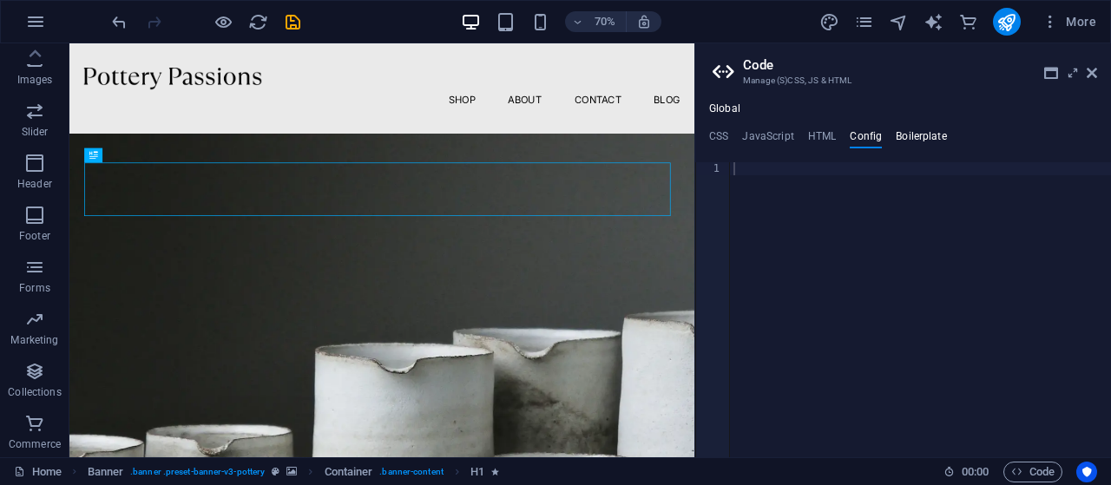
click at [926, 131] on h4 "Boilerplate" at bounding box center [920, 139] width 51 height 19
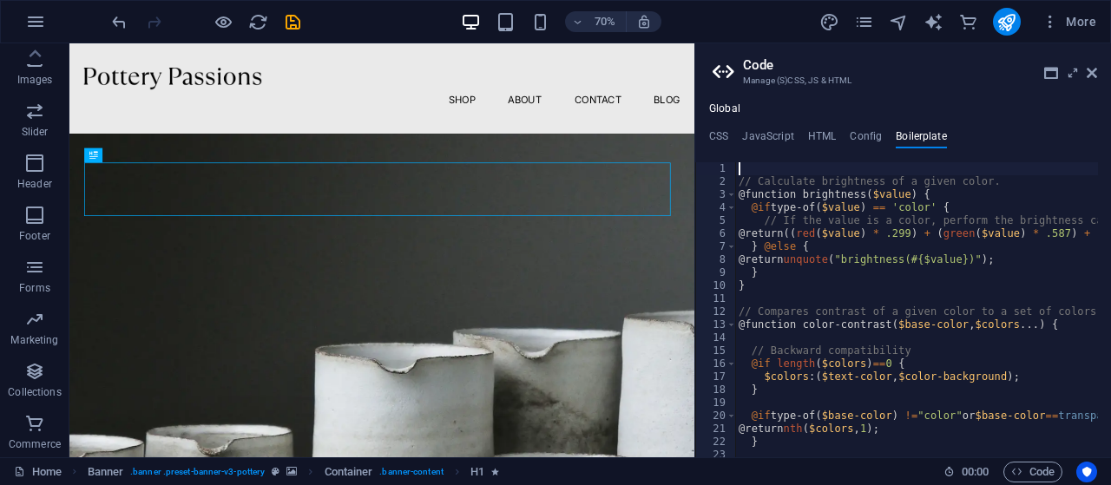
type textarea "}"
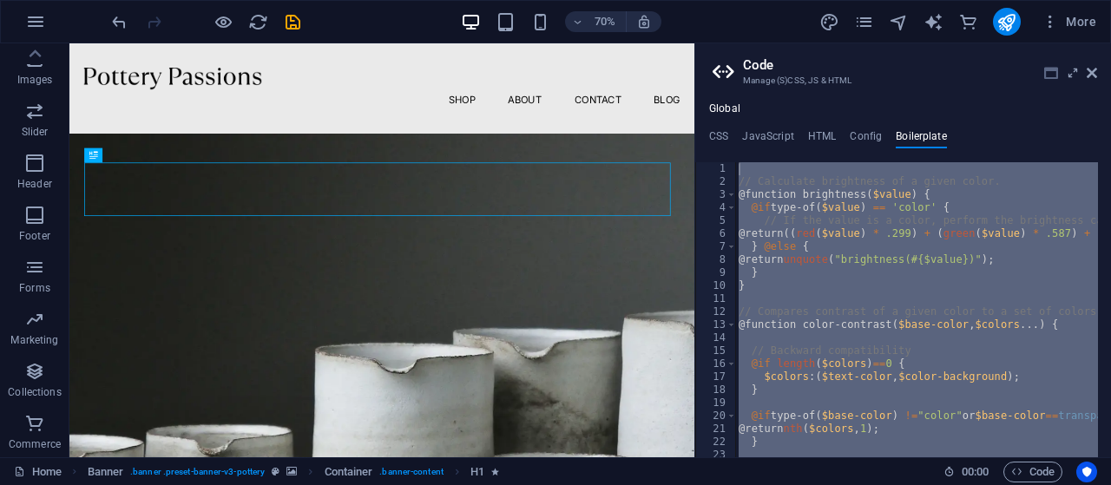
click at [1052, 80] on link at bounding box center [1051, 73] width 14 height 15
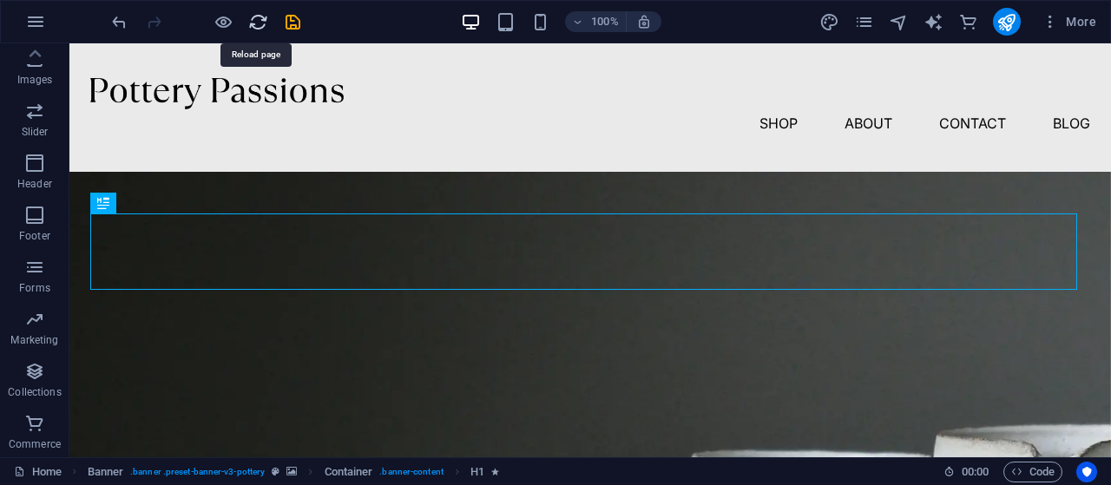
click at [248, 16] on icon "reload" at bounding box center [258, 22] width 20 height 20
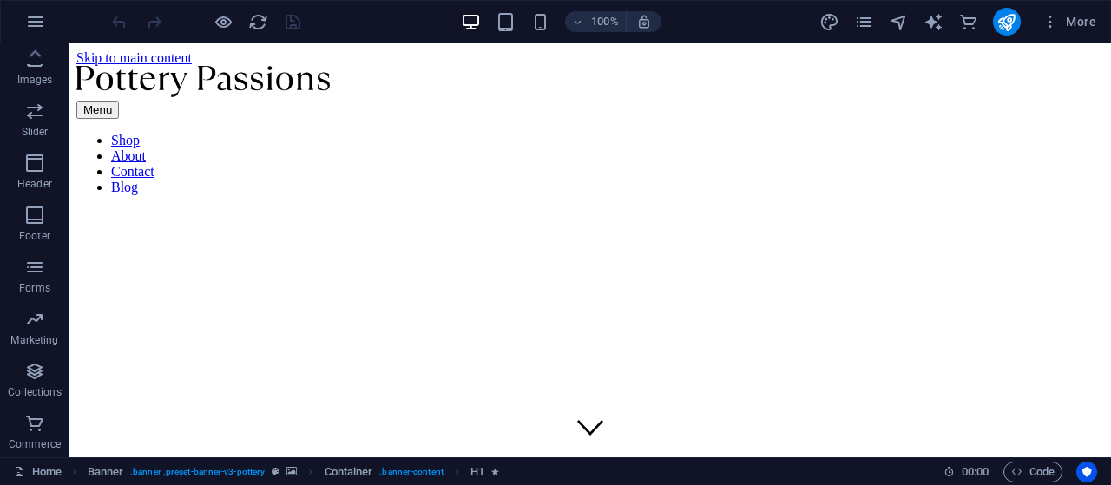
scroll to position [0, 0]
click at [35, 80] on p "Images" at bounding box center [35, 80] width 36 height 14
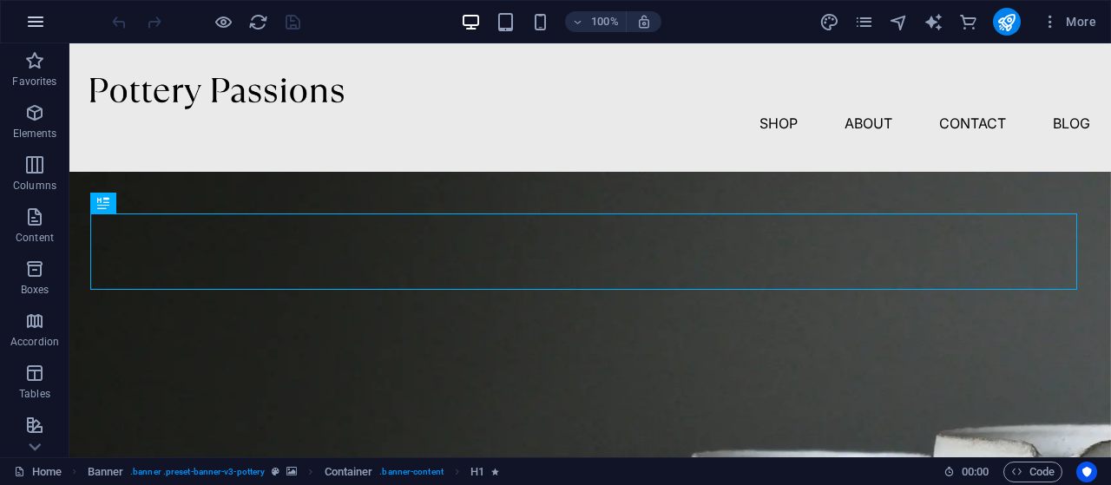
click at [37, 25] on icon "button" at bounding box center [35, 21] width 21 height 21
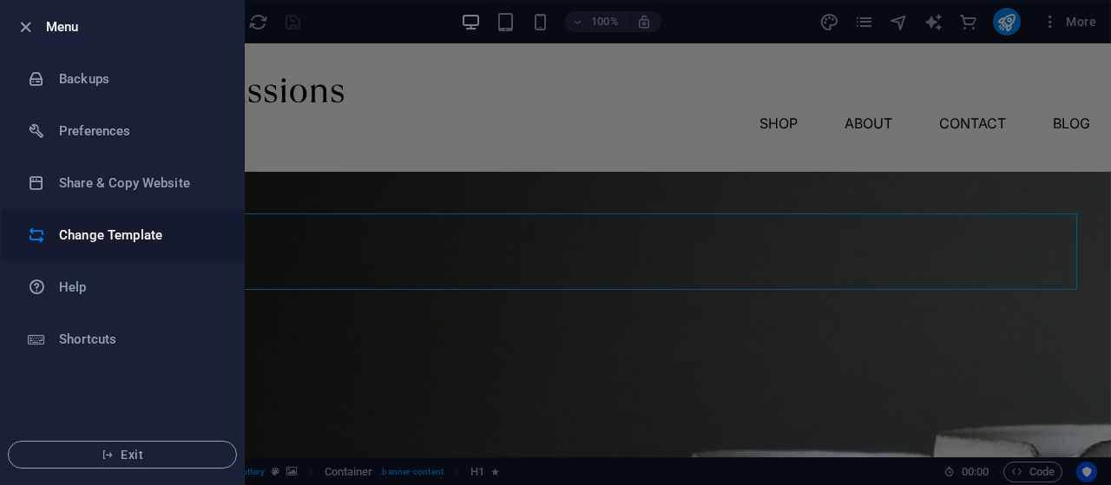
click at [104, 235] on h6 "Change Template" at bounding box center [139, 235] width 161 height 21
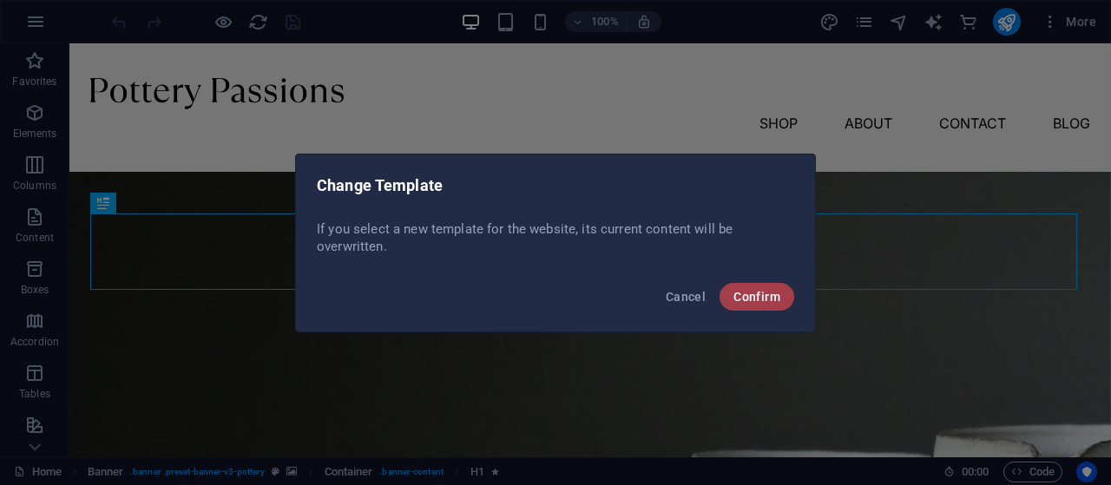
click at [781, 298] on button "Confirm" at bounding box center [756, 297] width 75 height 28
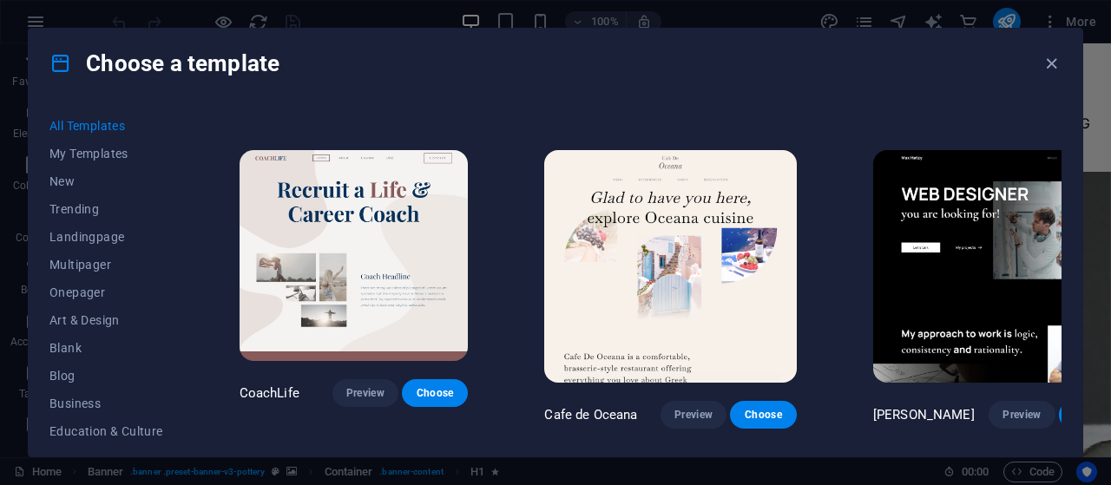
scroll to position [5112, 0]
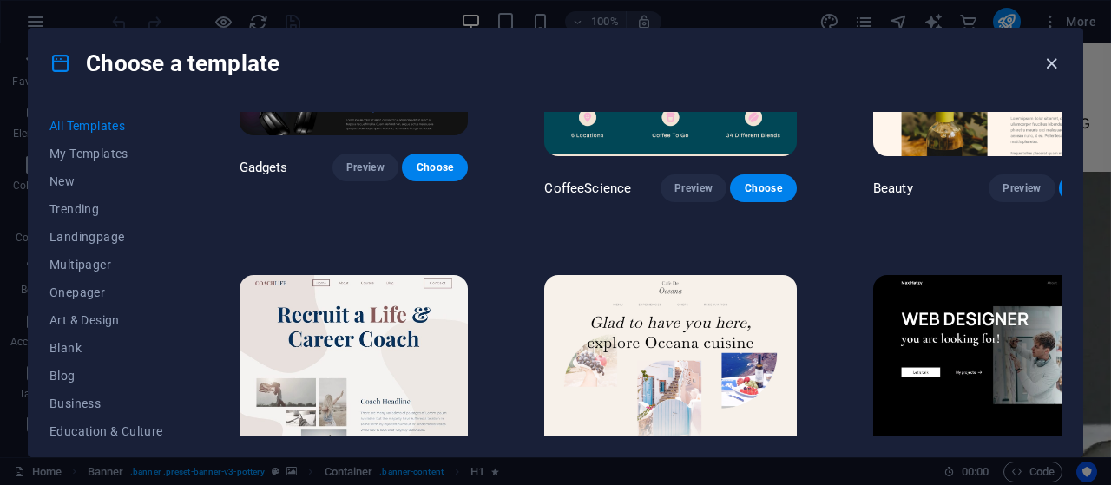
click at [1046, 59] on icon "button" at bounding box center [1051, 64] width 20 height 20
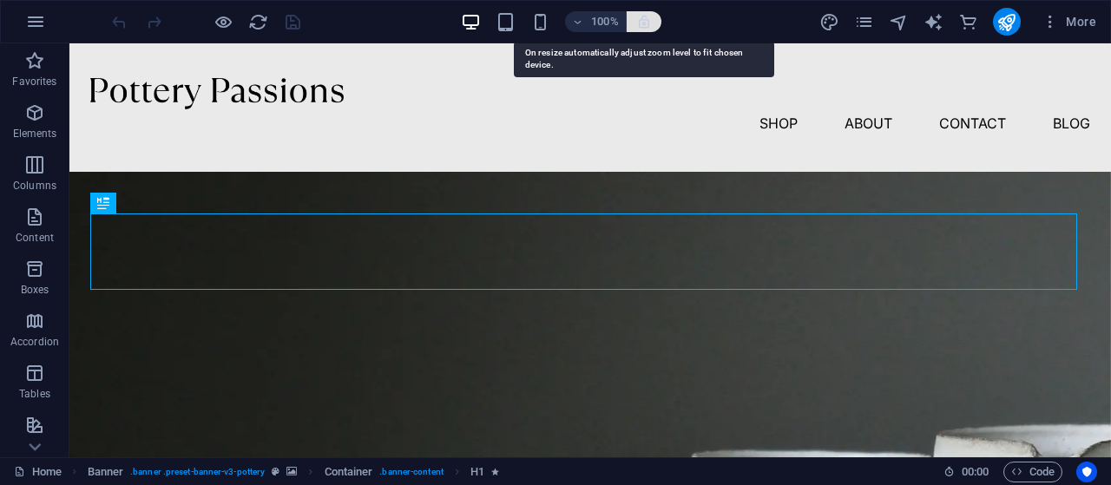
click at [639, 18] on icon "button" at bounding box center [644, 22] width 16 height 16
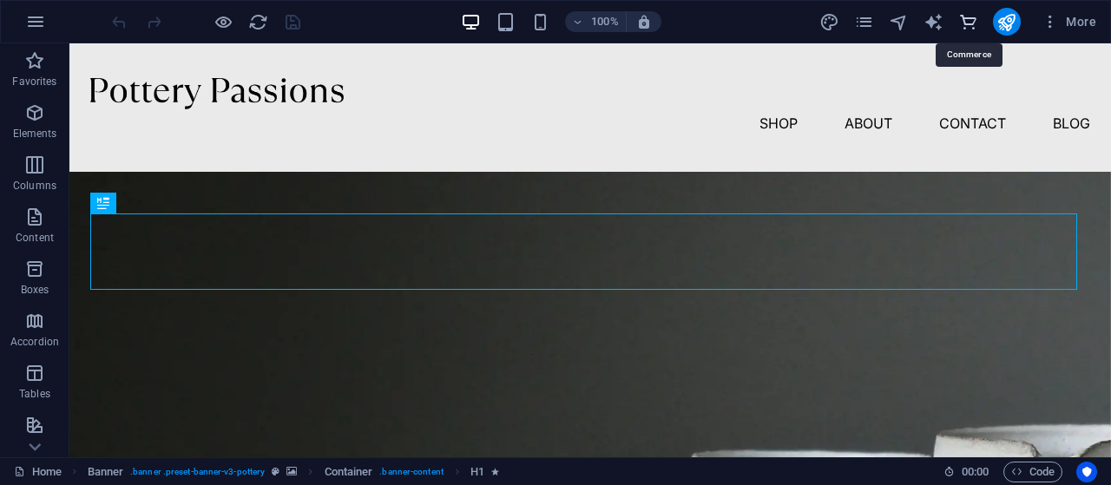
click at [973, 21] on icon "commerce" at bounding box center [968, 22] width 20 height 20
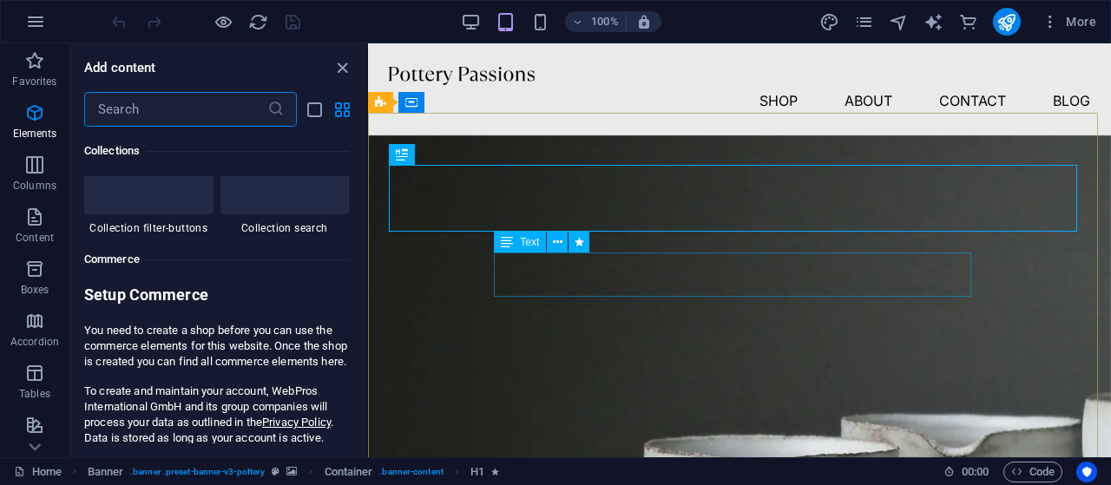
scroll to position [16721, 0]
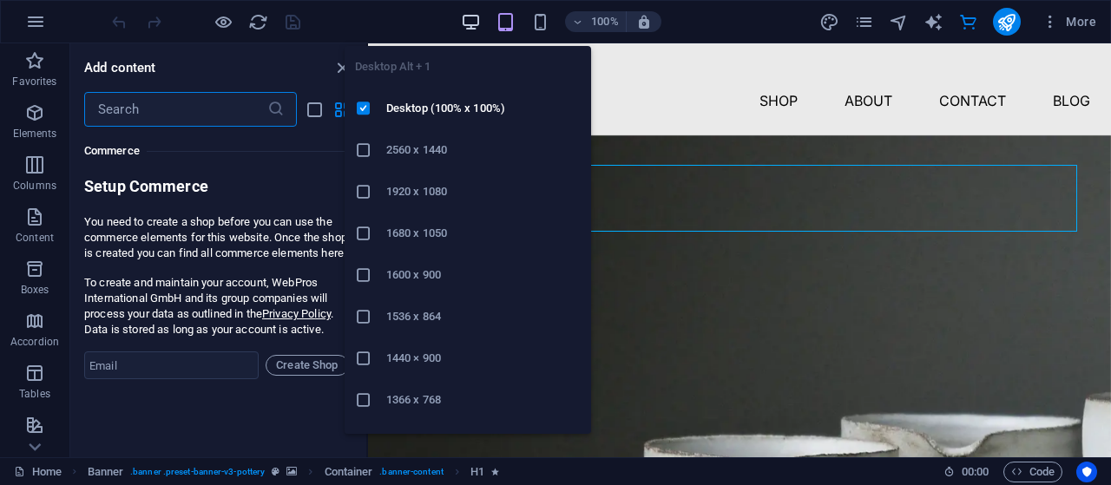
click at [474, 19] on icon "button" at bounding box center [471, 22] width 20 height 20
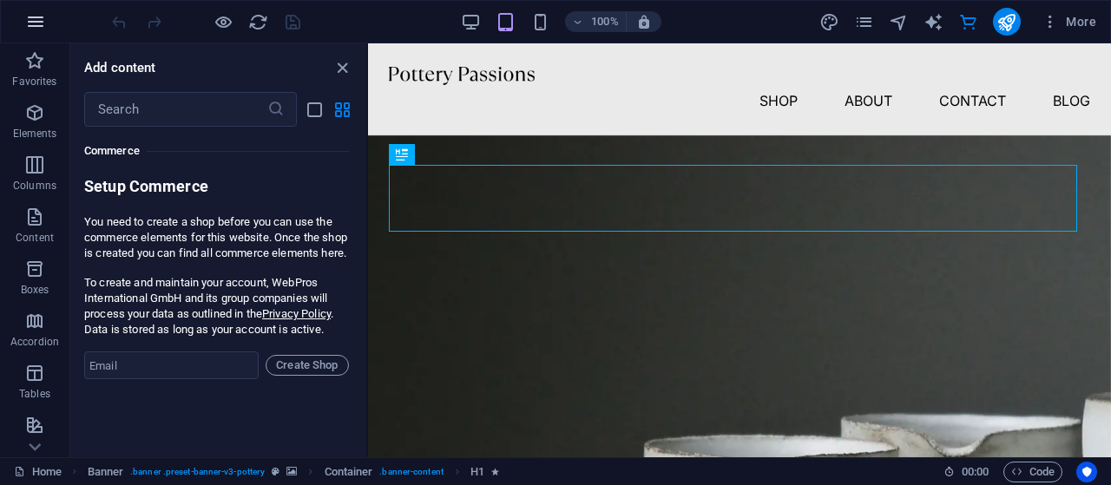
click at [33, 29] on icon "button" at bounding box center [35, 21] width 21 height 21
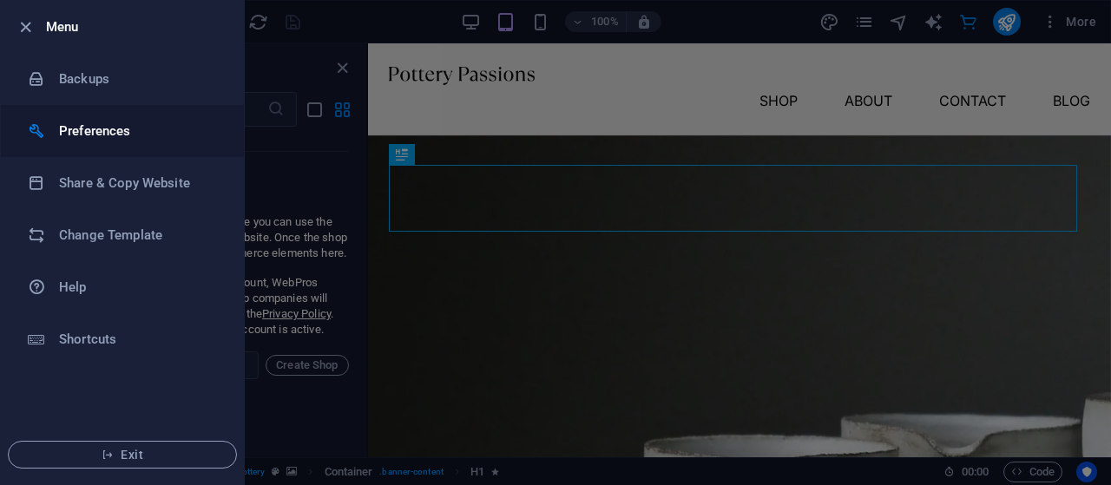
click at [128, 134] on h6 "Preferences" at bounding box center [139, 131] width 161 height 21
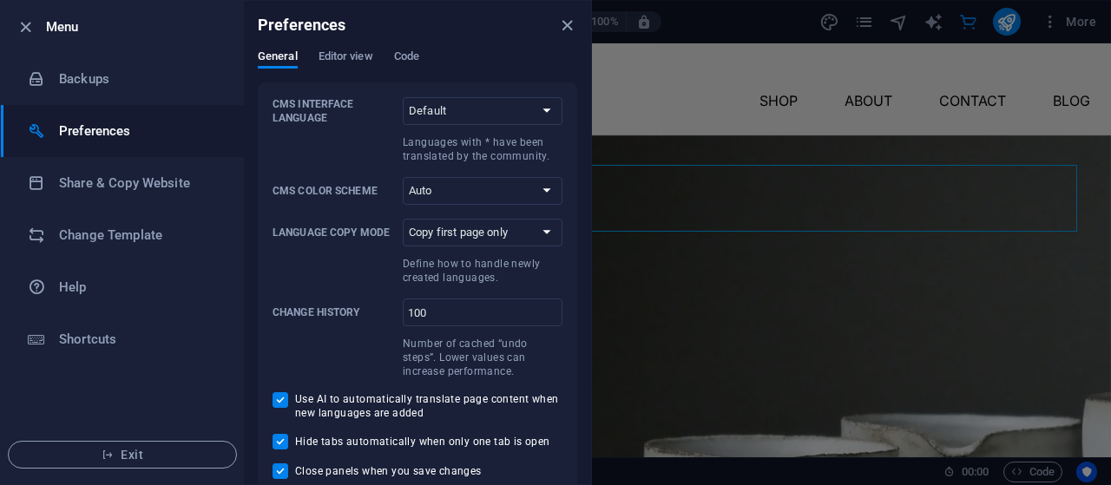
scroll to position [8, 0]
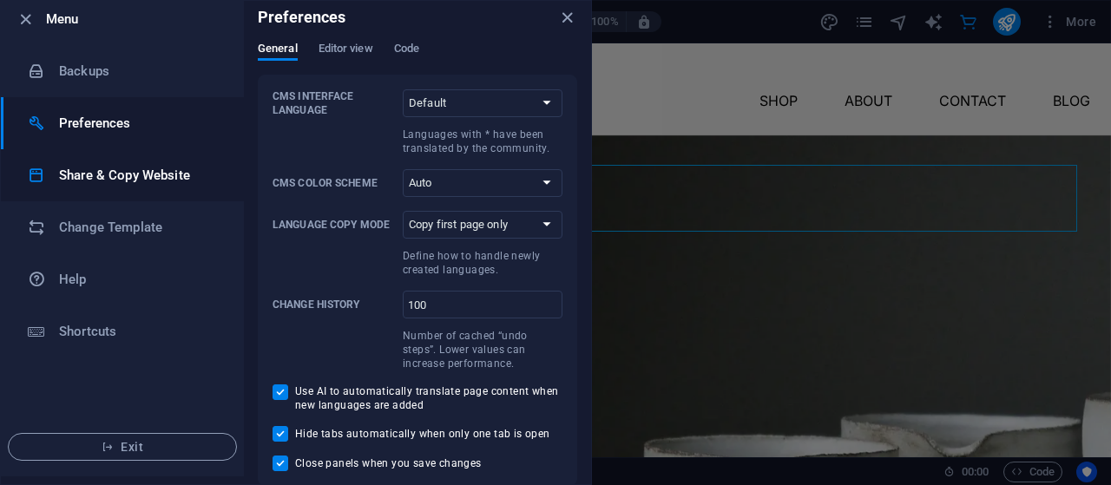
click at [172, 161] on li "Share & Copy Website" at bounding box center [122, 175] width 243 height 52
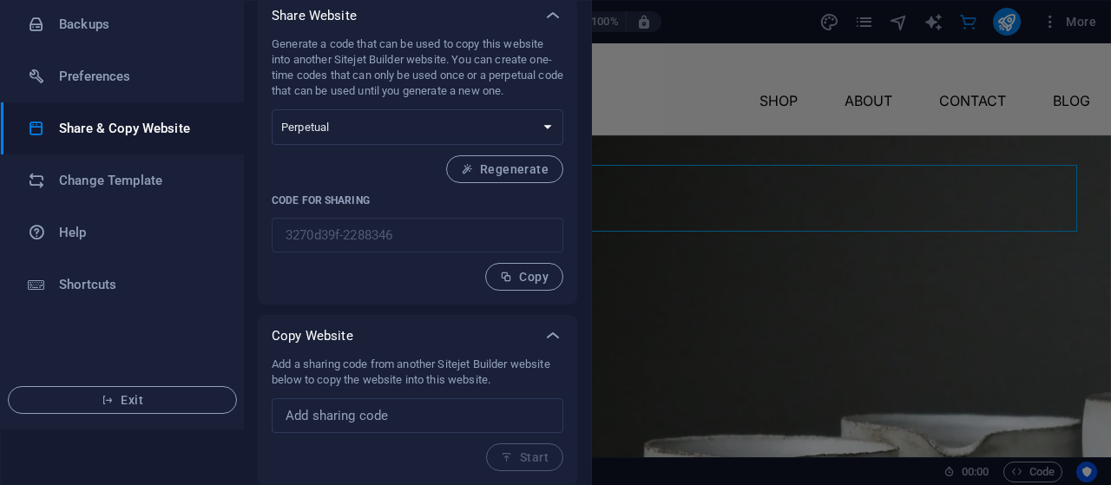
scroll to position [0, 0]
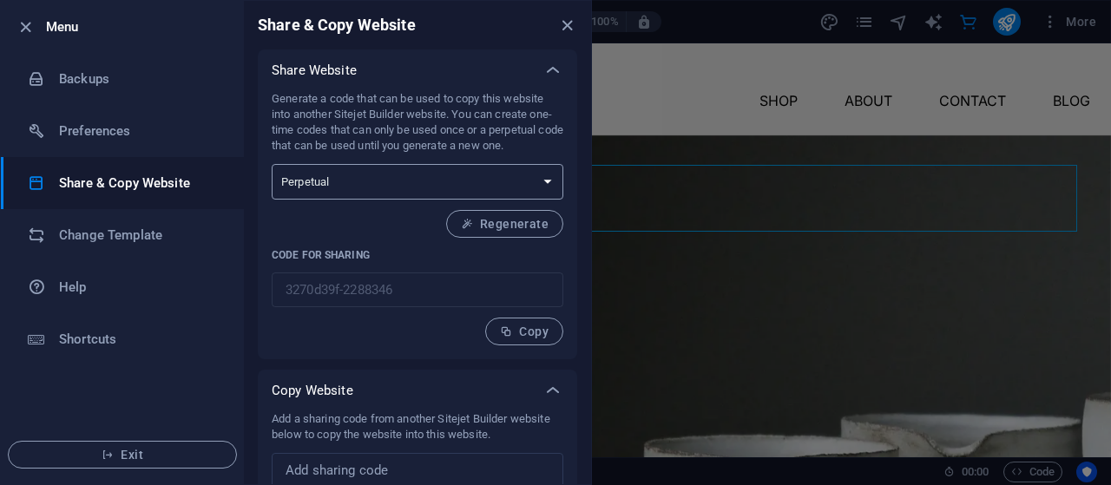
click at [479, 192] on select "One-time Perpetual" at bounding box center [418, 182] width 292 height 36
click at [446, 182] on select "One-time Perpetual" at bounding box center [418, 182] width 292 height 36
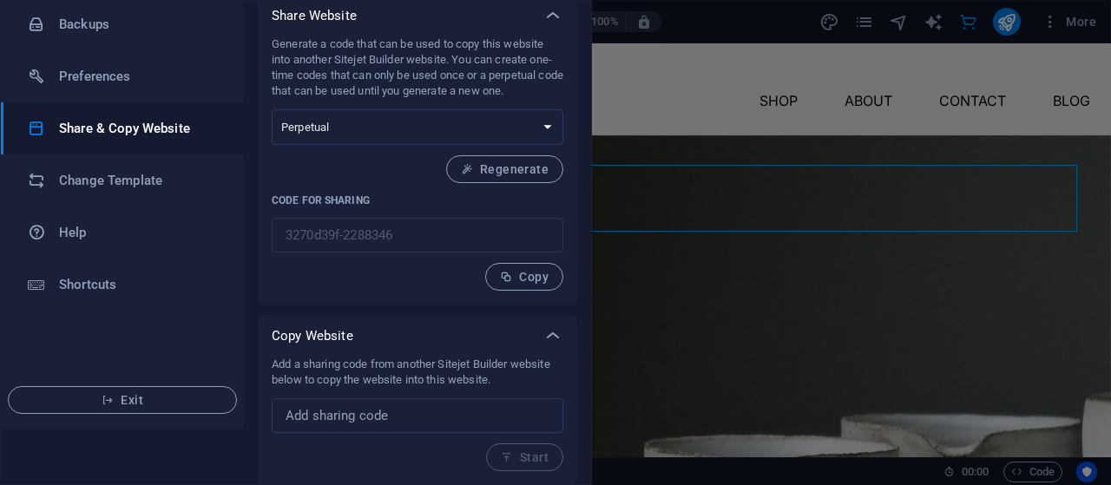
scroll to position [49, 0]
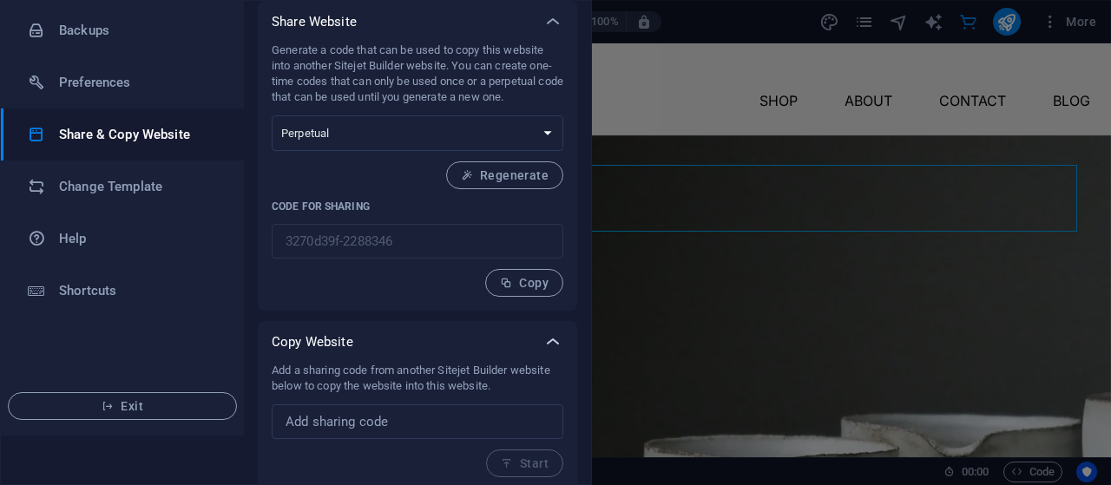
click at [551, 346] on icon at bounding box center [552, 341] width 21 height 21
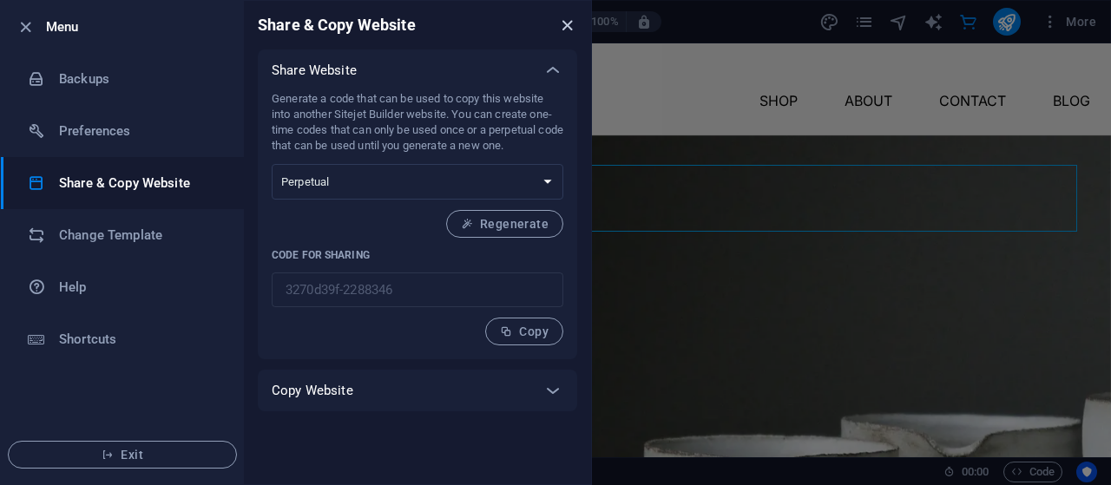
click at [571, 29] on icon "close" at bounding box center [567, 26] width 20 height 20
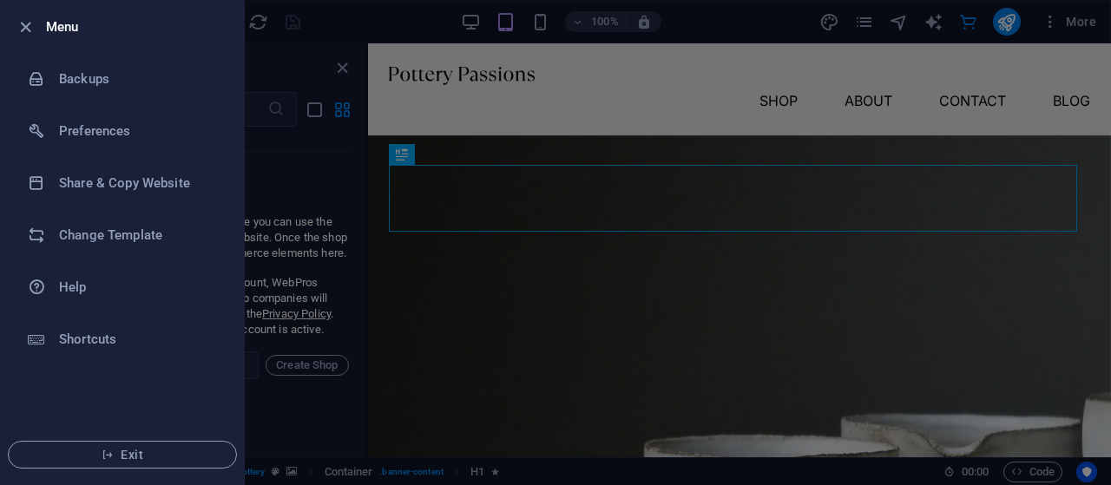
click at [486, 95] on div at bounding box center [555, 242] width 1111 height 485
